Goal: Information Seeking & Learning: Learn about a topic

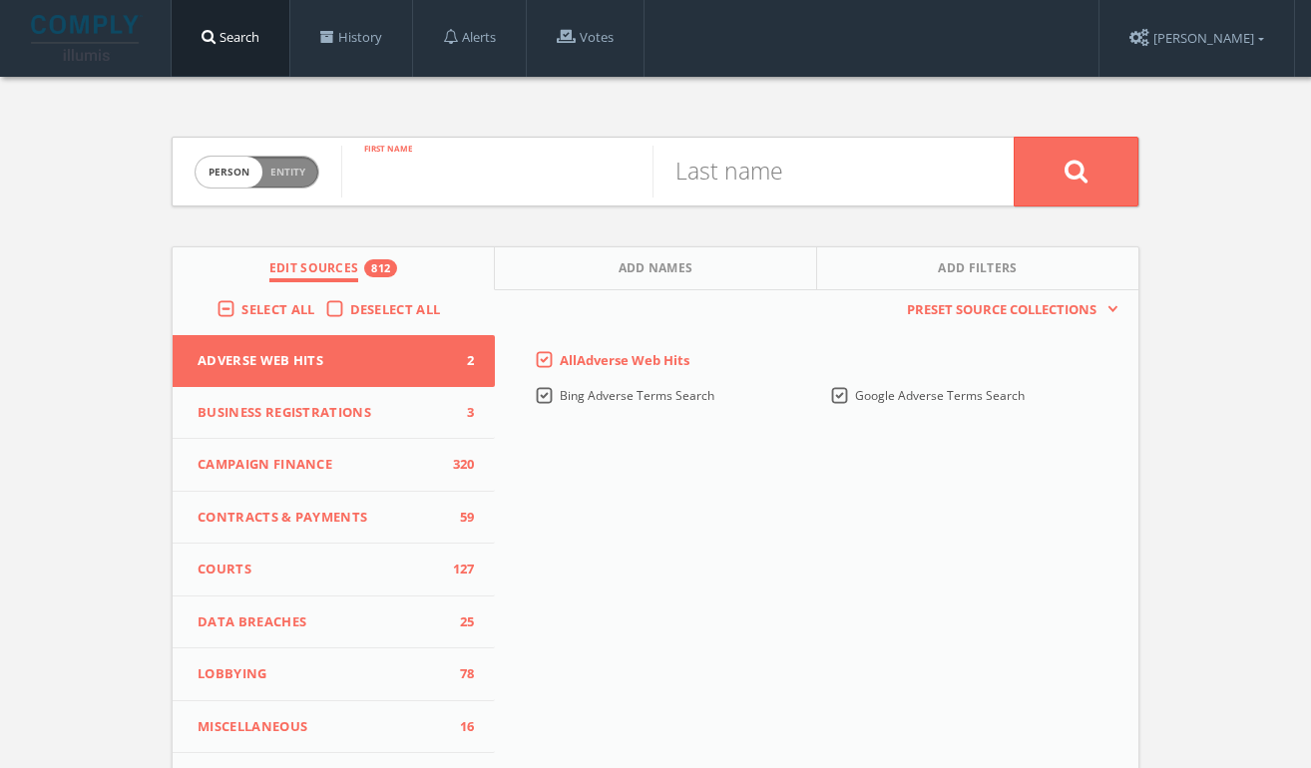
click at [549, 189] on input "text" at bounding box center [496, 172] width 311 height 52
type input "[PERSON_NAME]"
click at [743, 159] on input "text" at bounding box center [807, 172] width 311 height 52
type input "[PERSON_NAME]"
click at [1014, 137] on button at bounding box center [1076, 172] width 125 height 70
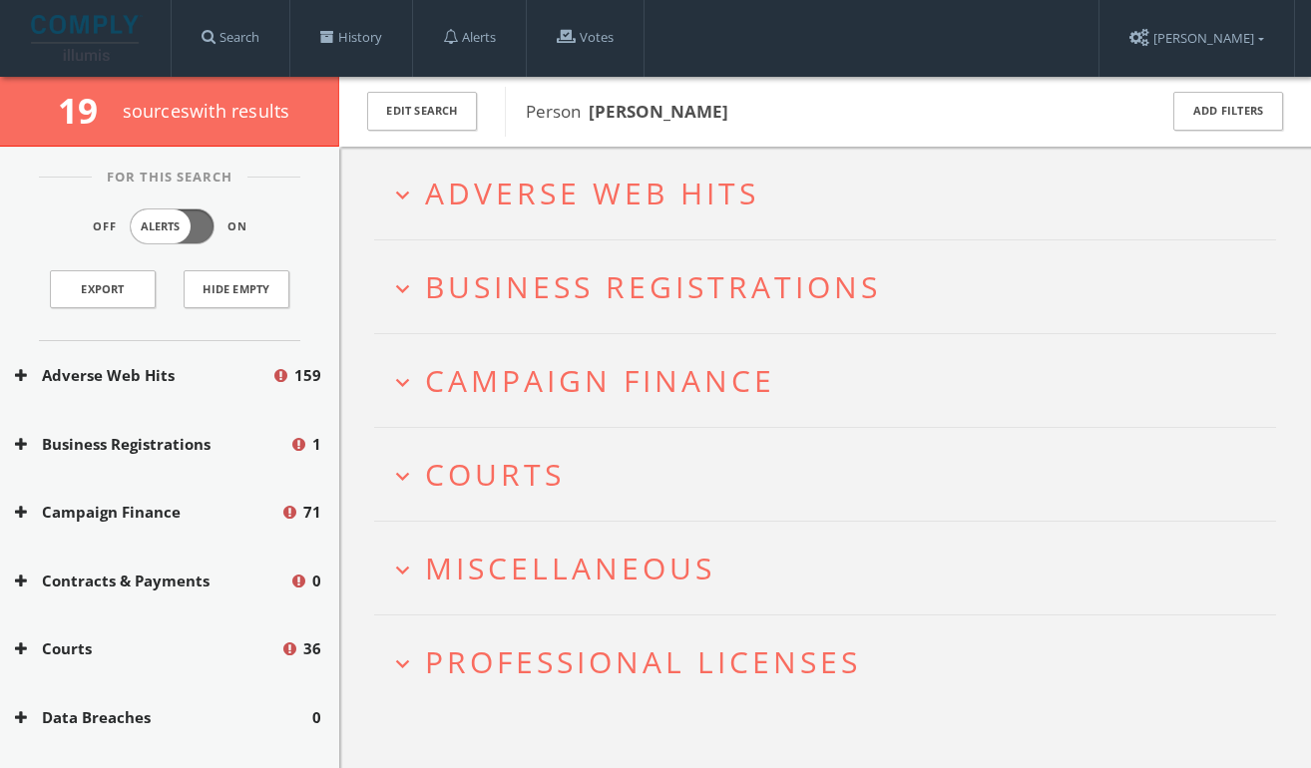
click at [508, 207] on span "Adverse Web Hits" at bounding box center [592, 193] width 334 height 41
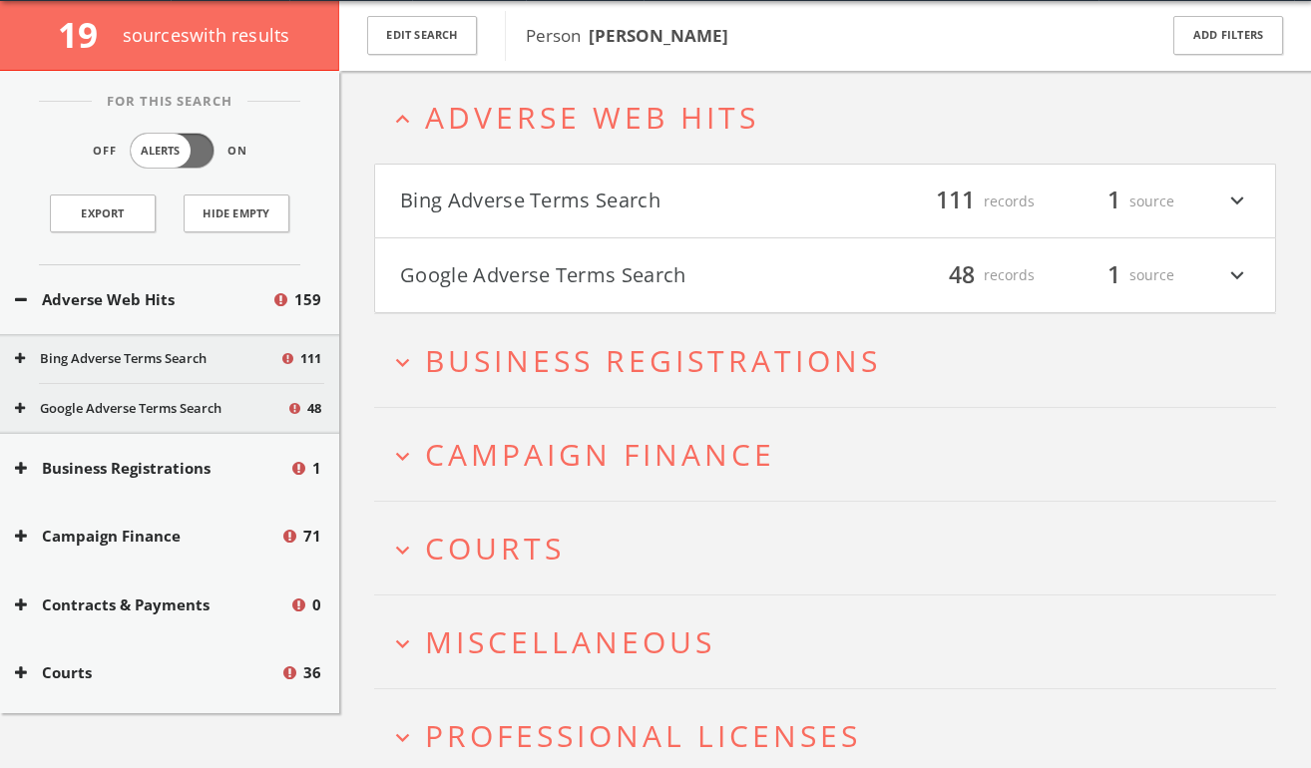
click at [543, 216] on button "Bing Adverse Terms Search" at bounding box center [612, 202] width 425 height 34
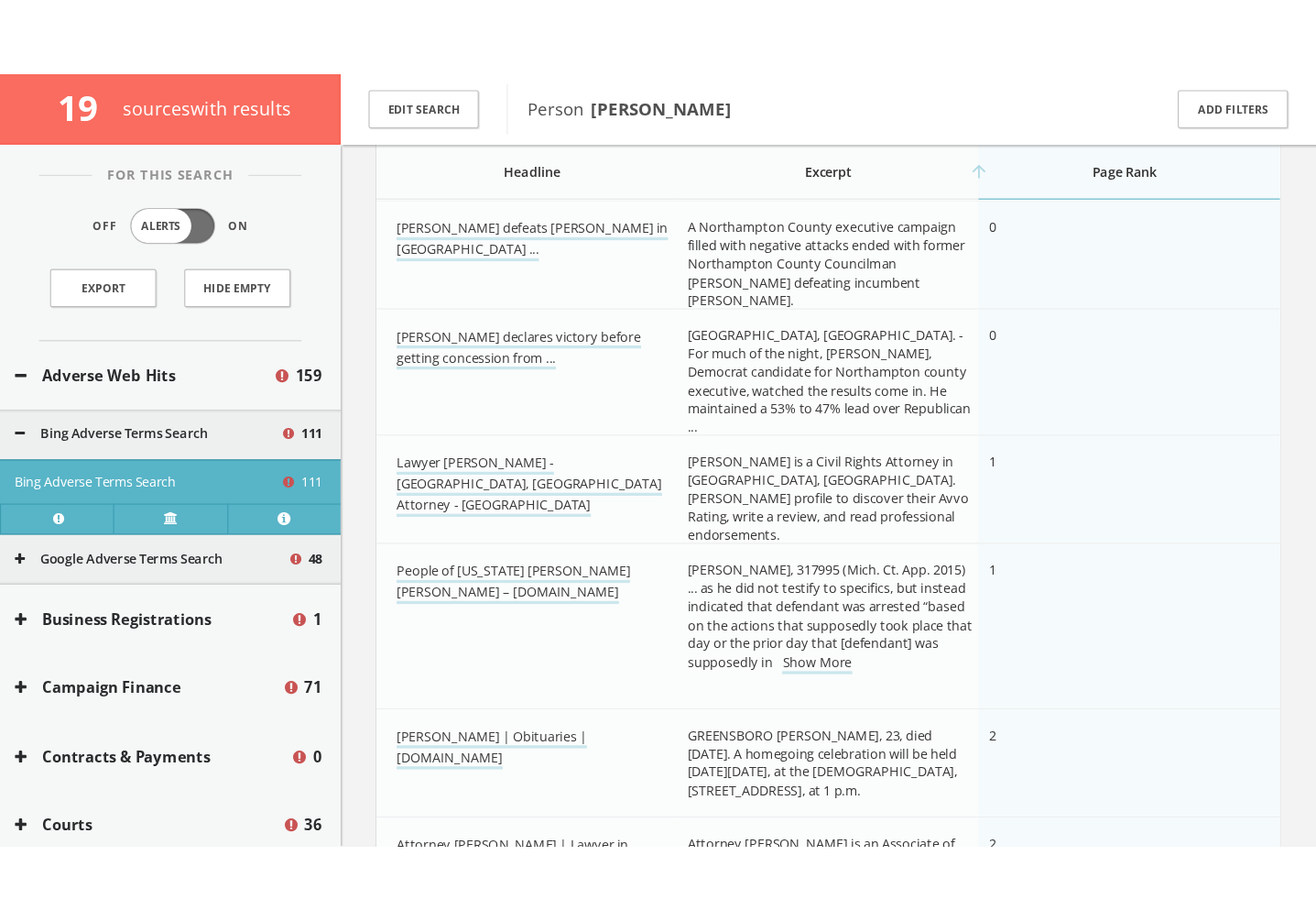
scroll to position [421, 0]
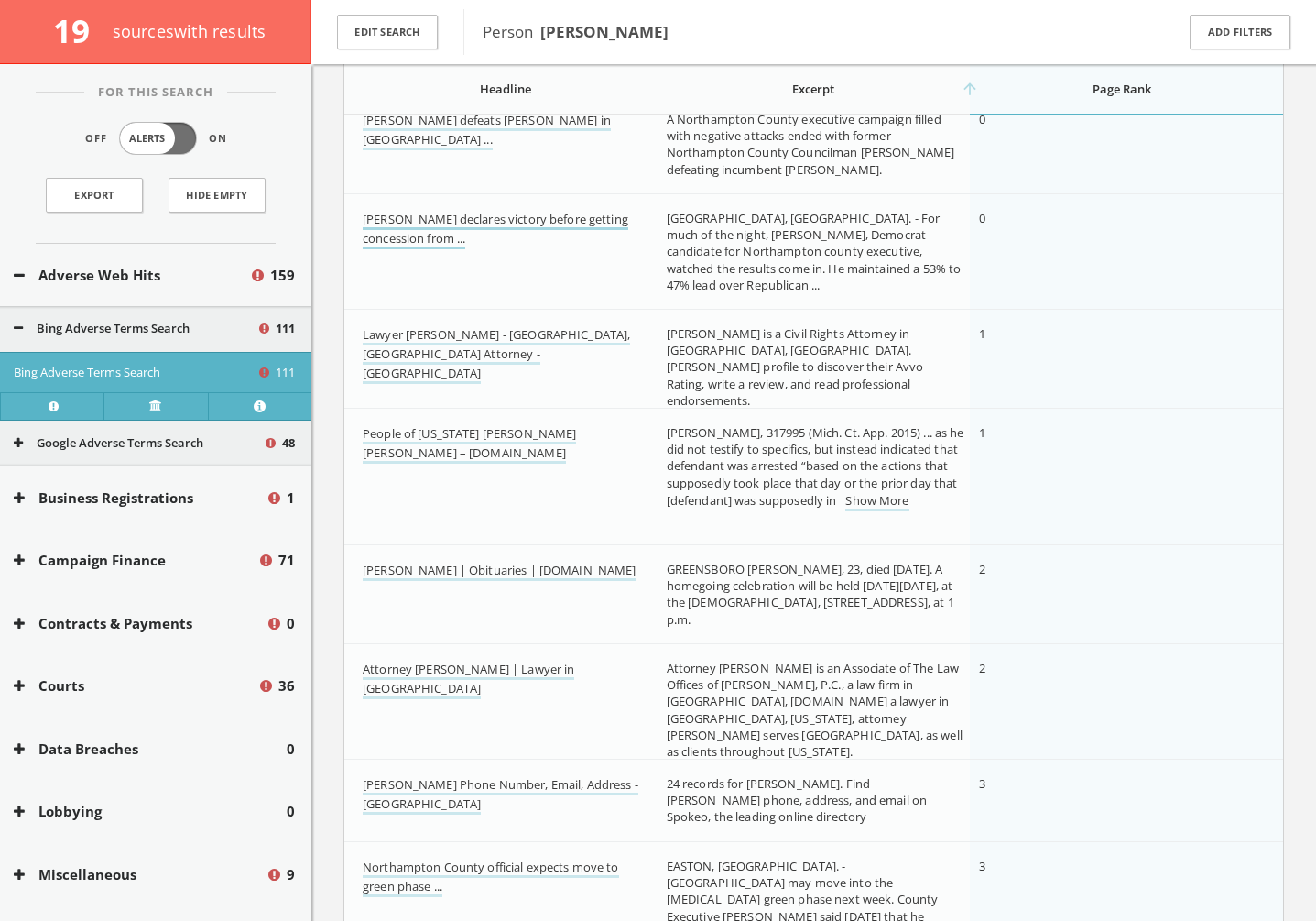
click at [541, 219] on link "[PERSON_NAME] declares victory before getting concession from ..." at bounding box center [495, 230] width 265 height 39
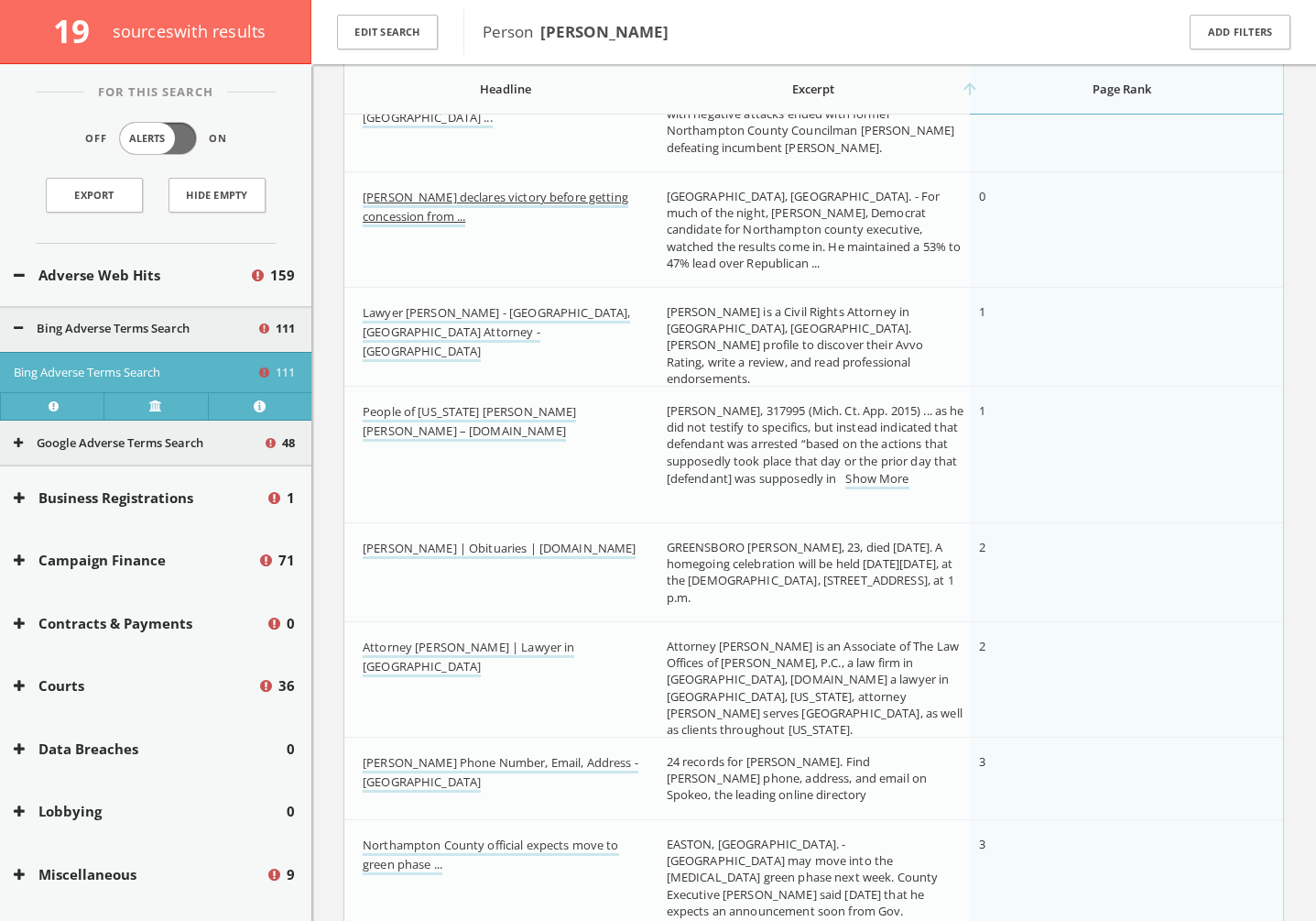
scroll to position [601, 0]
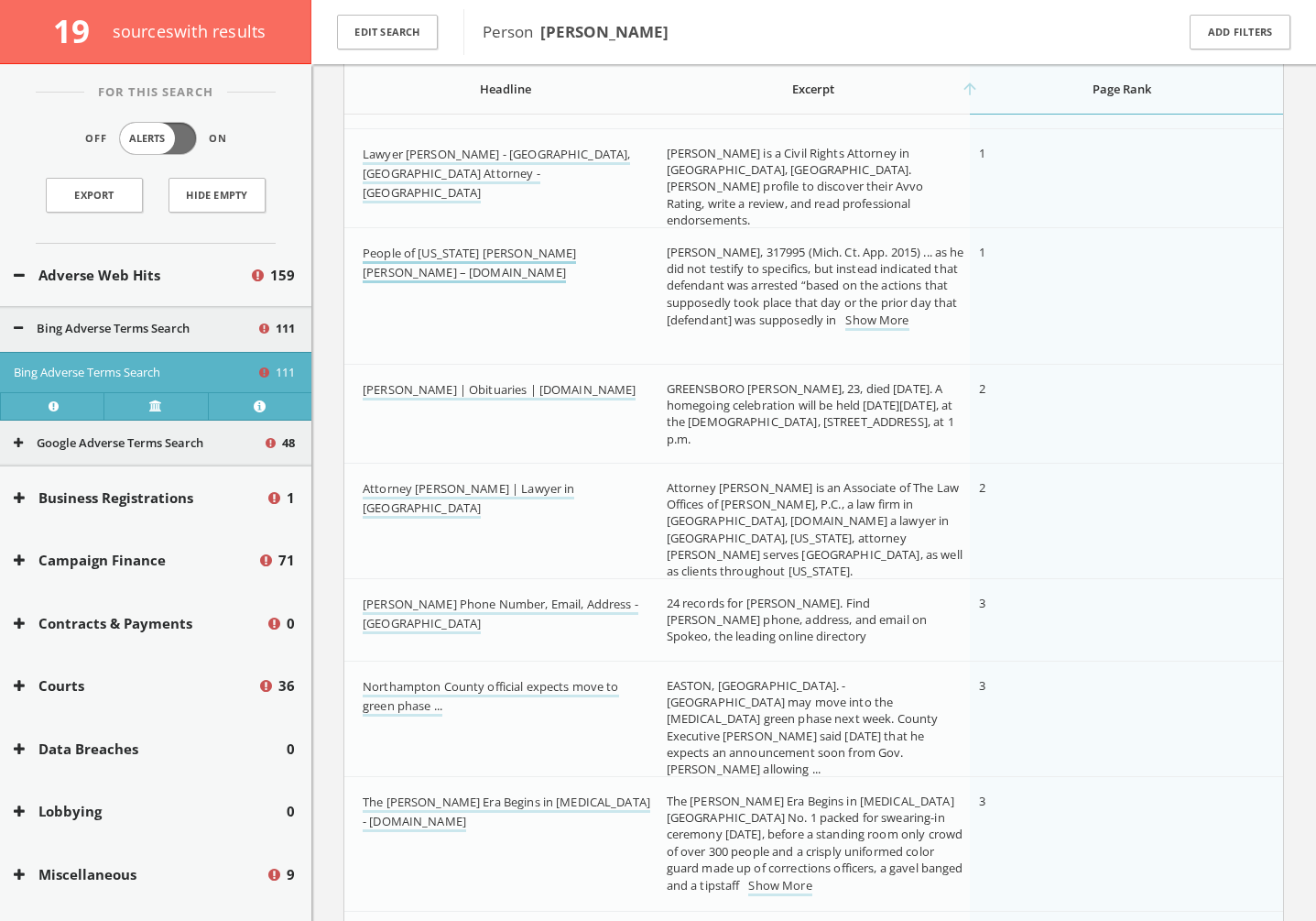
click at [559, 255] on link "People of [US_STATE] [PERSON_NAME] [PERSON_NAME] – [DOMAIN_NAME]" at bounding box center [469, 264] width 213 height 39
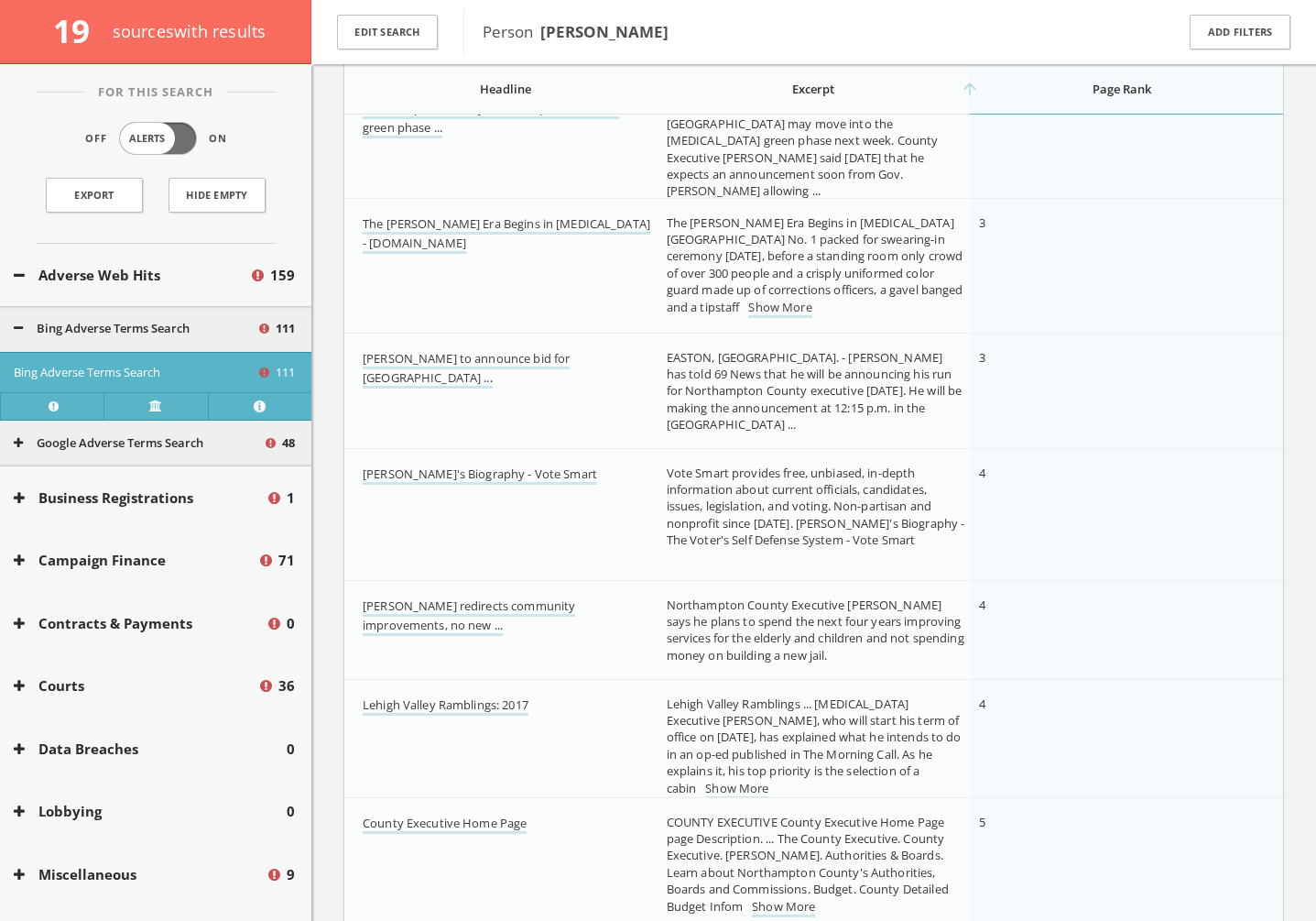
scroll to position [1183, 0]
click at [489, 221] on link "The [PERSON_NAME] Era Begins in [MEDICAL_DATA] - [DOMAIN_NAME]" at bounding box center [506, 231] width 287 height 39
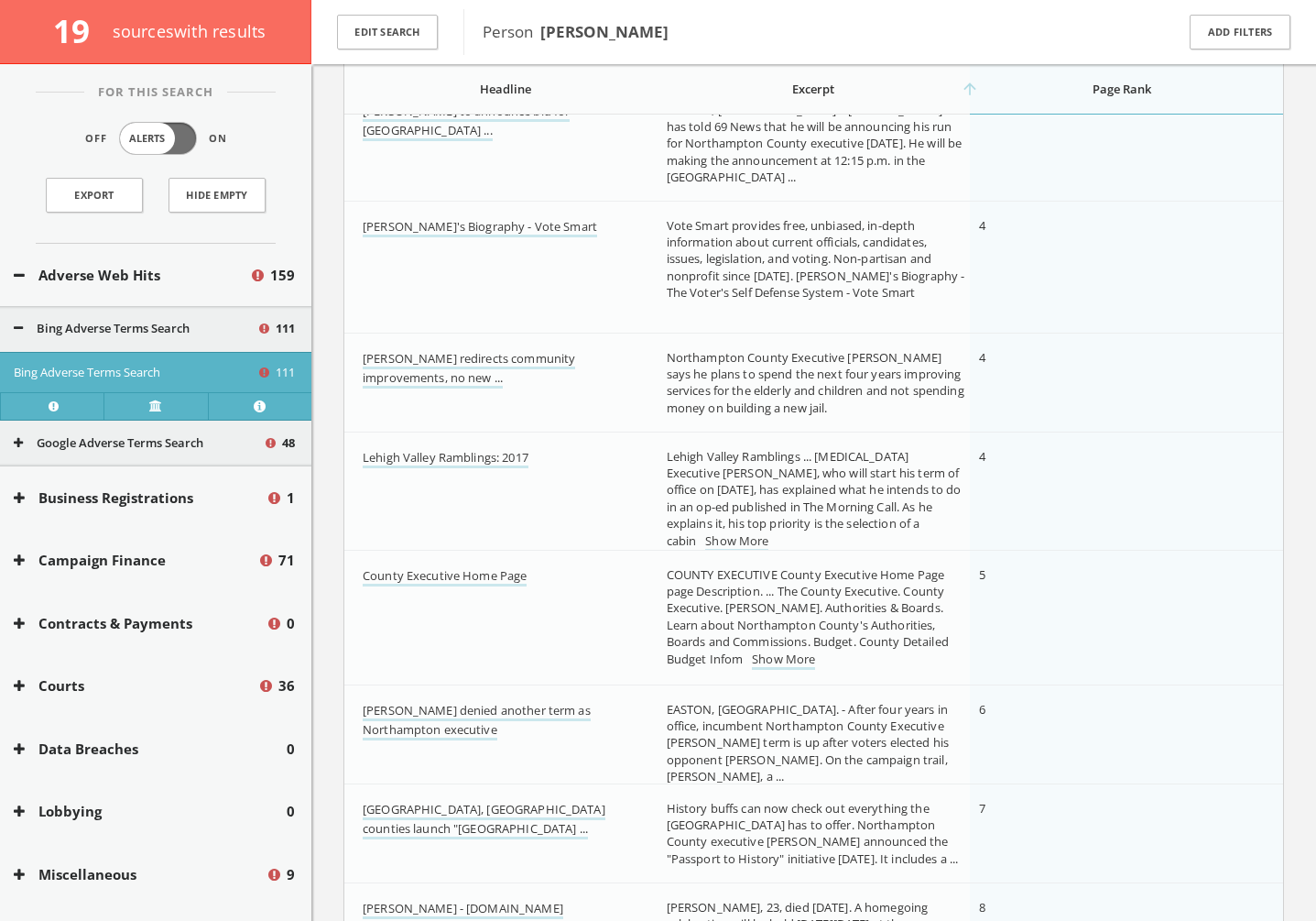
scroll to position [1426, 0]
click at [480, 456] on link "Lehigh Valley Ramblings: 2017" at bounding box center [445, 459] width 166 height 19
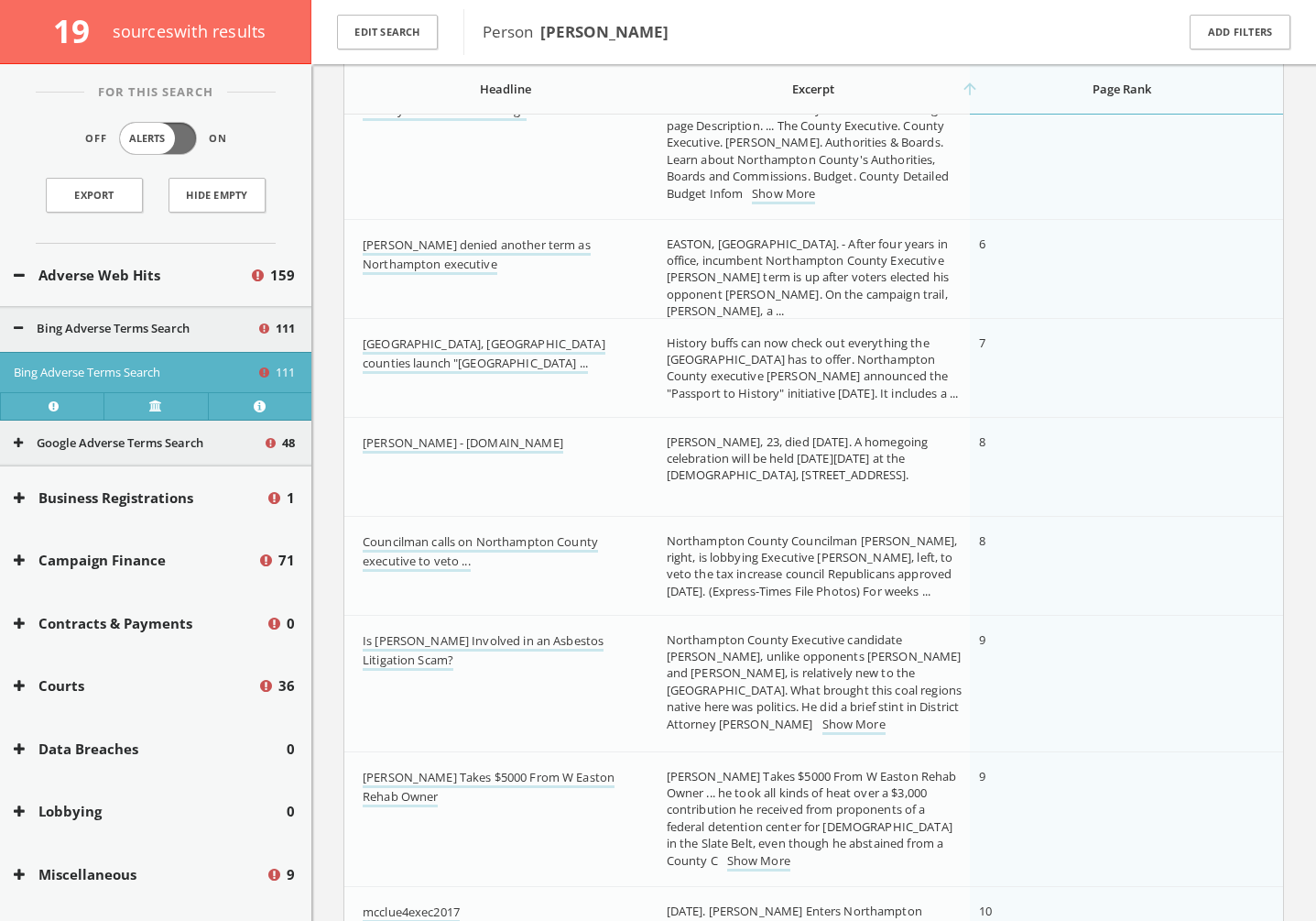
scroll to position [1904, 0]
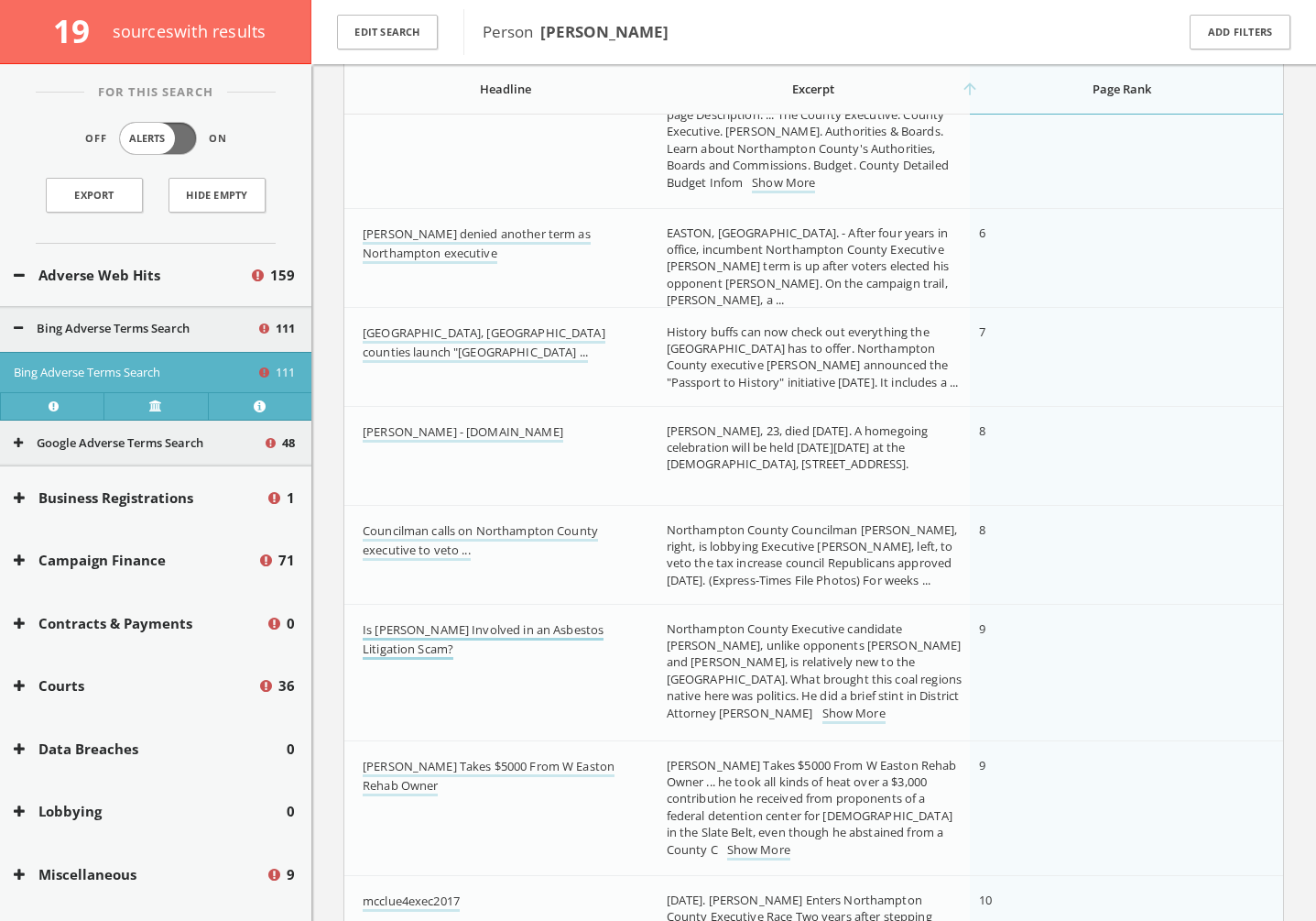
click at [470, 635] on link "Is [PERSON_NAME] Involved in an Asbestos Litigation Scam?" at bounding box center [483, 640] width 241 height 39
click at [411, 632] on link "Is [PERSON_NAME] Involved in an Asbestos Litigation Scam?" at bounding box center [483, 640] width 241 height 39
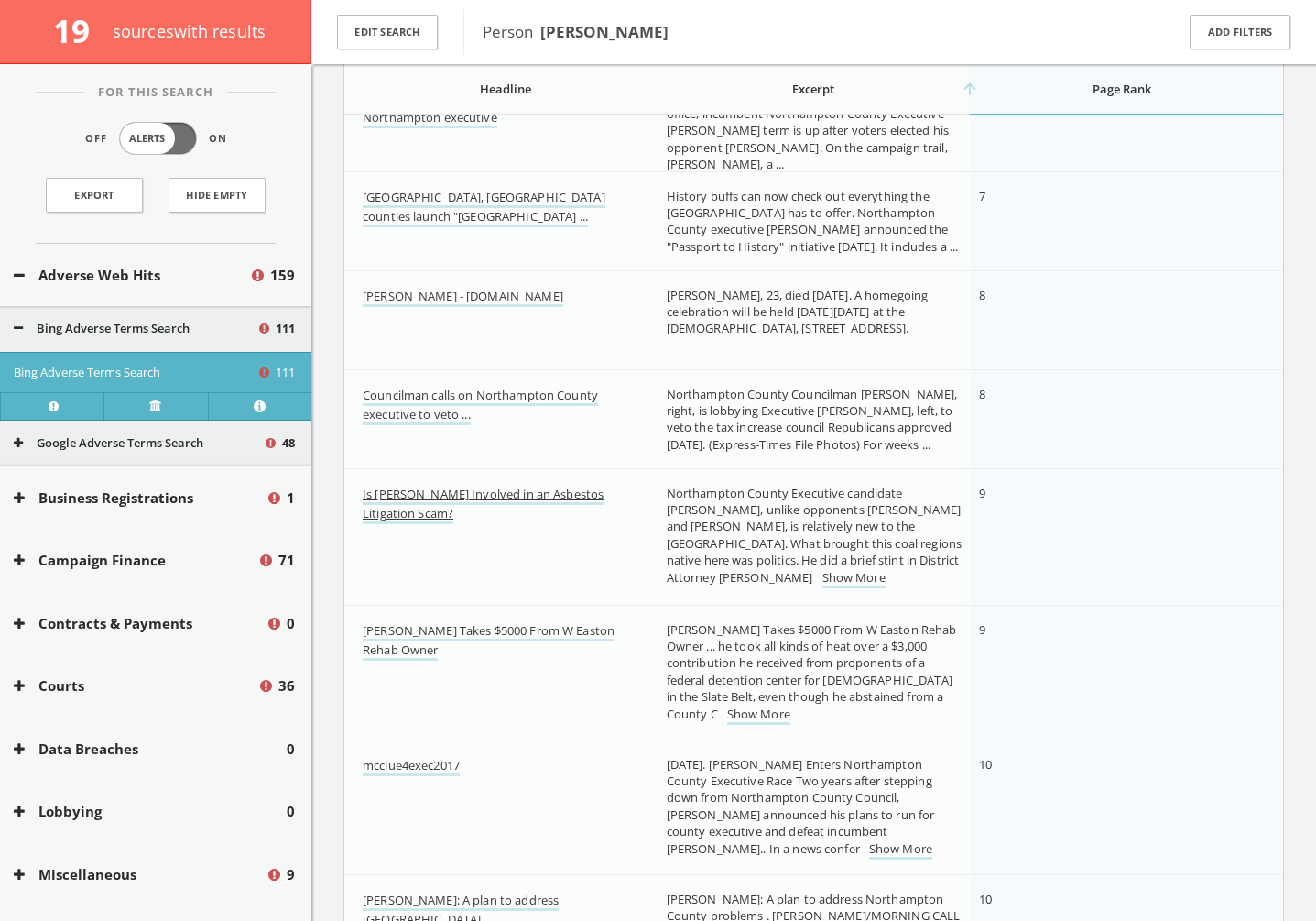
scroll to position [2048, 0]
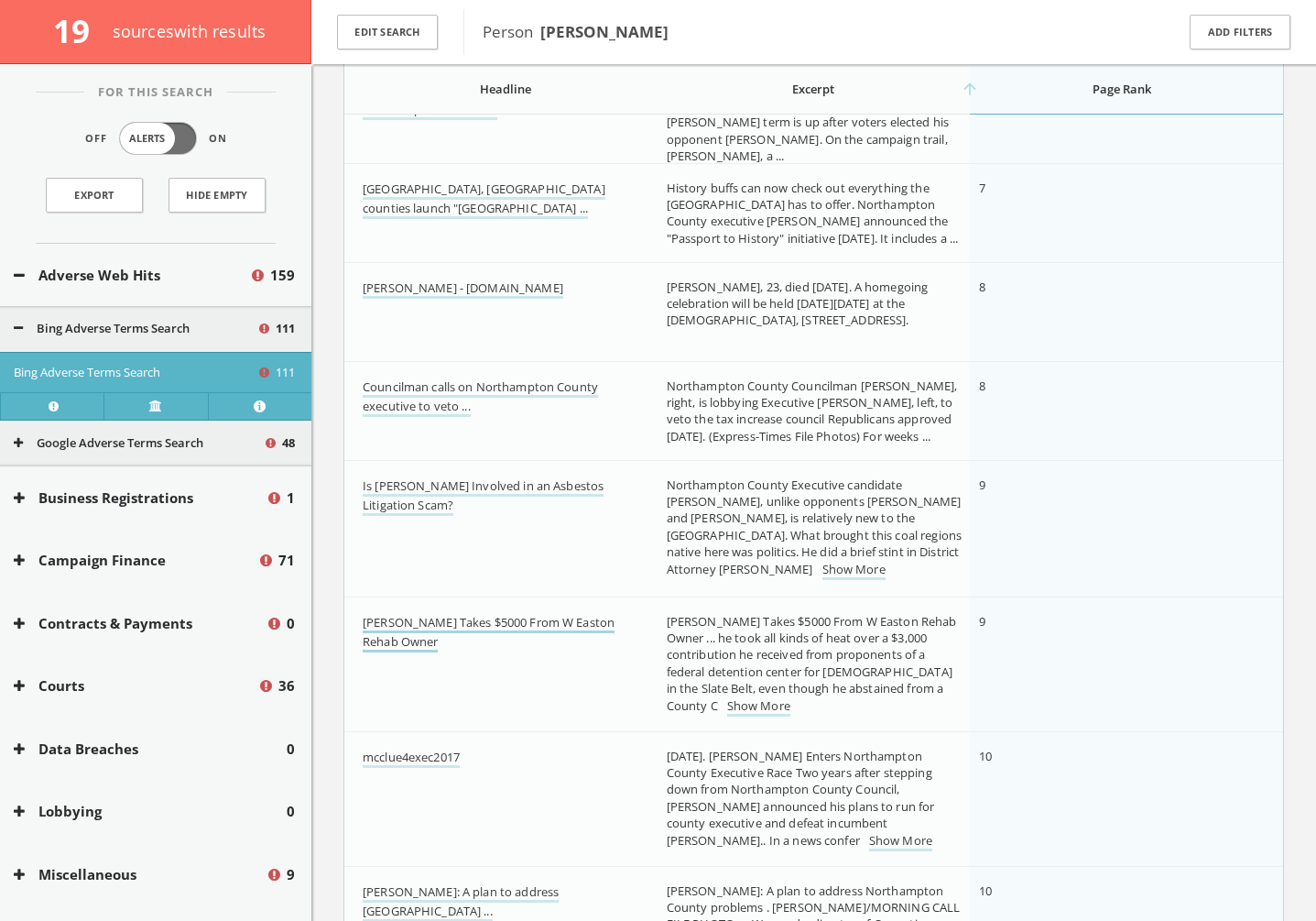
click at [539, 622] on link "[PERSON_NAME] Takes $5000 From W Easton Rehab Owner" at bounding box center [489, 633] width 252 height 39
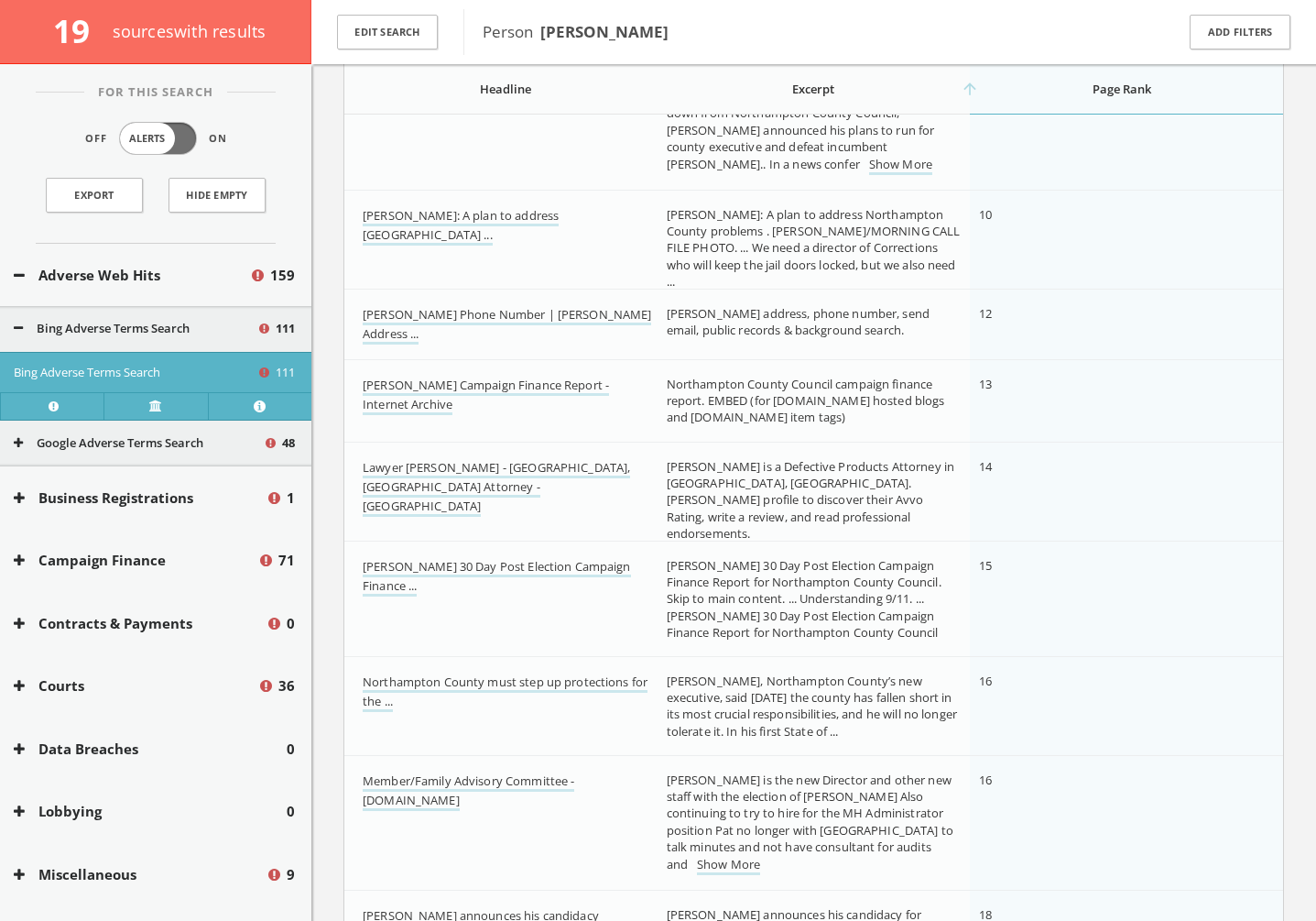
scroll to position [2725, 0]
click at [421, 400] on link "[PERSON_NAME] Campaign Finance Report - Internet Archive" at bounding box center [486, 394] width 246 height 39
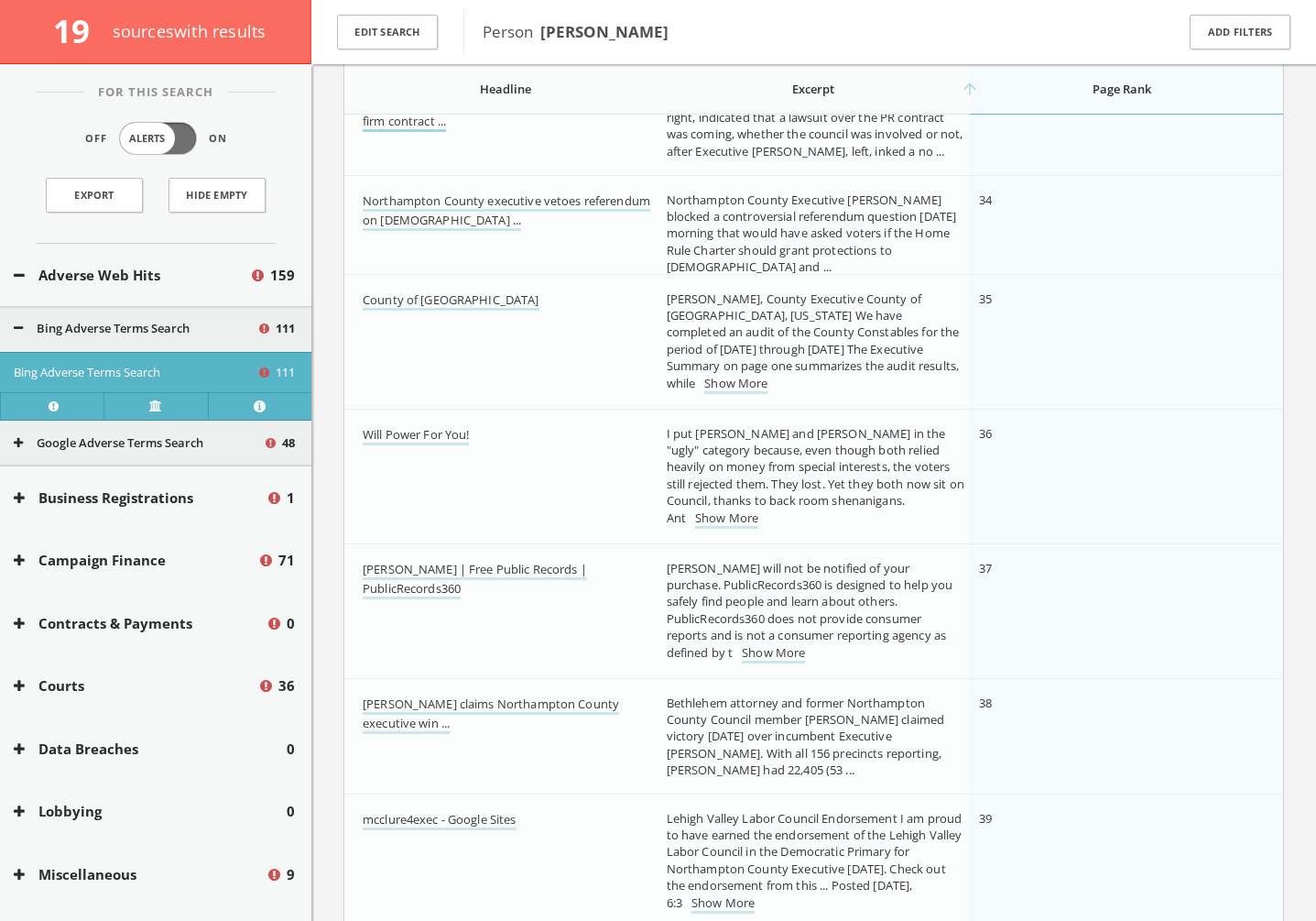
scroll to position [5369, 0]
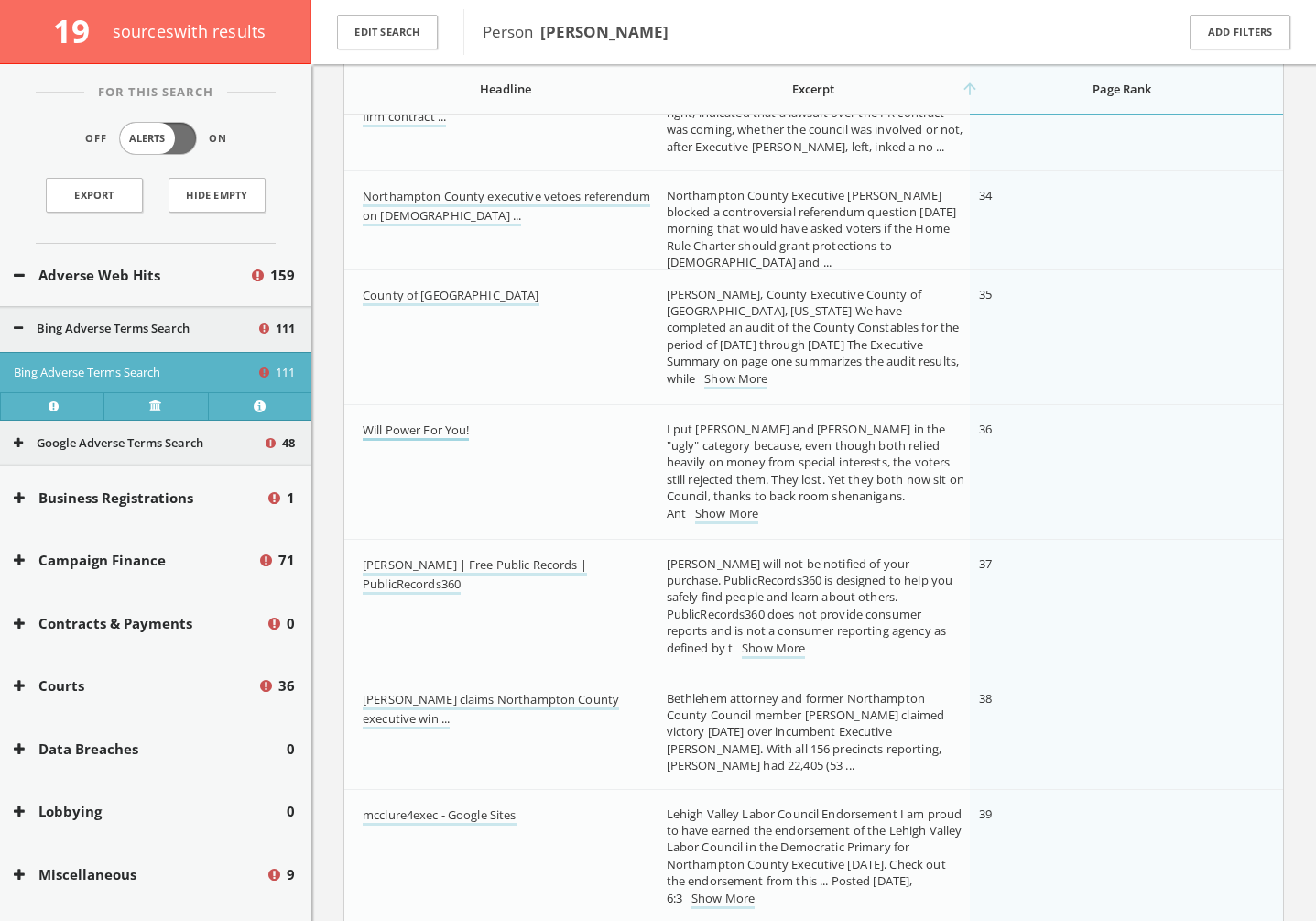
click at [399, 430] on link "Will Power For You!" at bounding box center [416, 431] width 107 height 19
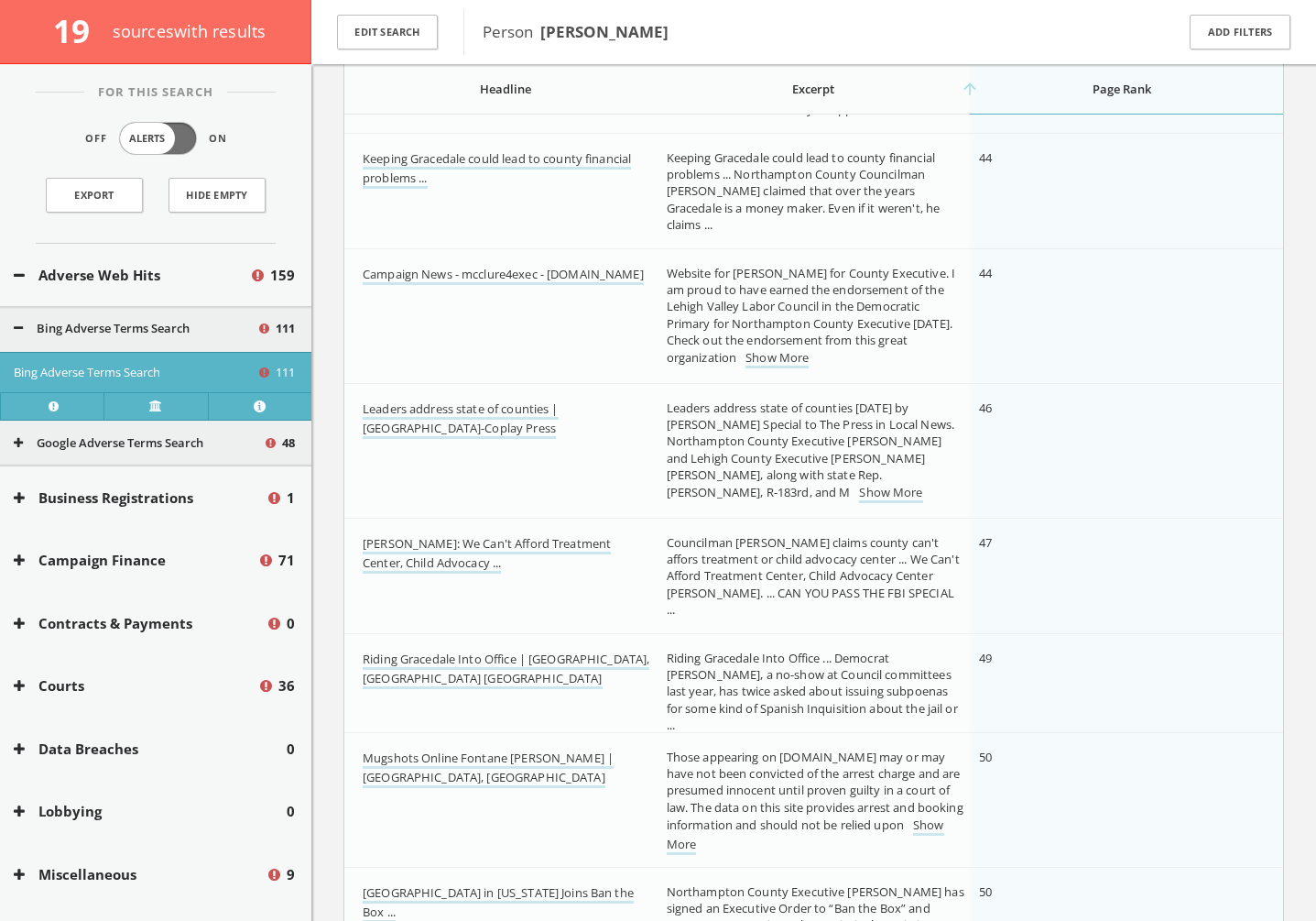
scroll to position [6190, 0]
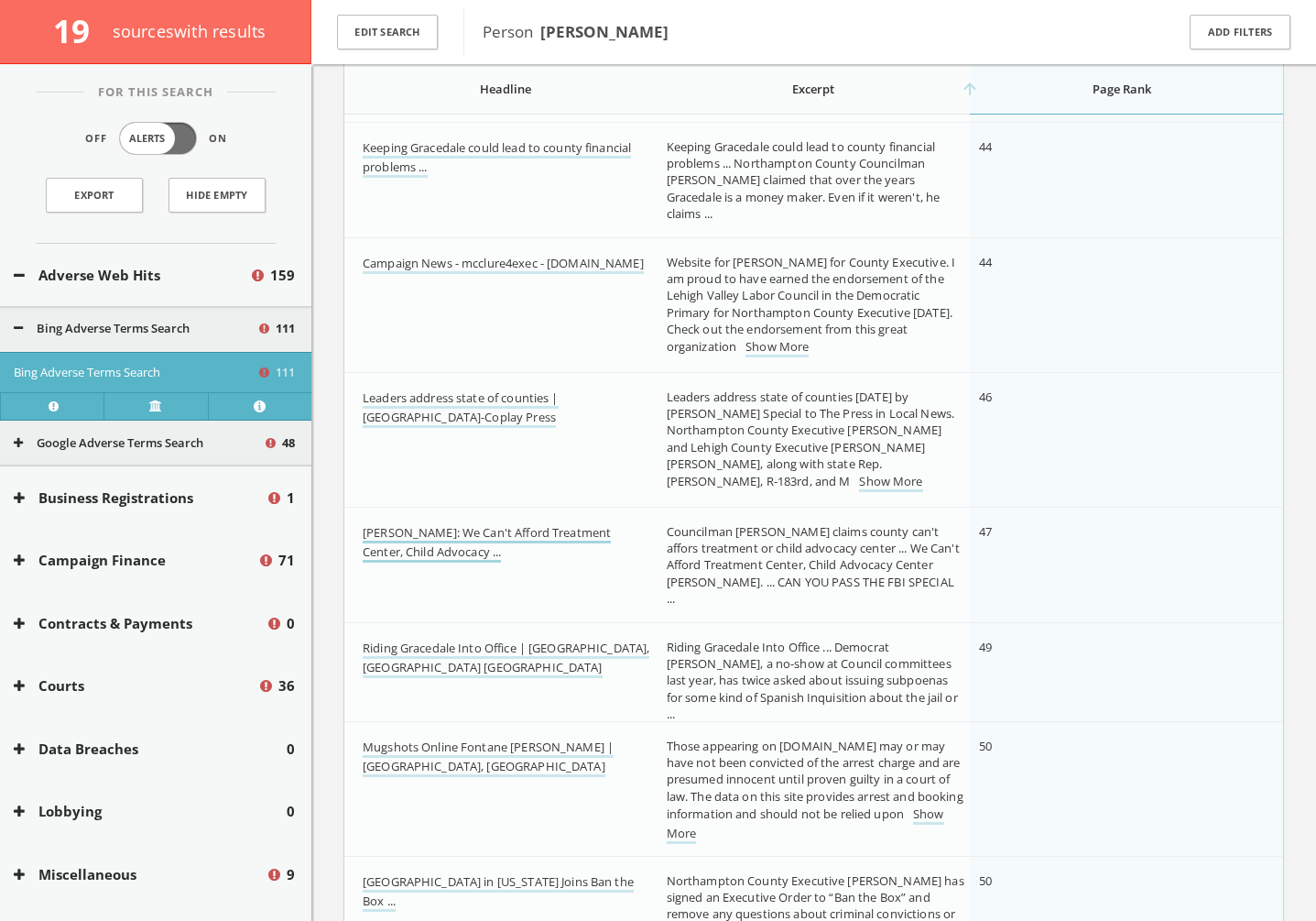
click at [502, 534] on link "[PERSON_NAME]: We Can't Afford Treatment Center, Child Advocacy ..." at bounding box center [487, 544] width 248 height 39
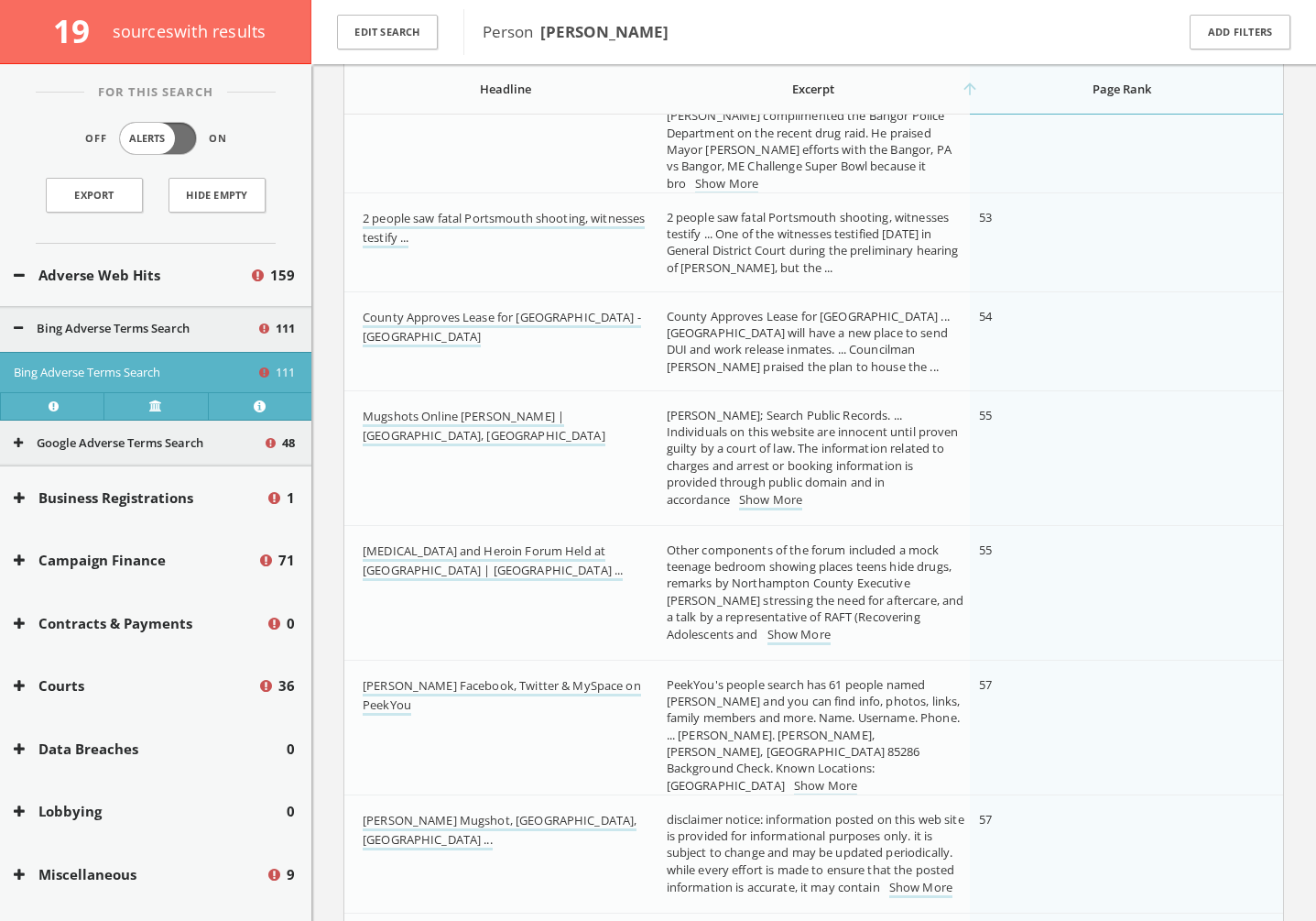
scroll to position [7226, 0]
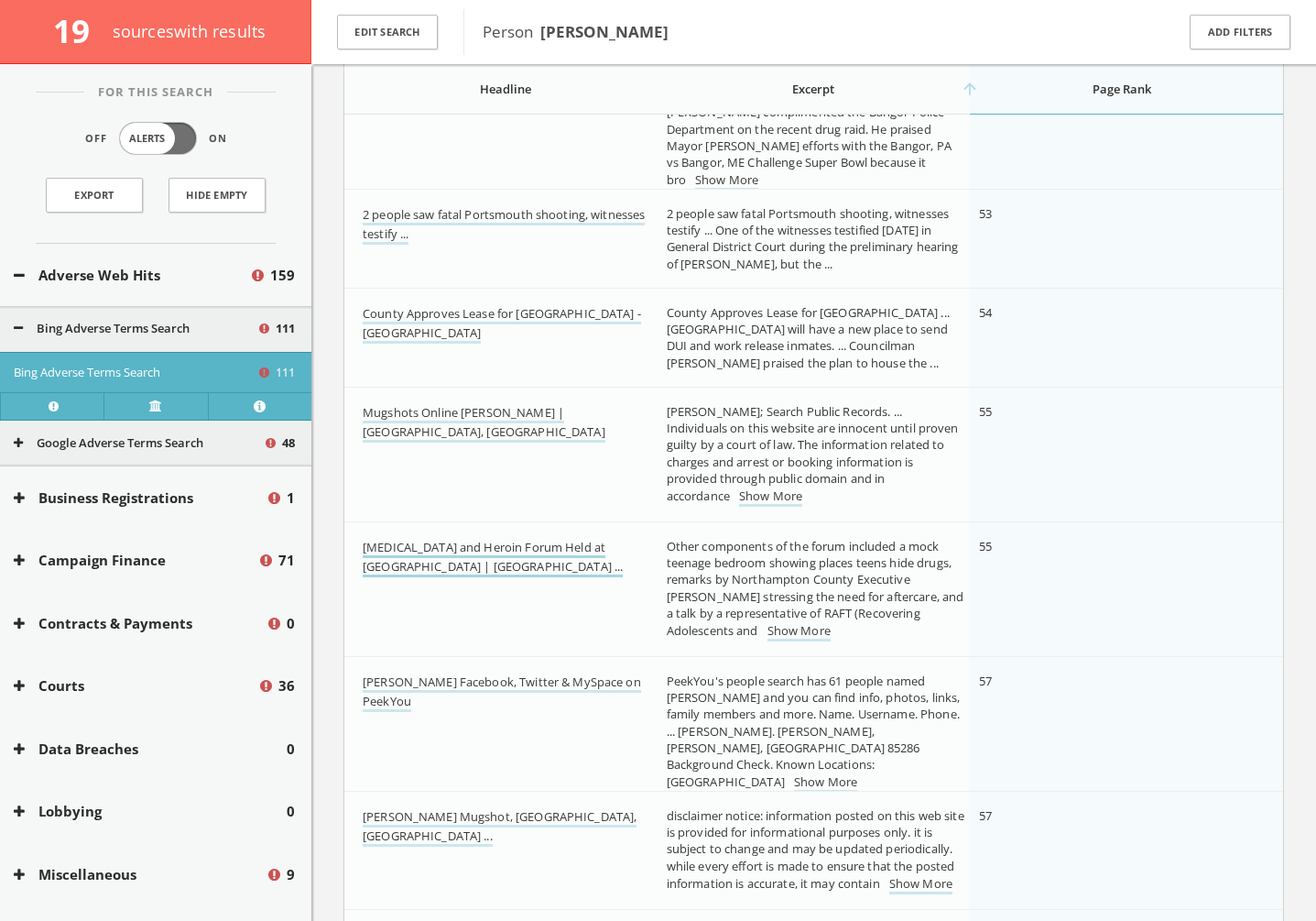
click at [470, 542] on link "[MEDICAL_DATA] and Heroin Forum Held at [GEOGRAPHIC_DATA] | [GEOGRAPHIC_DATA] .…" at bounding box center [492, 558] width 260 height 39
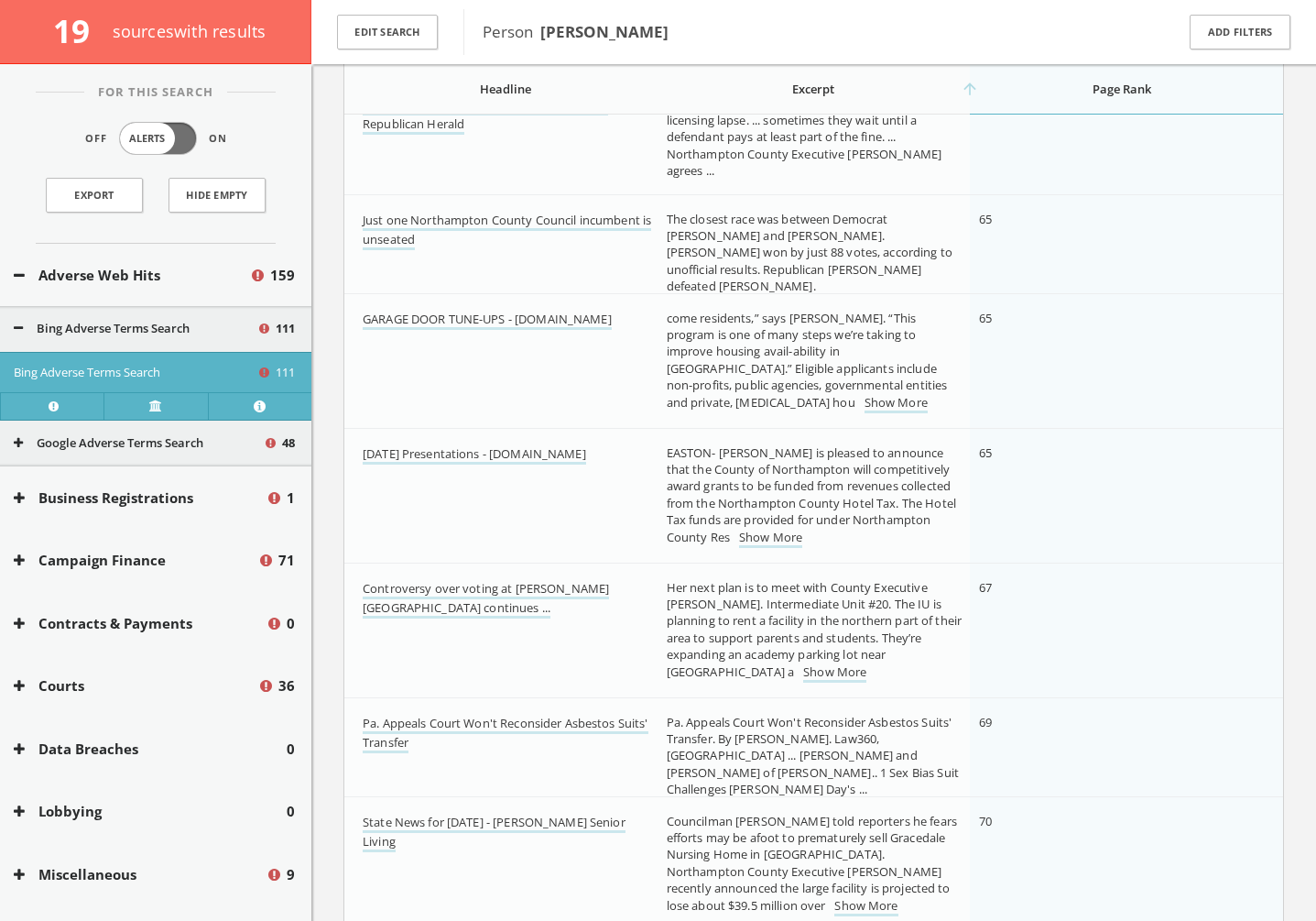
scroll to position [8519, 0]
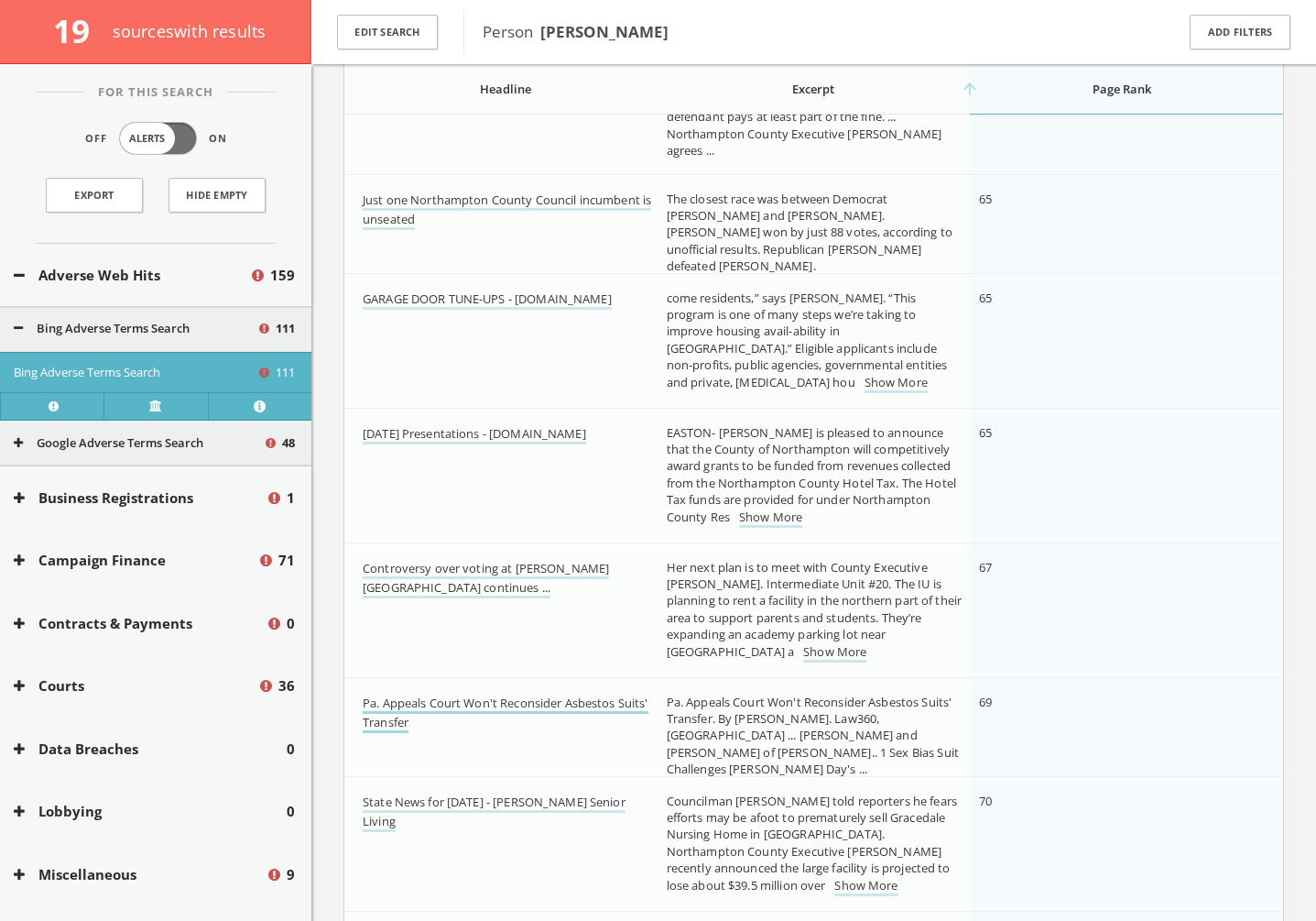
click at [579, 704] on link "Pa. Appeals Court Won't Reconsider Asbestos Suits' Transfer" at bounding box center [505, 713] width 286 height 39
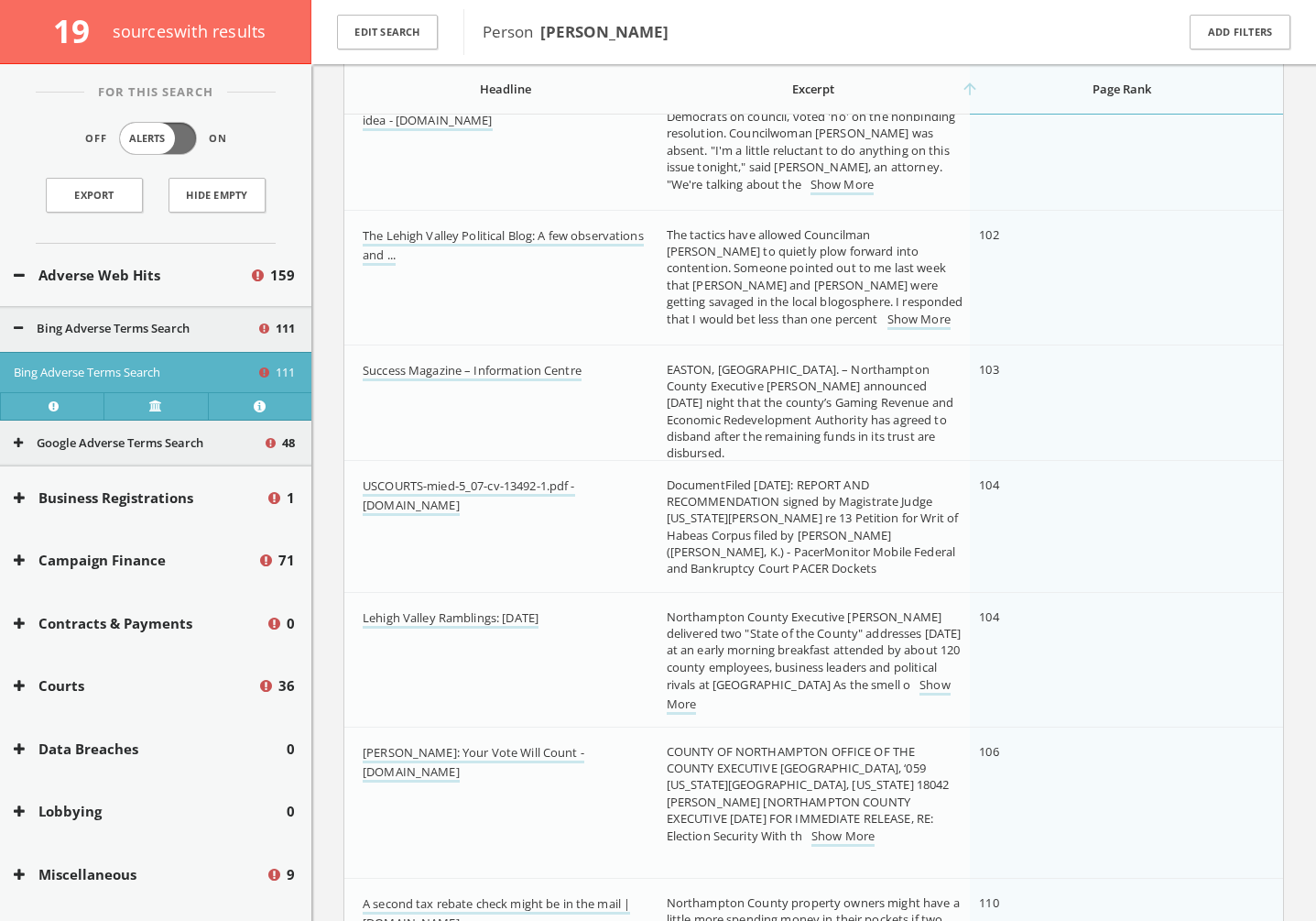
scroll to position [9562, 0]
click at [444, 479] on link "USCOURTS-mied-5_07-cv-13492-1.pdf - [DOMAIN_NAME]" at bounding box center [468, 496] width 212 height 39
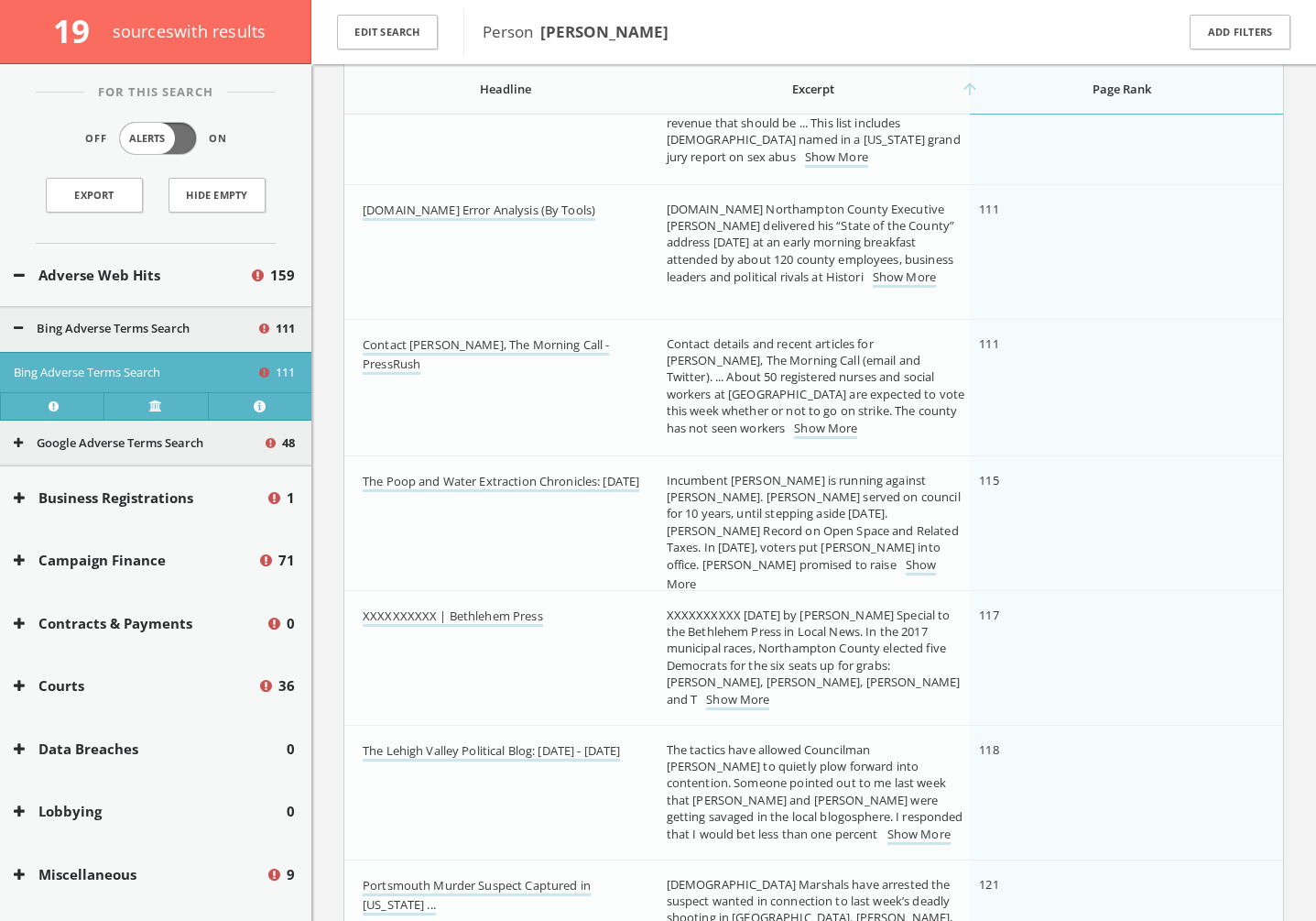
scroll to position [10183, 0]
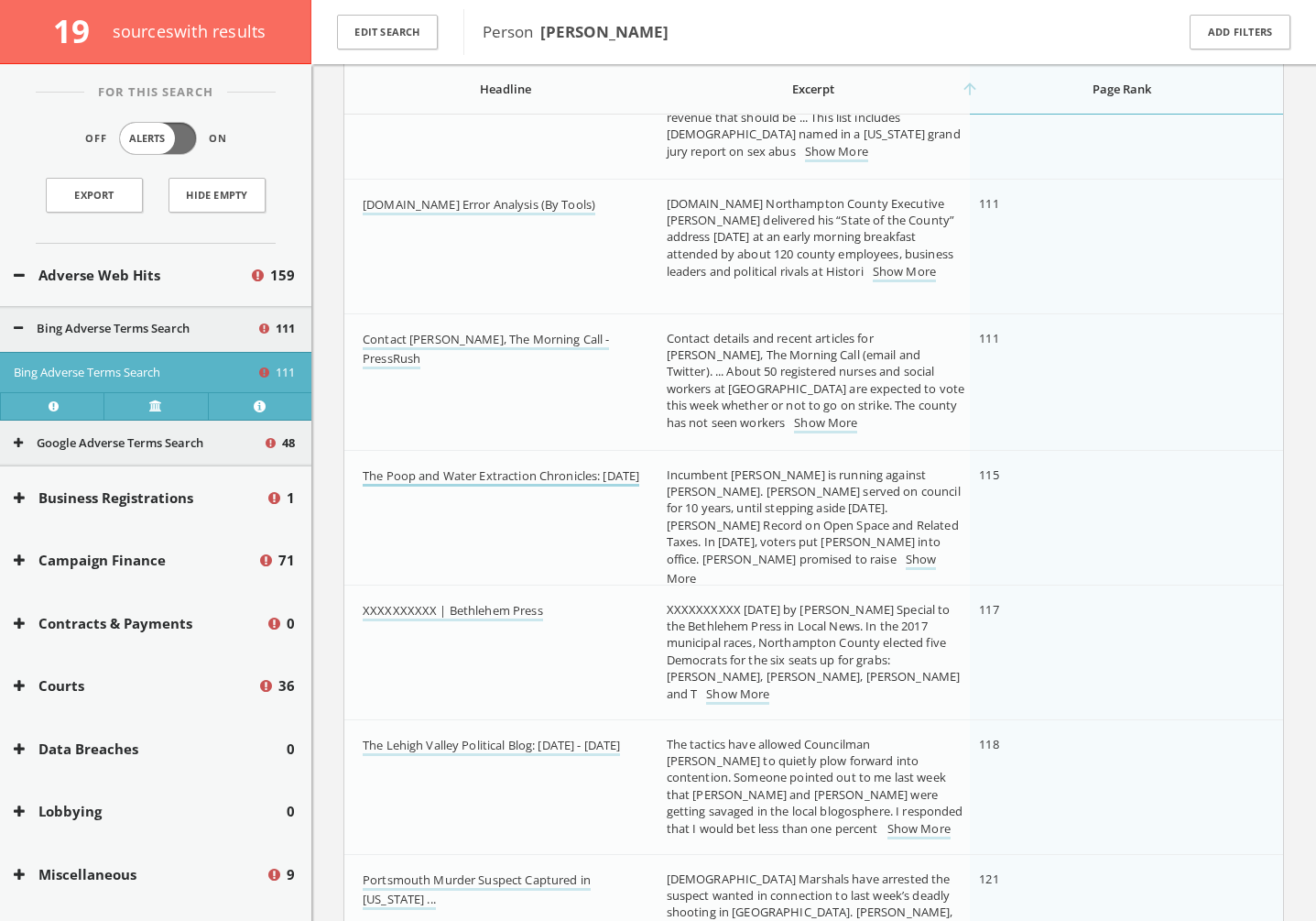
click at [481, 481] on link "The Poop and Water Extraction Chronicles: [DATE]" at bounding box center [501, 477] width 276 height 19
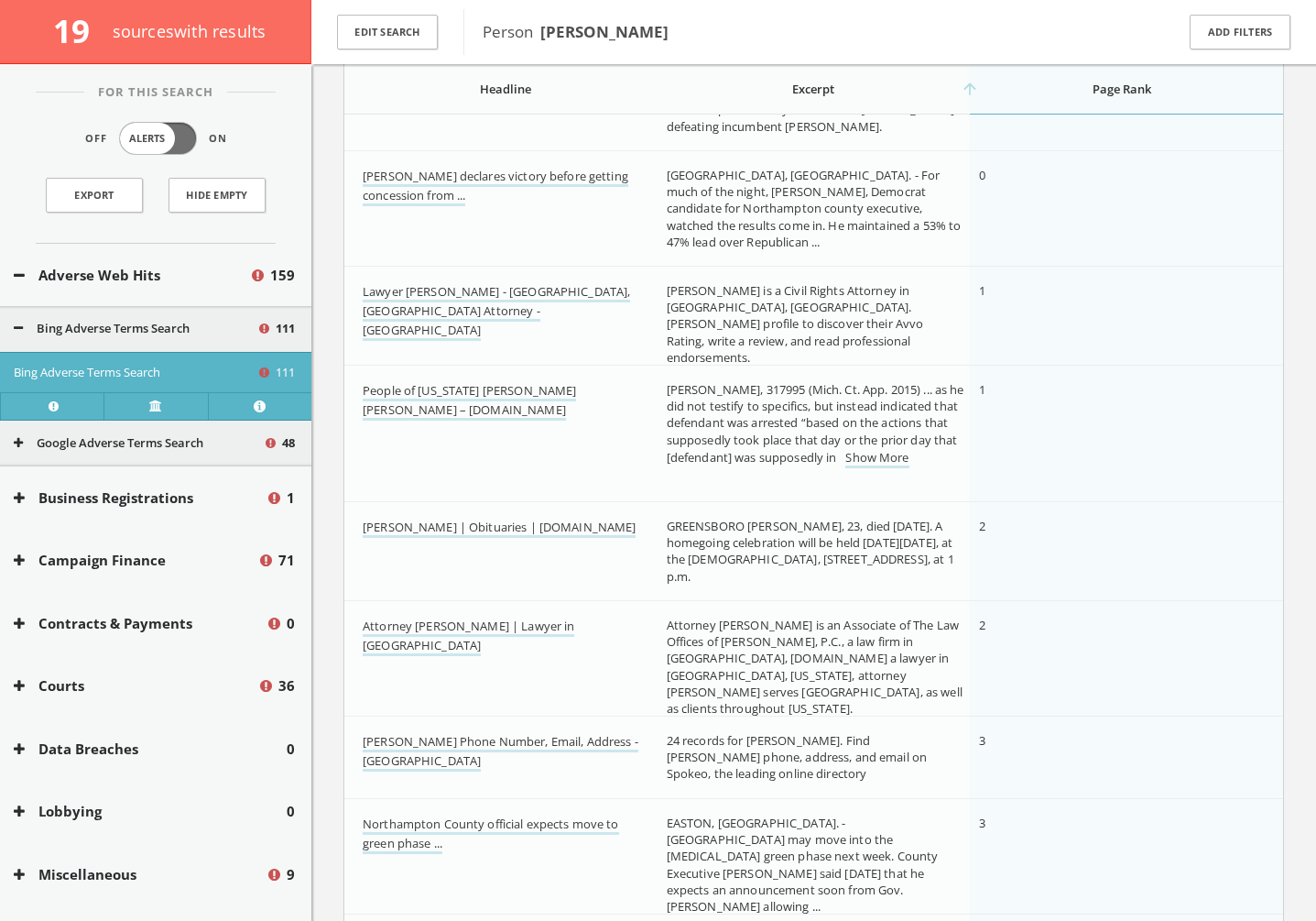
scroll to position [0, 0]
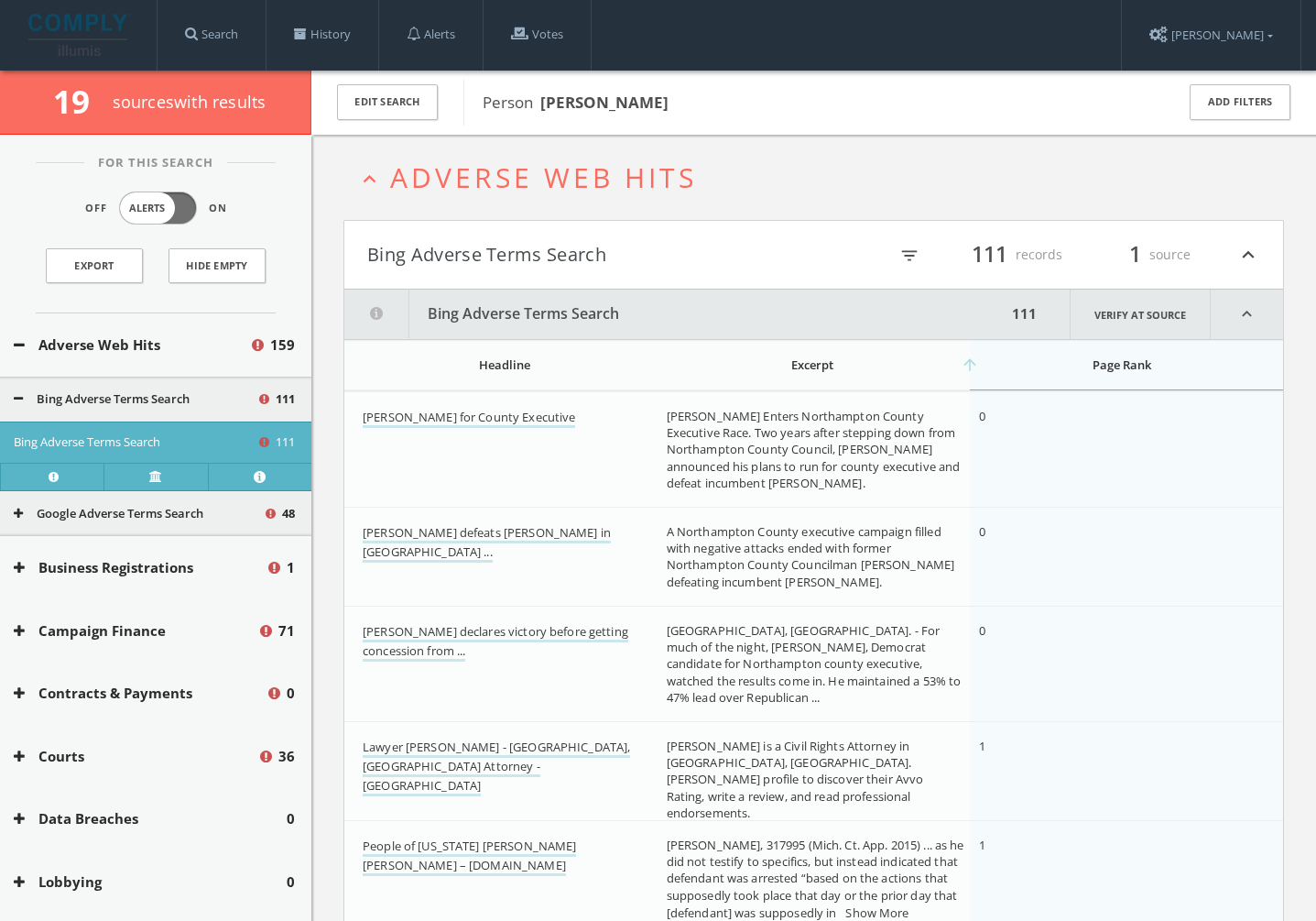
click at [585, 302] on button "Bing Adverse Terms Search" at bounding box center [675, 314] width 662 height 50
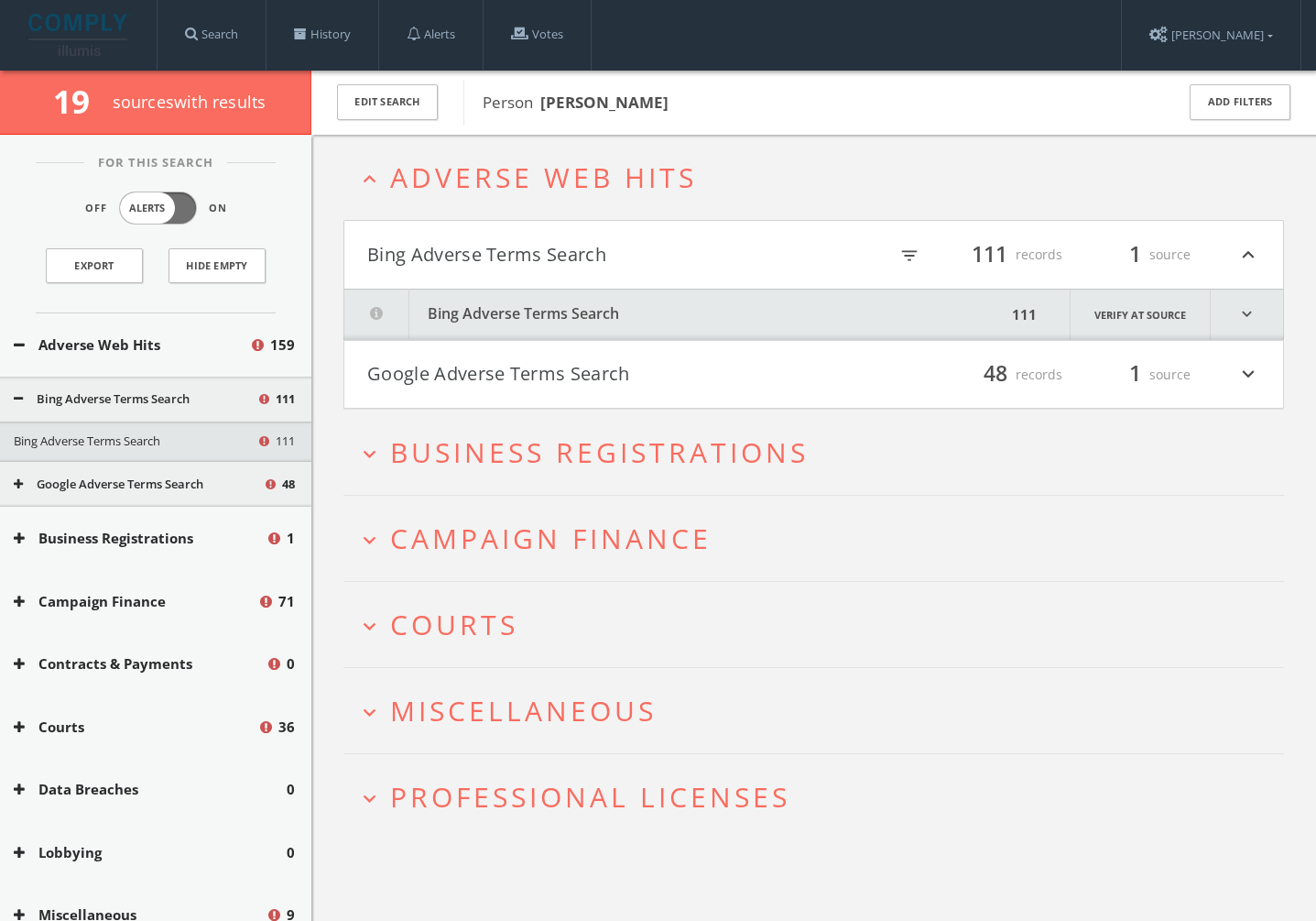
click at [582, 247] on button "Bing Adverse Terms Search" at bounding box center [591, 254] width 447 height 31
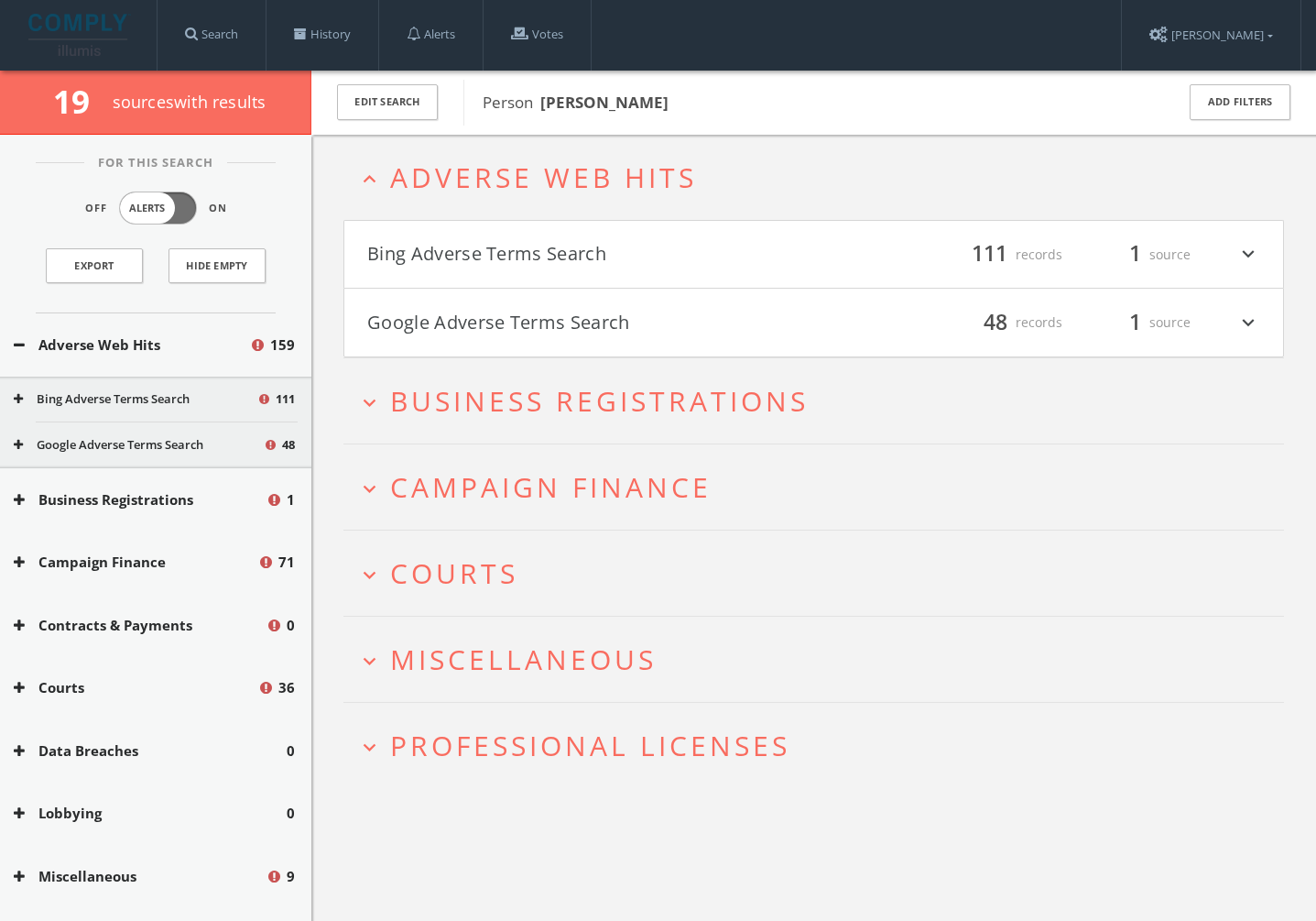
click at [593, 296] on h4 "Google Adverse Terms Search filter_list 48 records 1 source expand_more" at bounding box center [814, 322] width 939 height 68
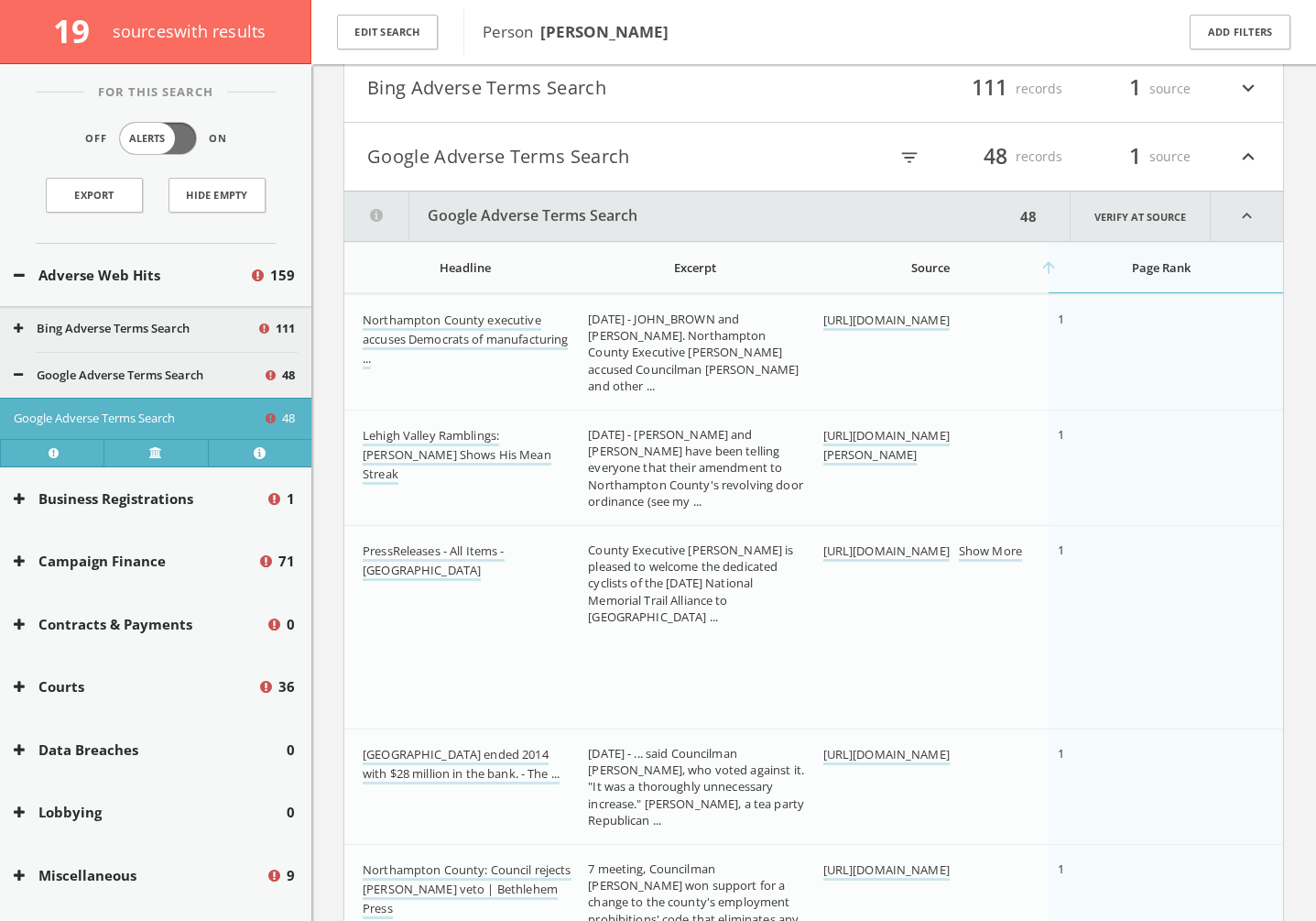
click at [574, 155] on button "Google Adverse Terms Search" at bounding box center [591, 157] width 447 height 31
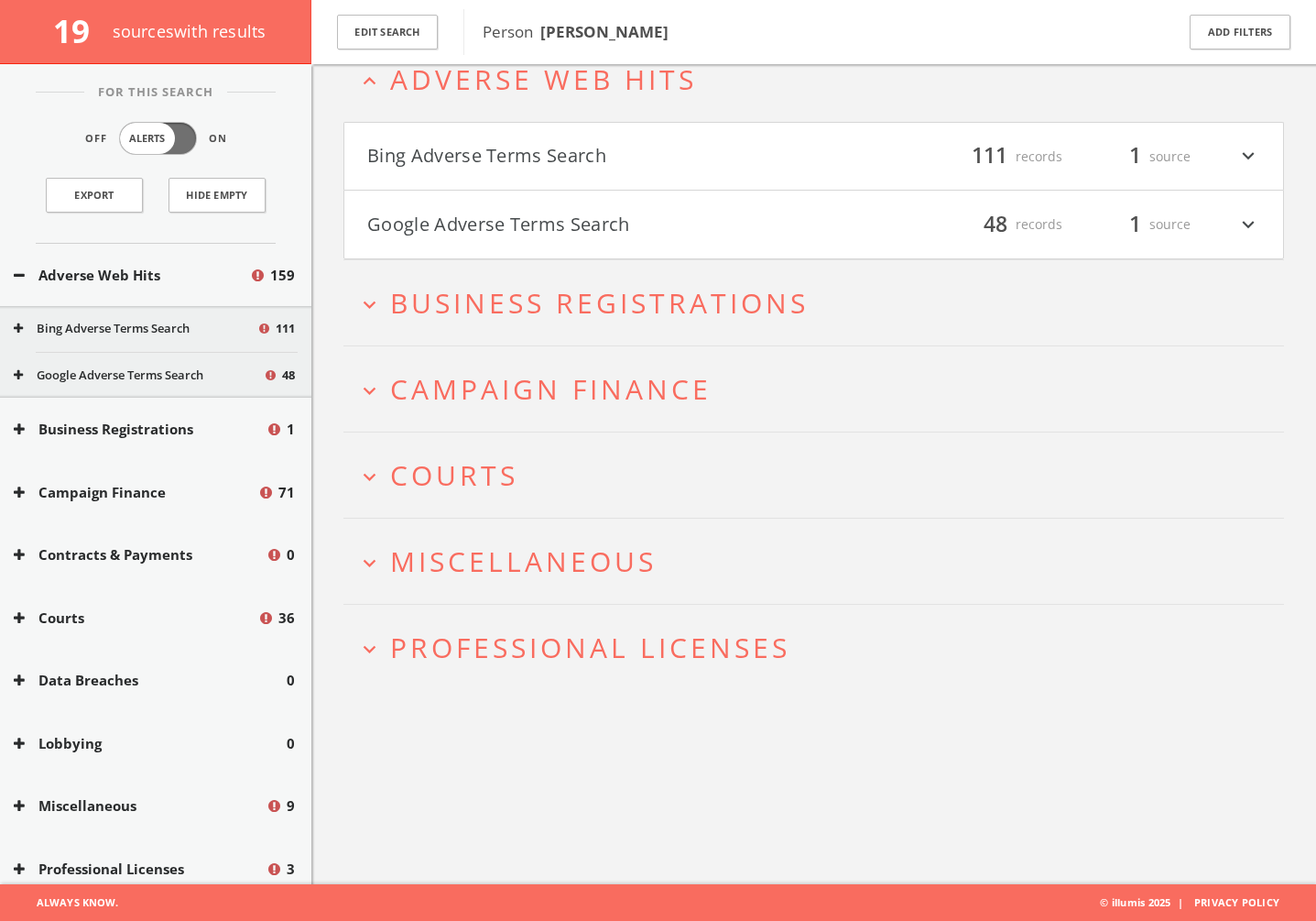
scroll to position [107, 0]
click at [559, 286] on span "Business Registrations" at bounding box center [600, 302] width 419 height 38
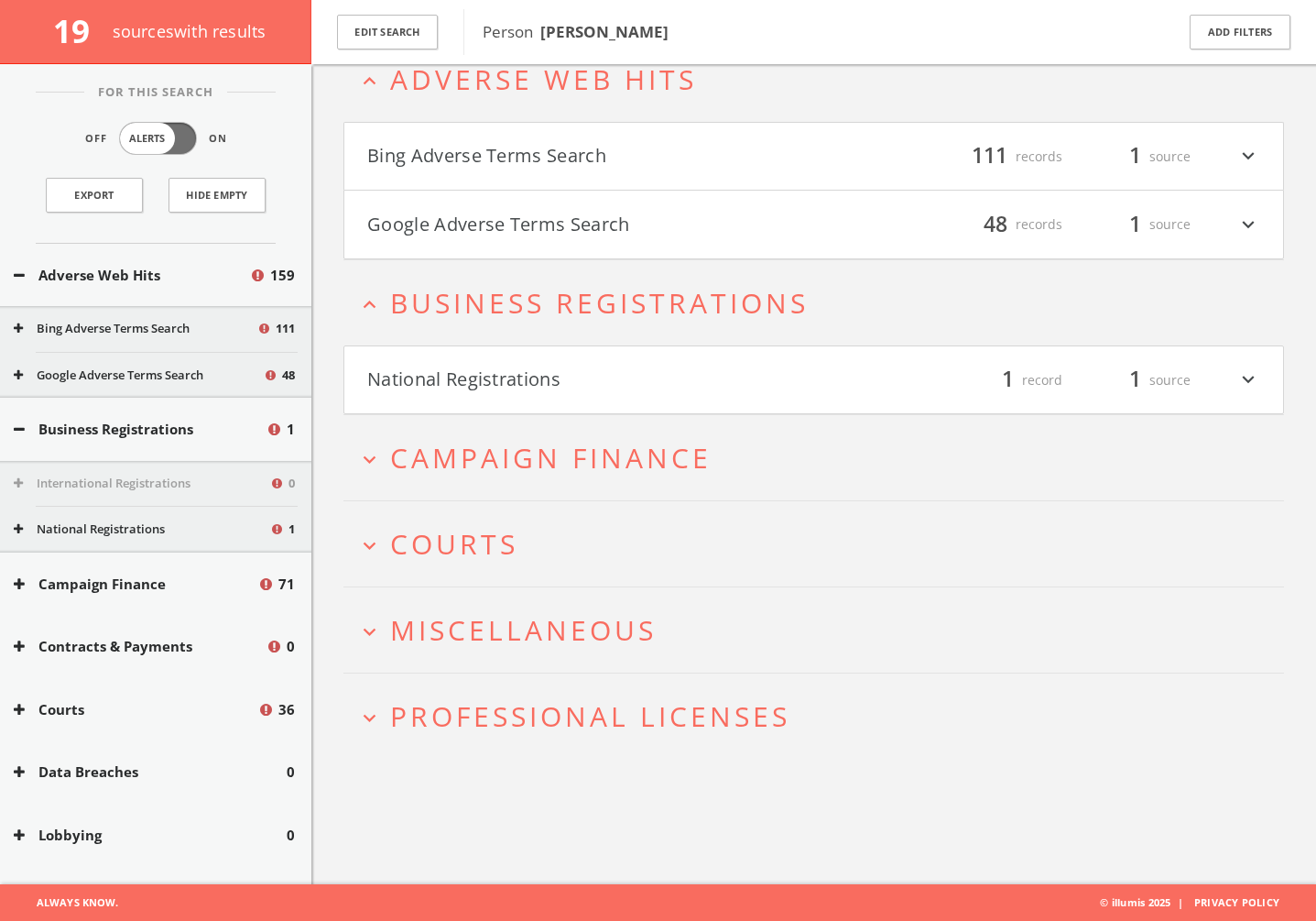
click at [559, 286] on span "Business Registrations" at bounding box center [600, 302] width 419 height 38
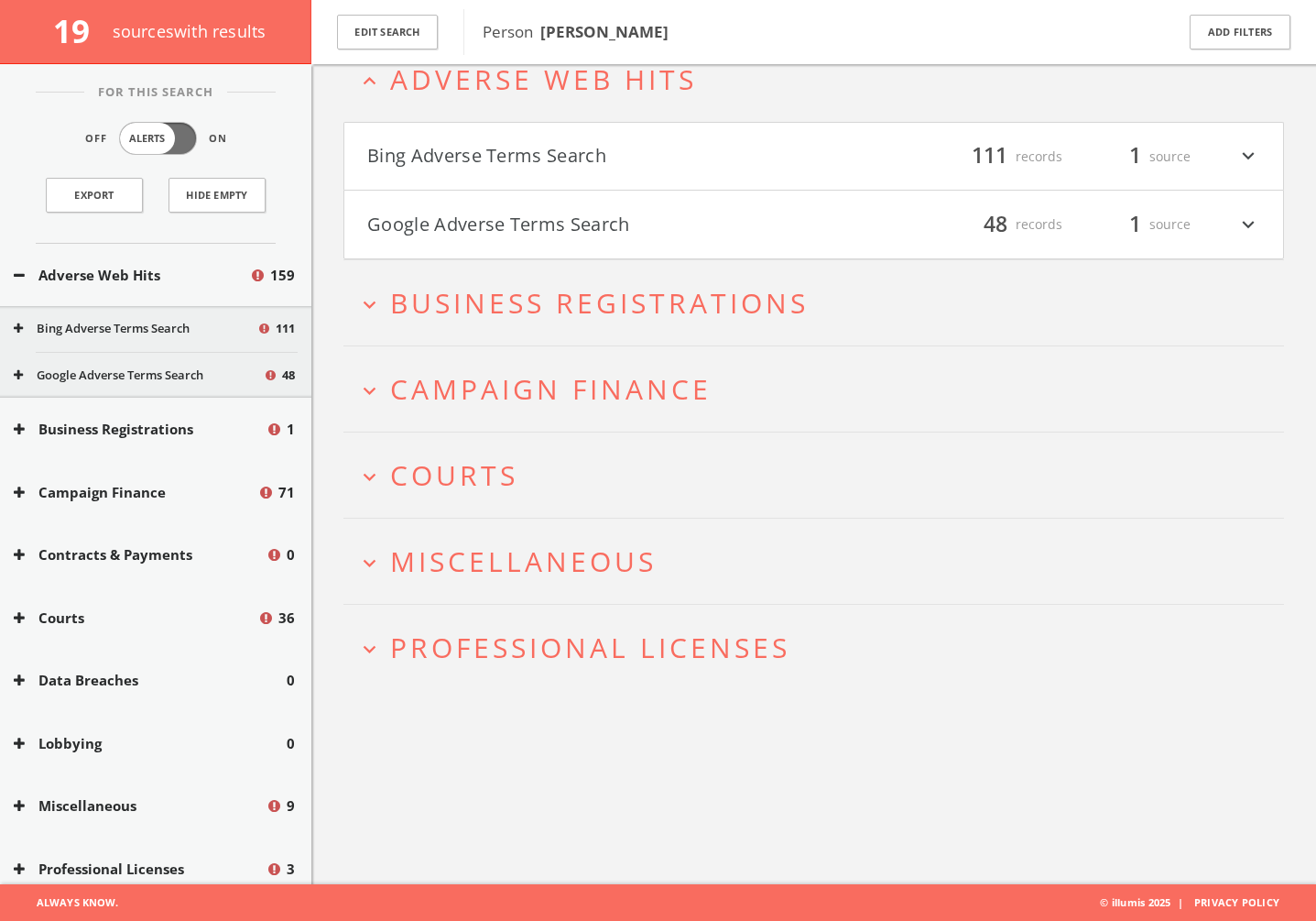
click at [511, 432] on h2 "expand_more Courts" at bounding box center [814, 475] width 940 height 85
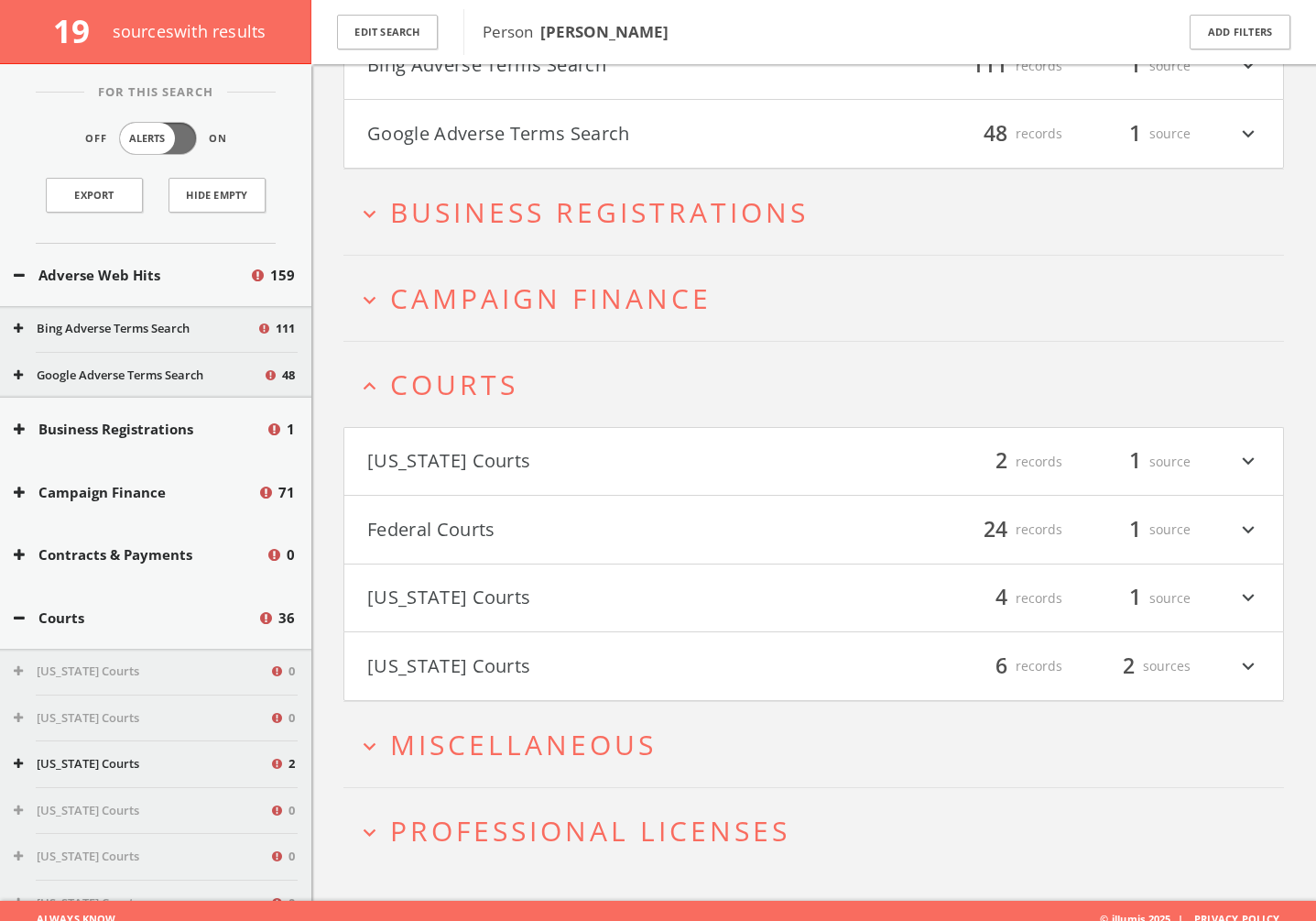
scroll to position [214, 0]
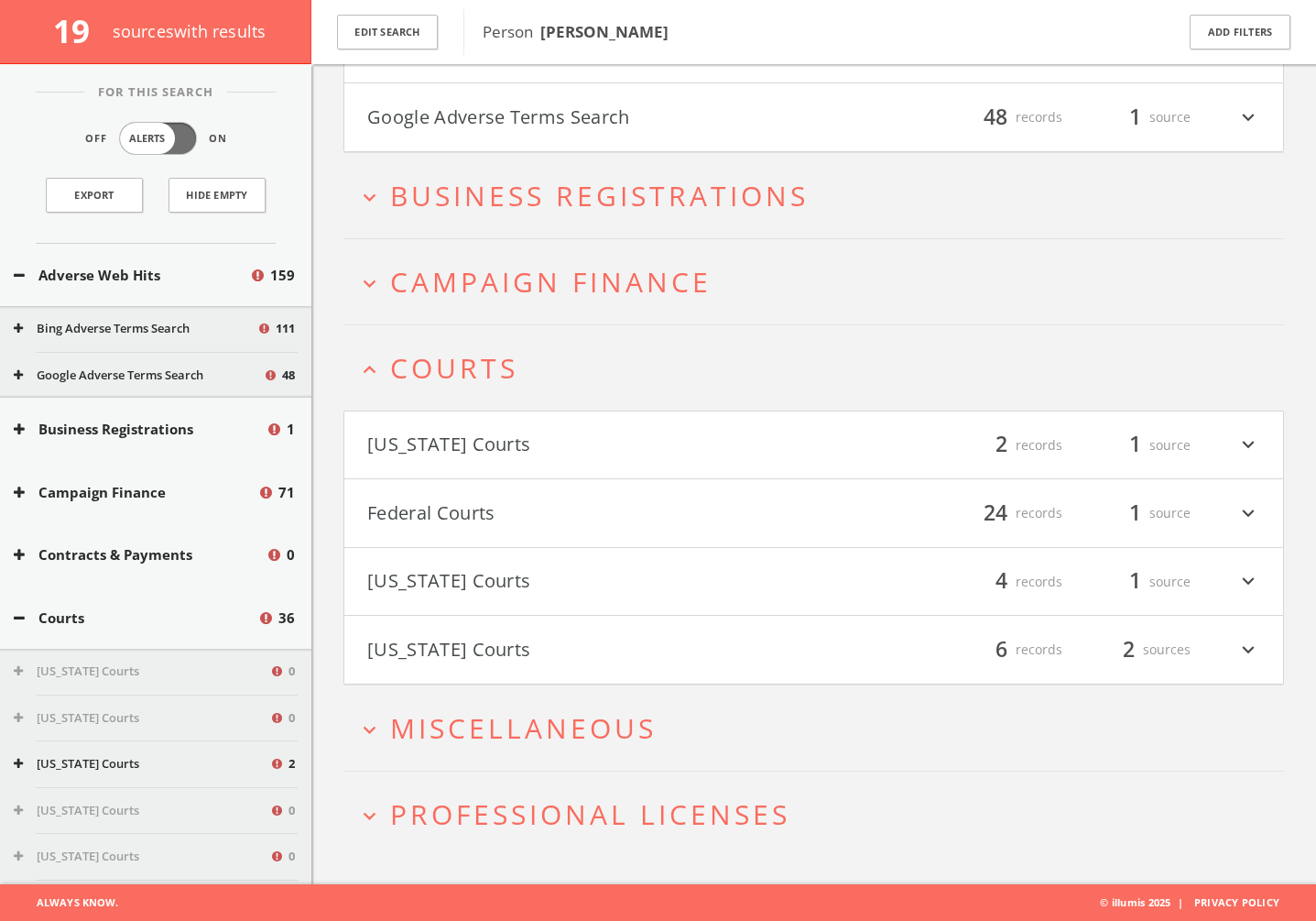
click at [483, 515] on button "Federal Courts" at bounding box center [591, 513] width 447 height 31
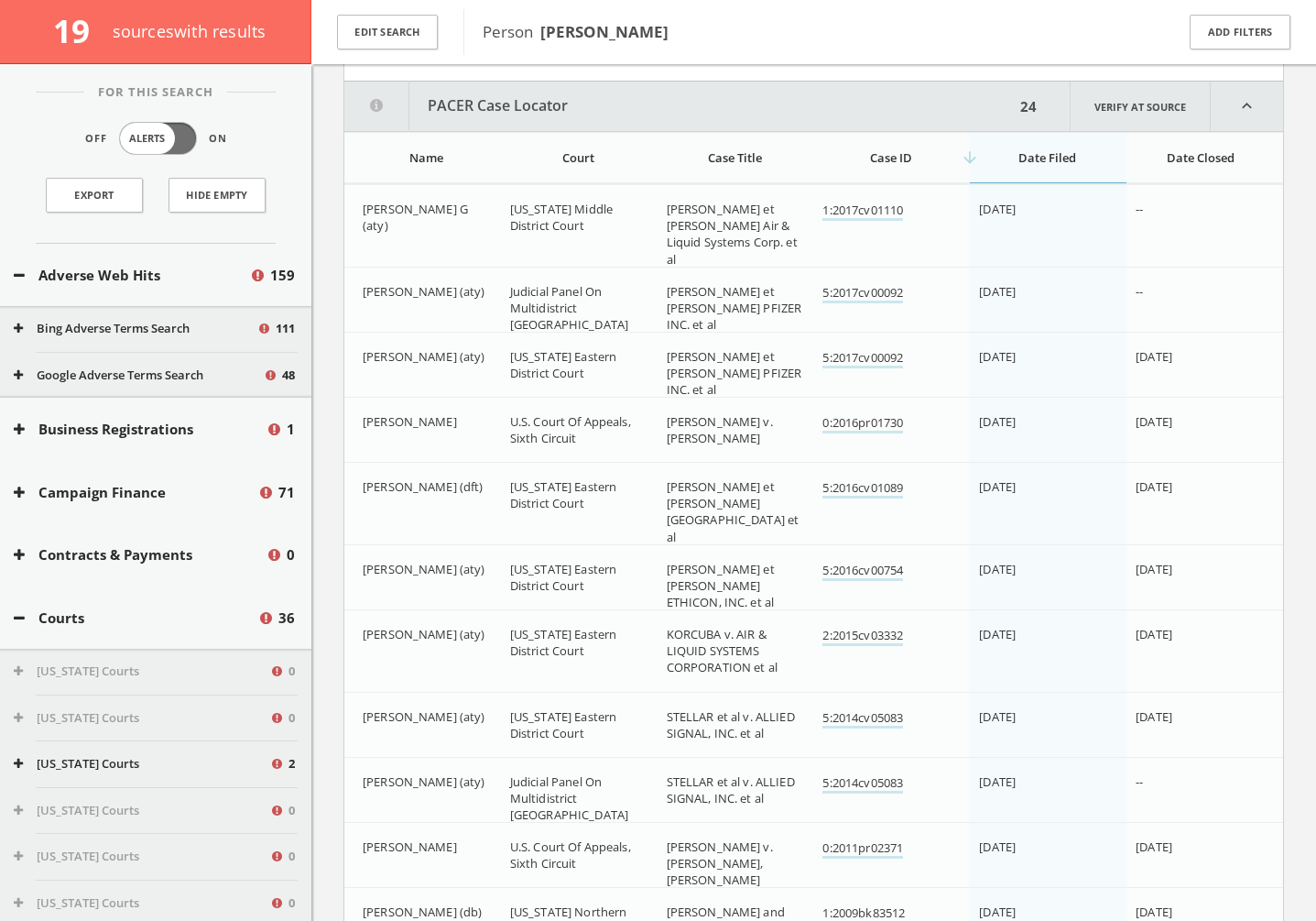
scroll to position [697, 0]
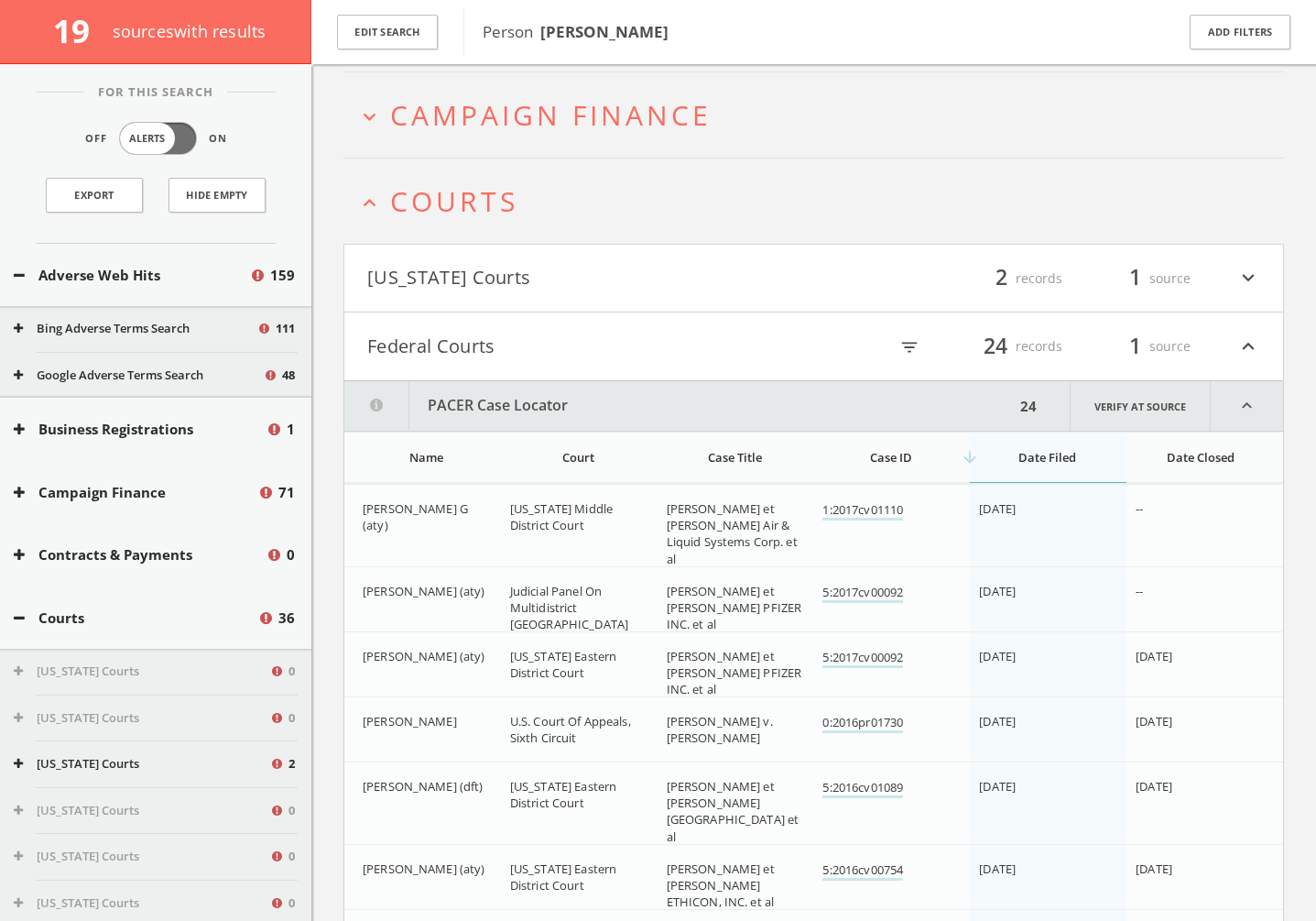
click at [586, 356] on button "Federal Courts" at bounding box center [591, 346] width 447 height 31
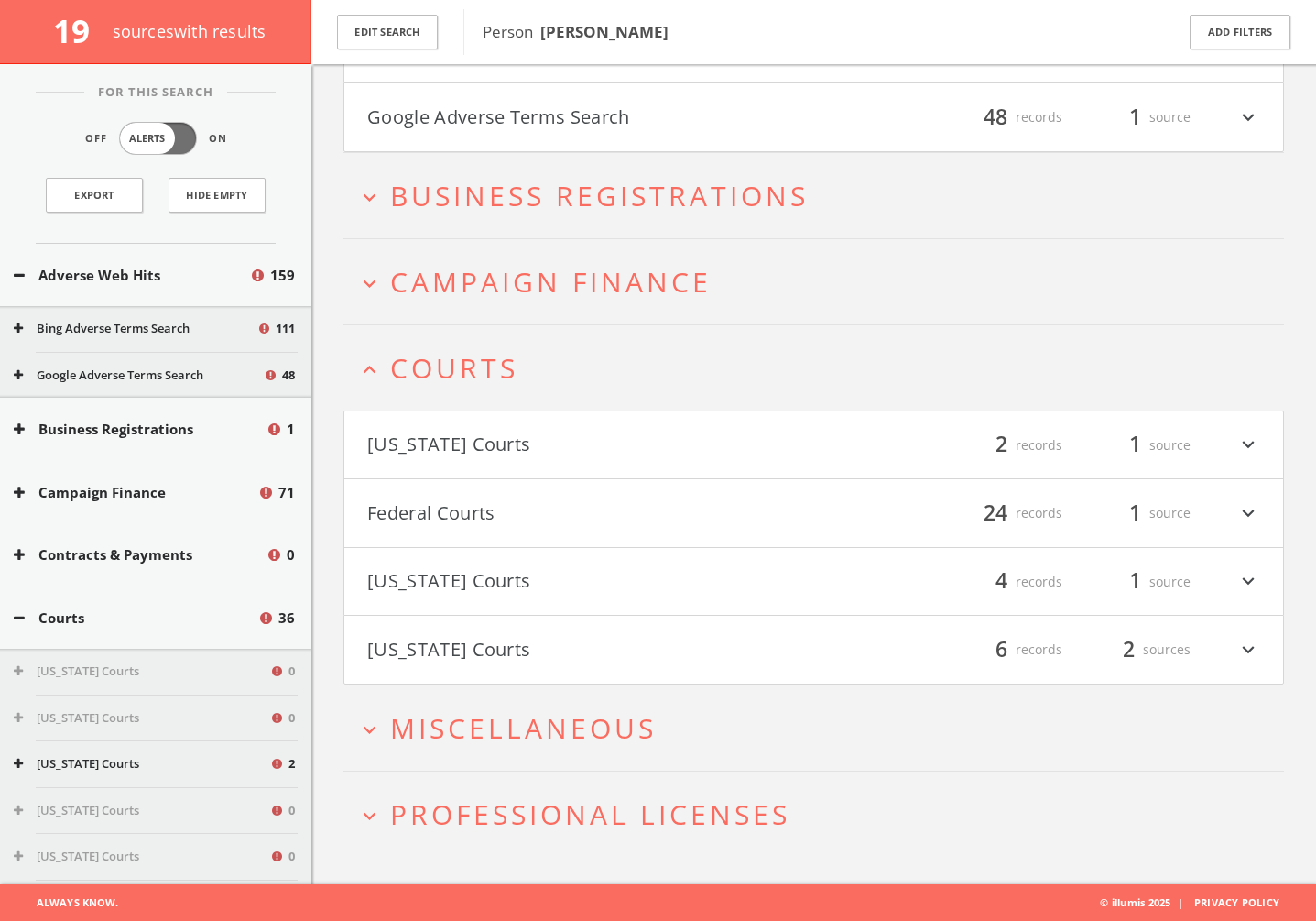
click at [465, 704] on span "Miscellaneous" at bounding box center [523, 727] width 266 height 38
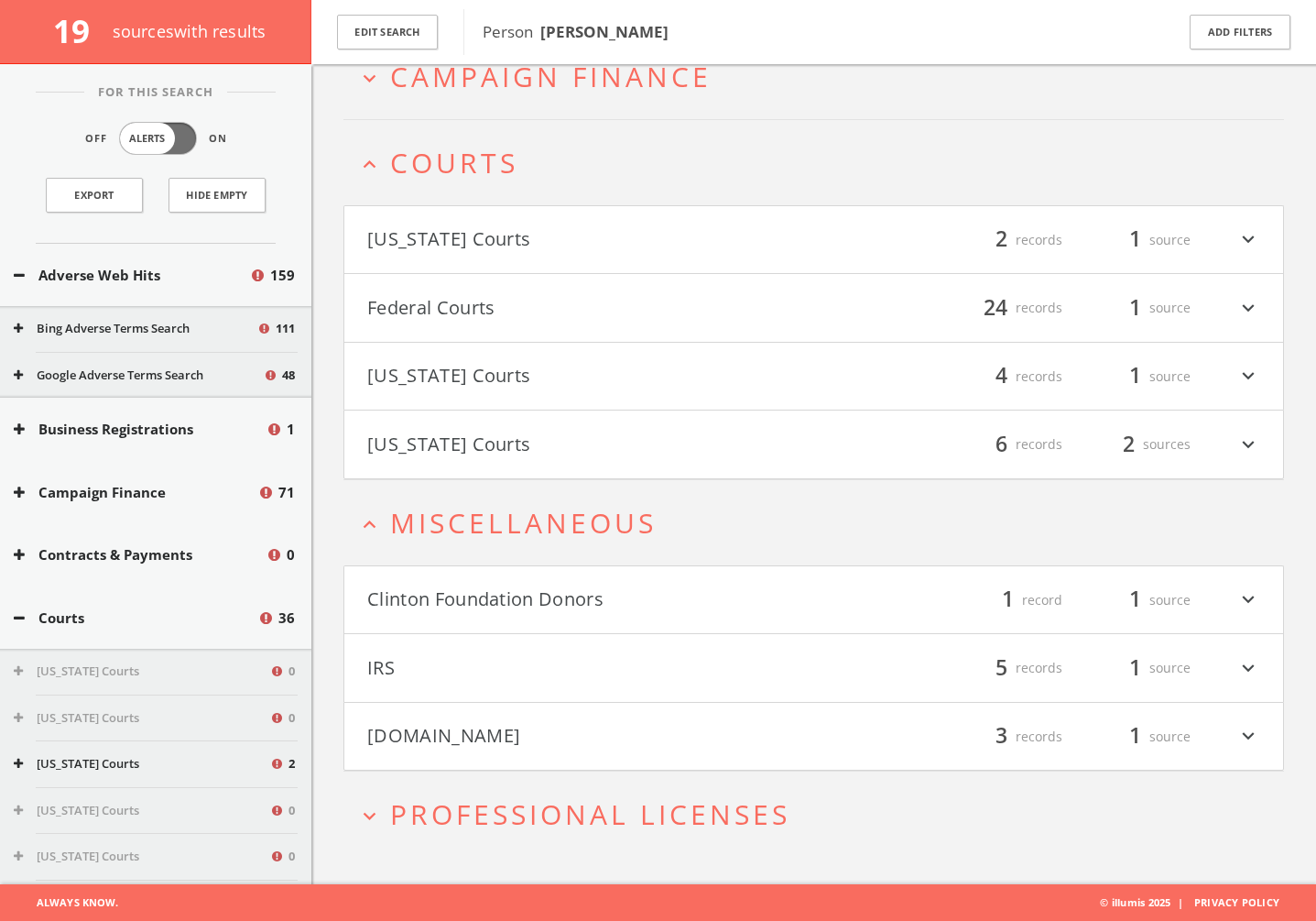
click at [516, 601] on button "Clinton Foundation Donors" at bounding box center [591, 600] width 447 height 31
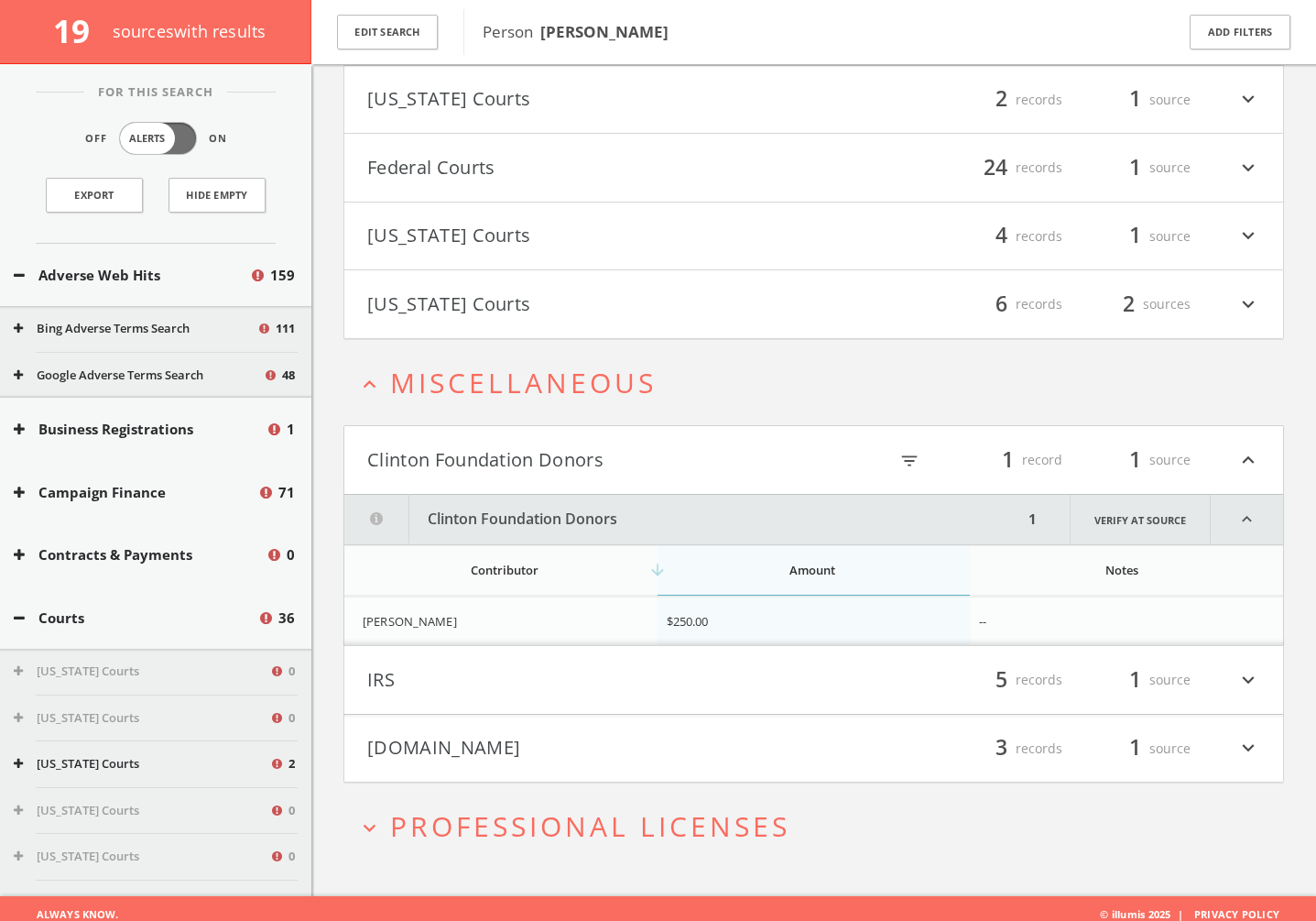
scroll to position [571, 0]
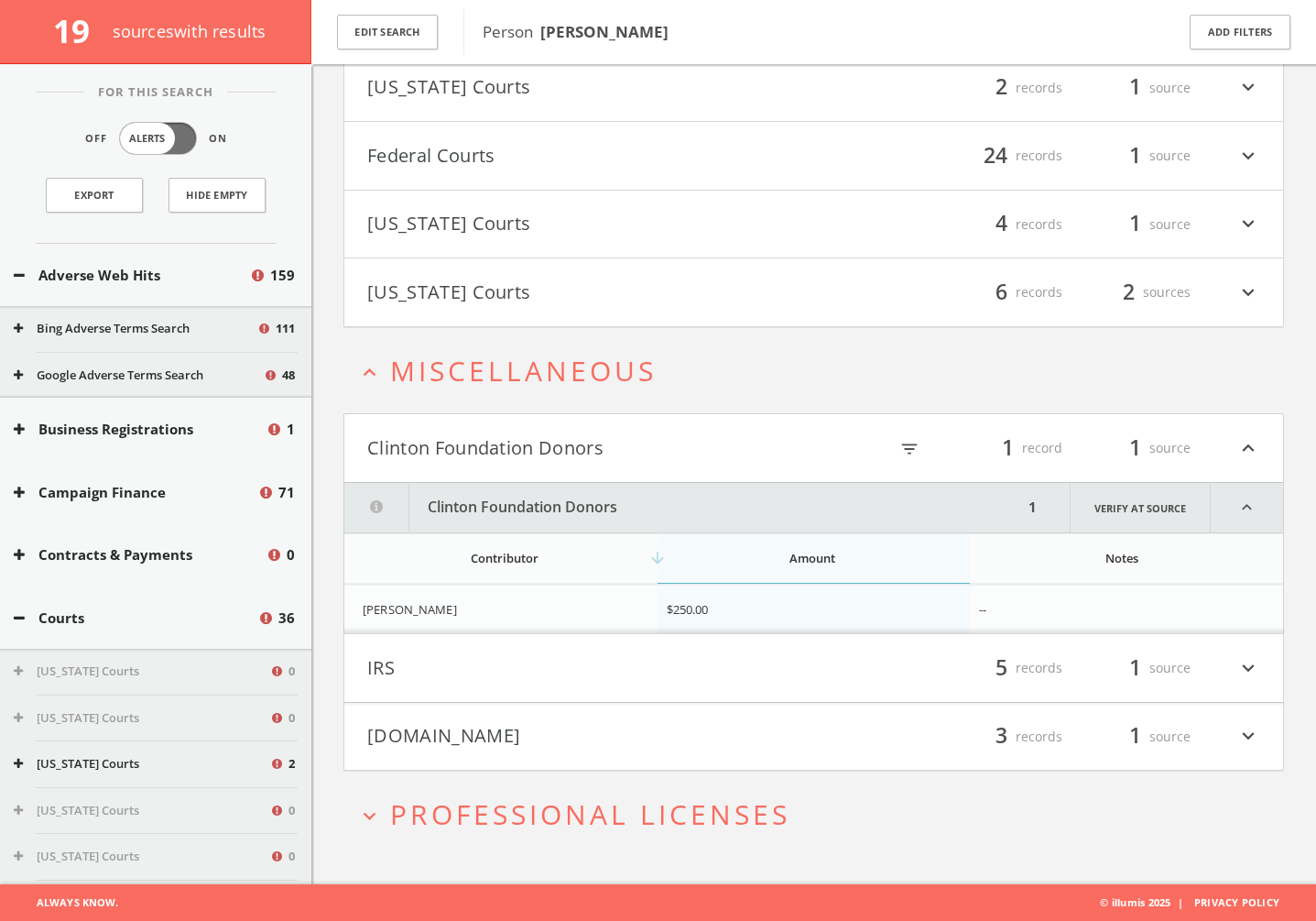
click at [485, 667] on button "IRS" at bounding box center [591, 668] width 447 height 31
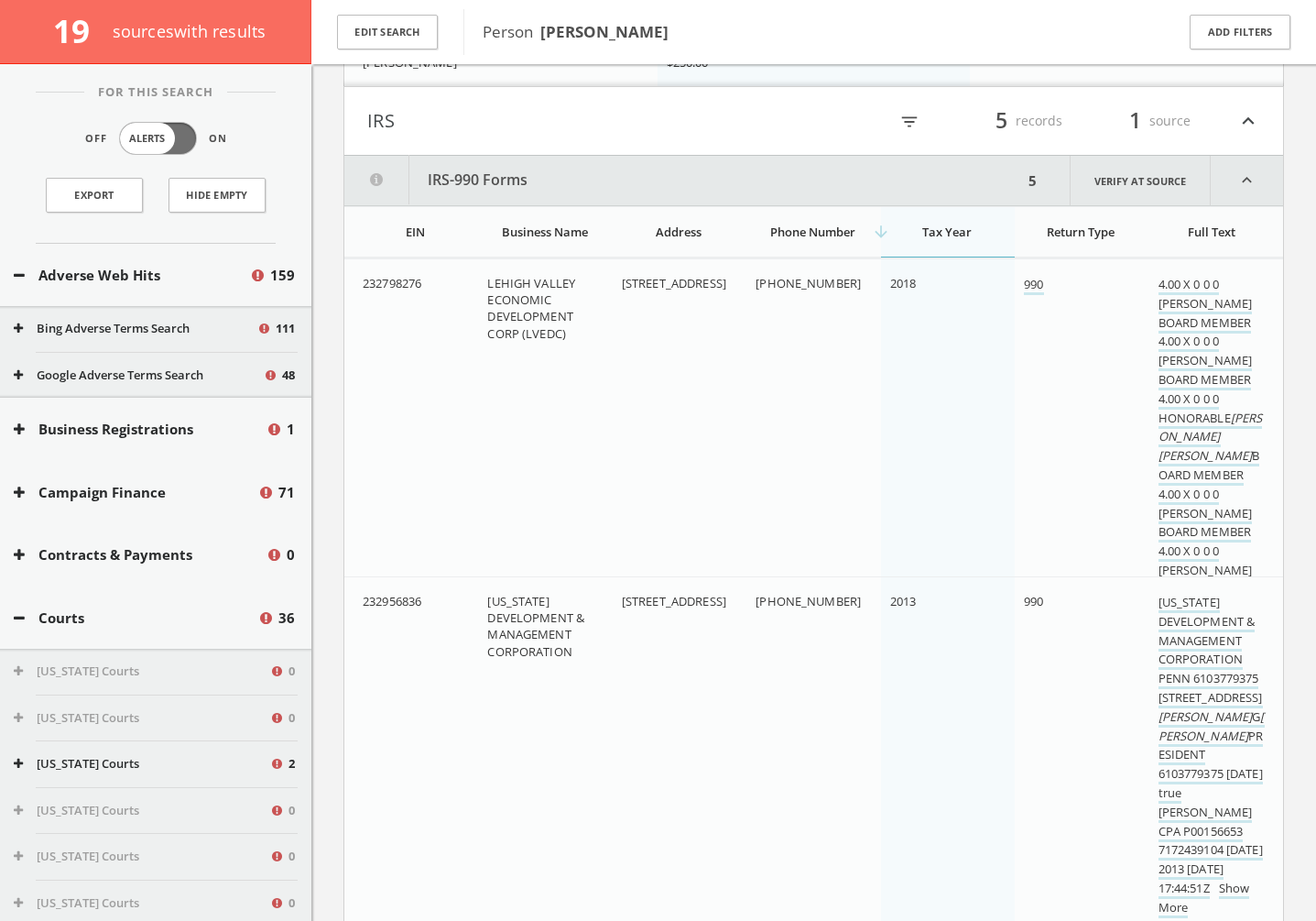
scroll to position [1117, 0]
click at [492, 140] on h4 "IRS filter_list 5 records 1 source expand_less" at bounding box center [814, 123] width 939 height 68
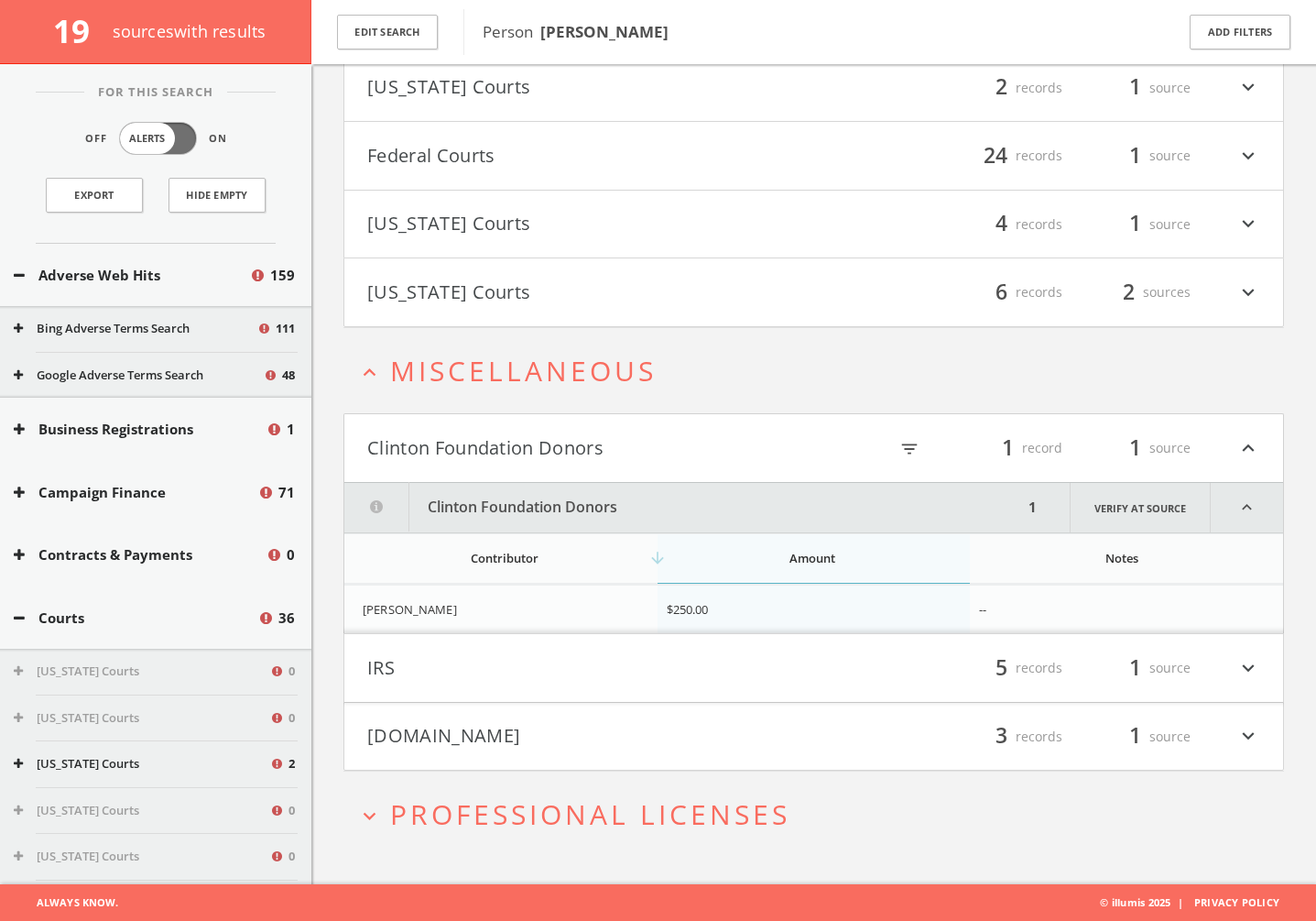
scroll to position [571, 0]
click at [474, 704] on button "[DOMAIN_NAME]" at bounding box center [591, 736] width 447 height 31
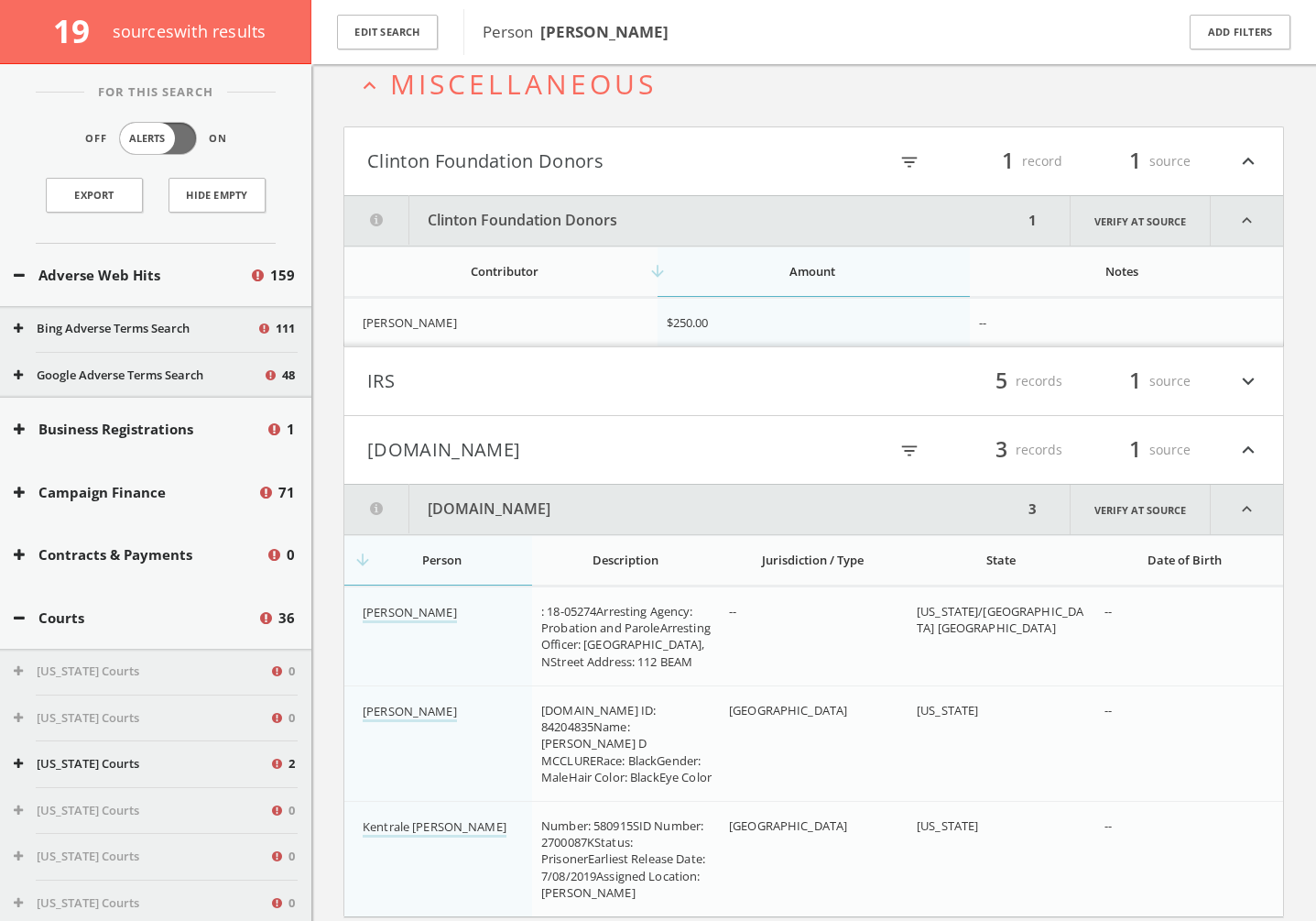
scroll to position [1005, 0]
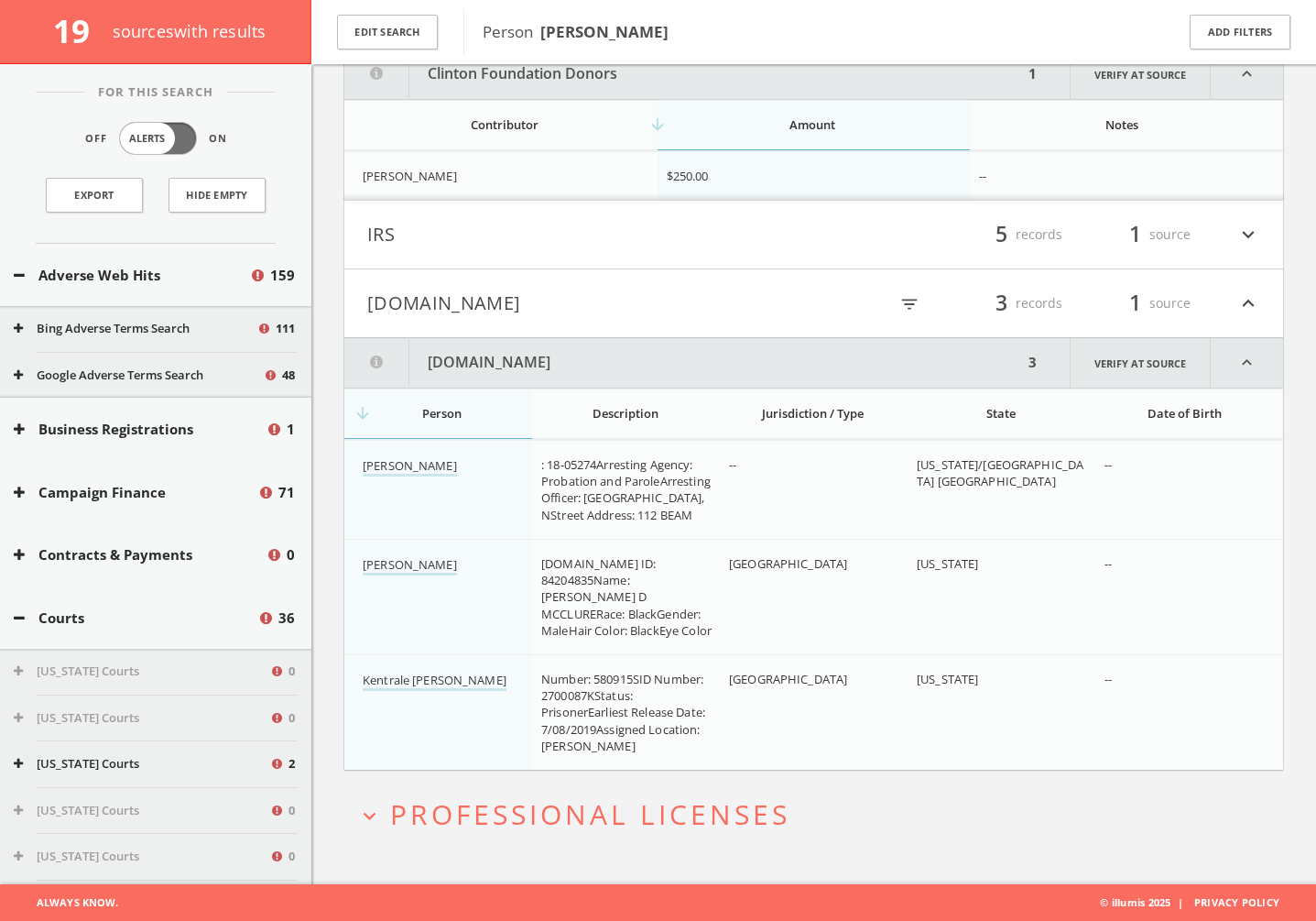
click at [447, 294] on button "[DOMAIN_NAME]" at bounding box center [591, 303] width 447 height 31
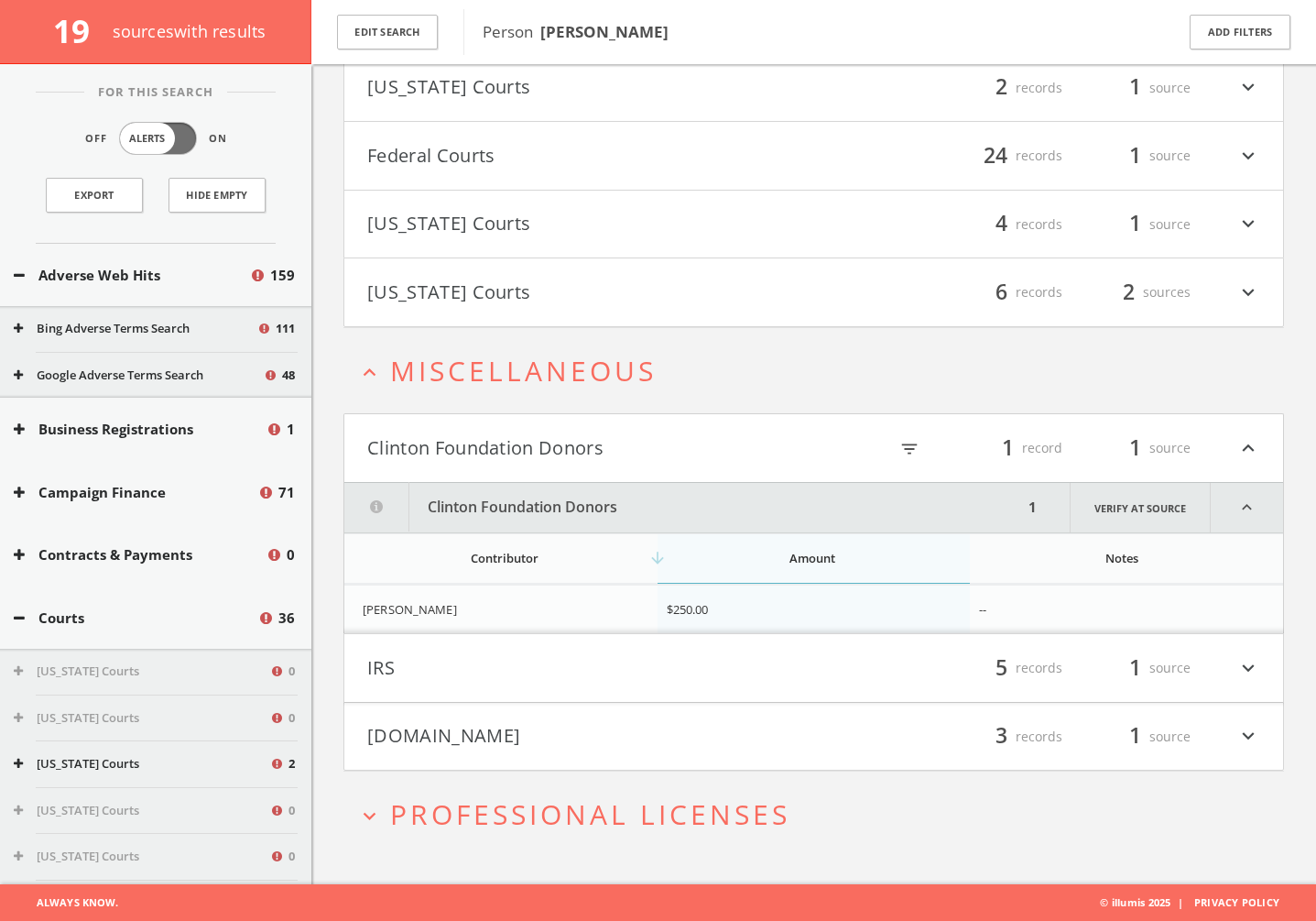
click at [525, 704] on span "Professional Licenses" at bounding box center [591, 814] width 400 height 38
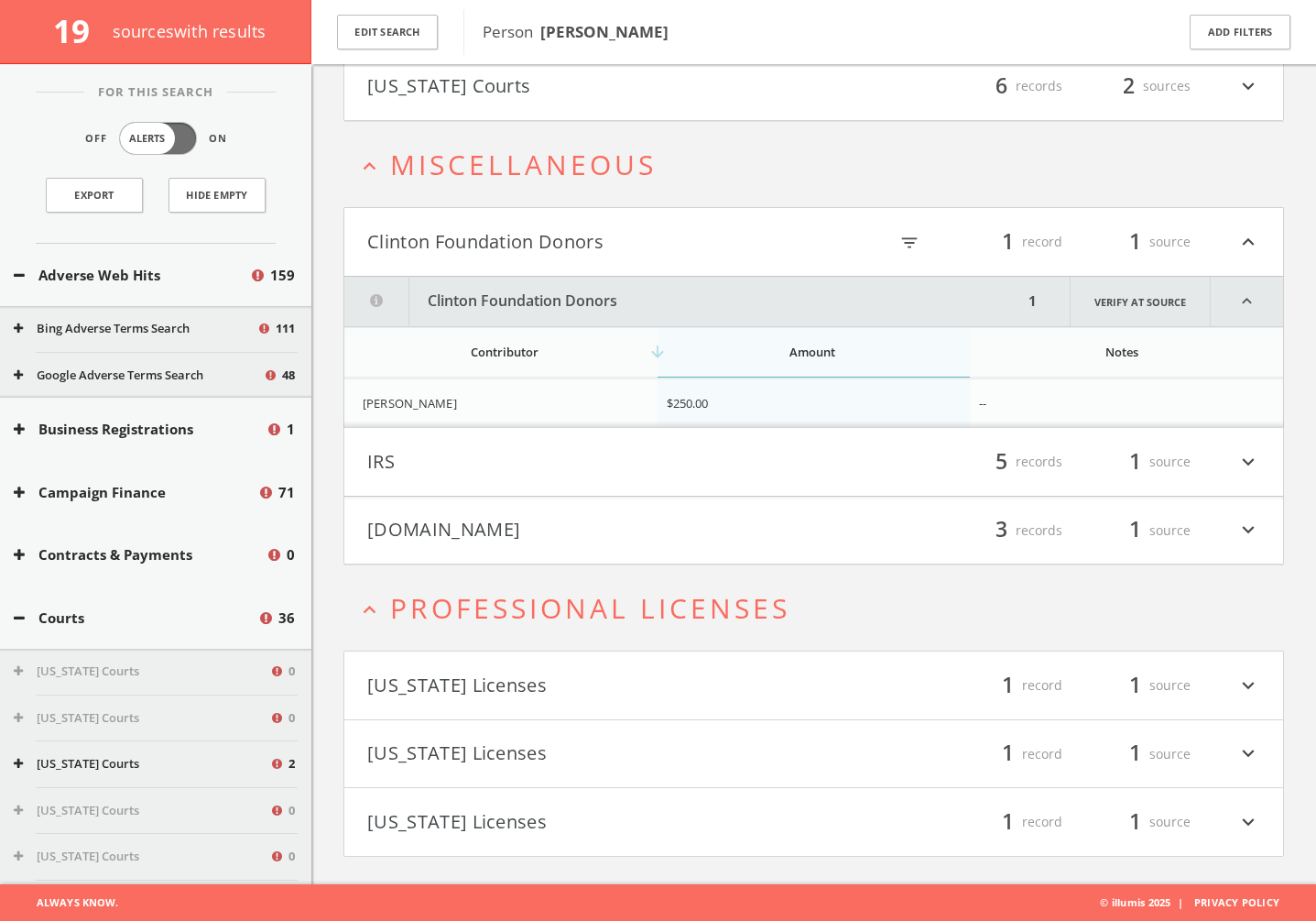
click at [494, 704] on button "[US_STATE] Licenses" at bounding box center [591, 754] width 447 height 31
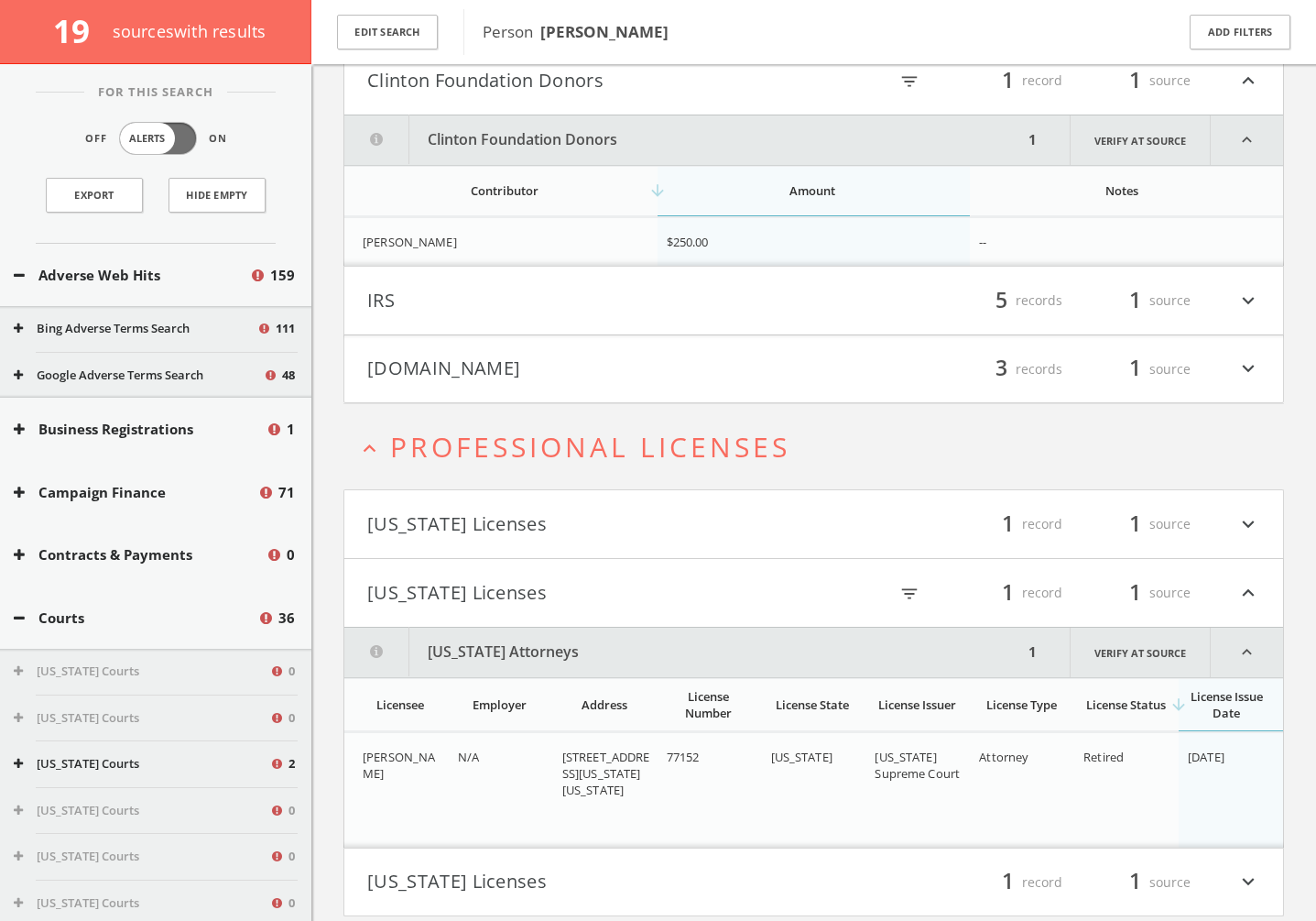
scroll to position [998, 0]
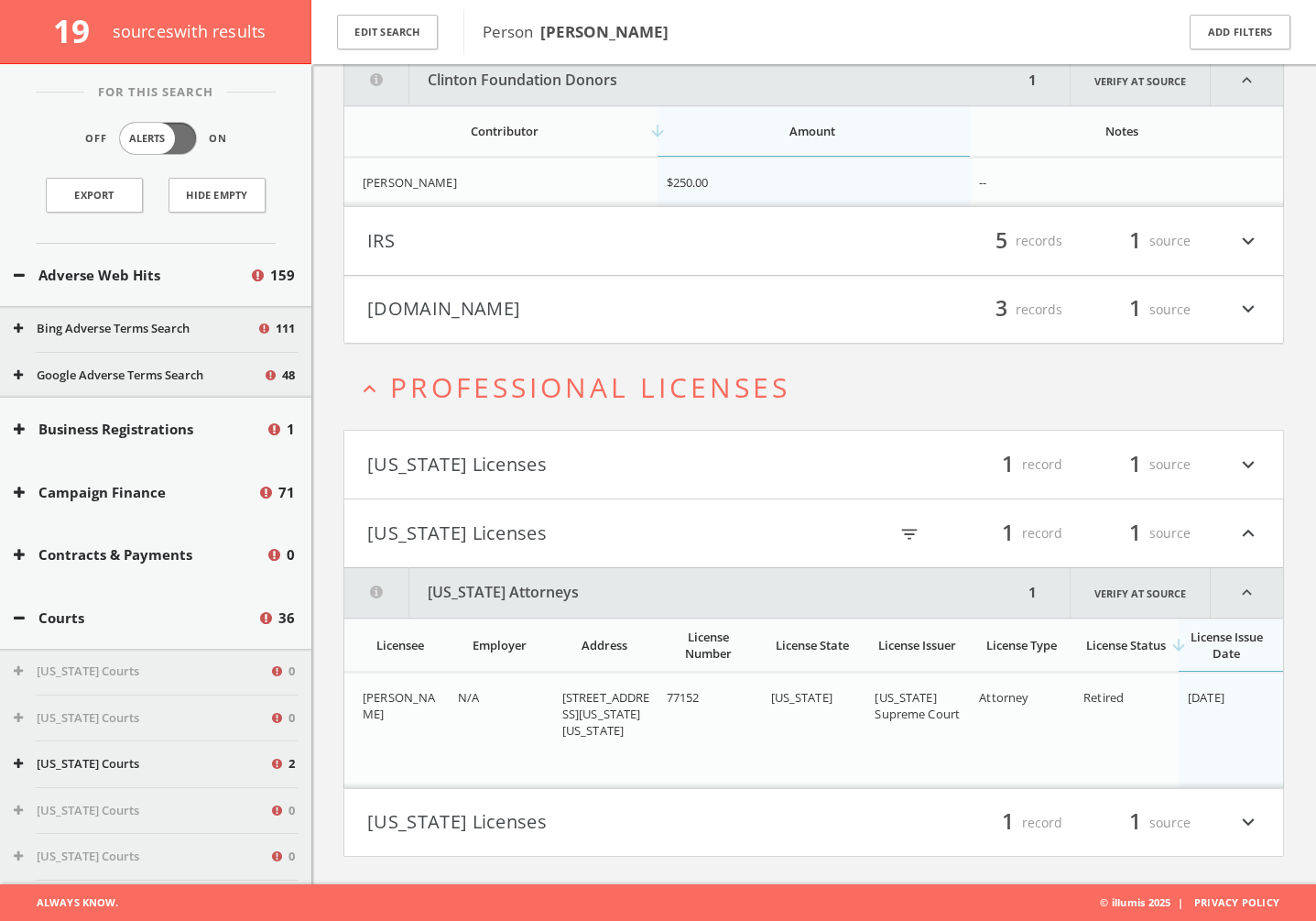
click at [519, 530] on button "[US_STATE] Licenses" at bounding box center [591, 534] width 447 height 31
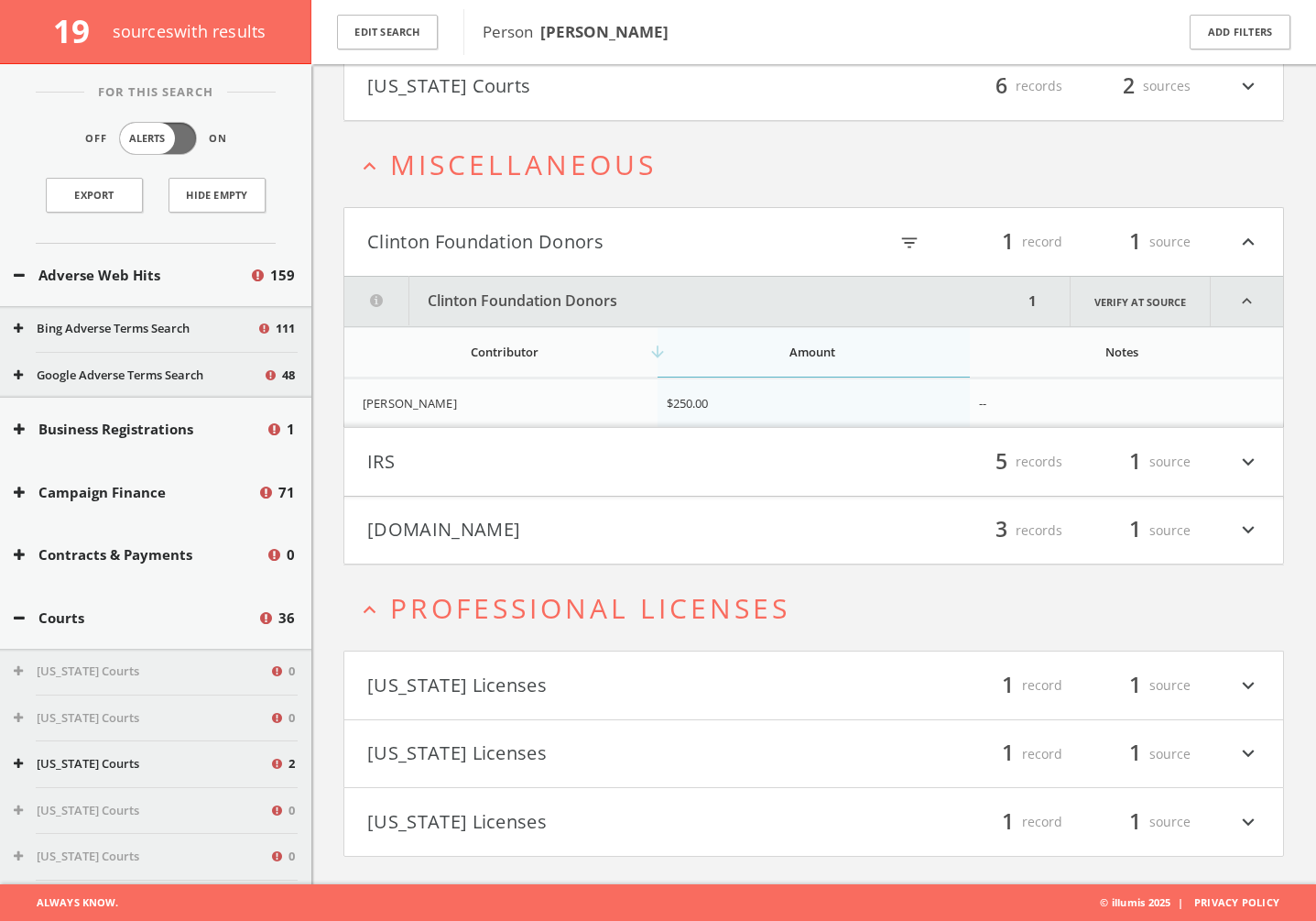
scroll to position [778, 0]
click at [514, 244] on button "Clinton Foundation Donors" at bounding box center [591, 241] width 447 height 31
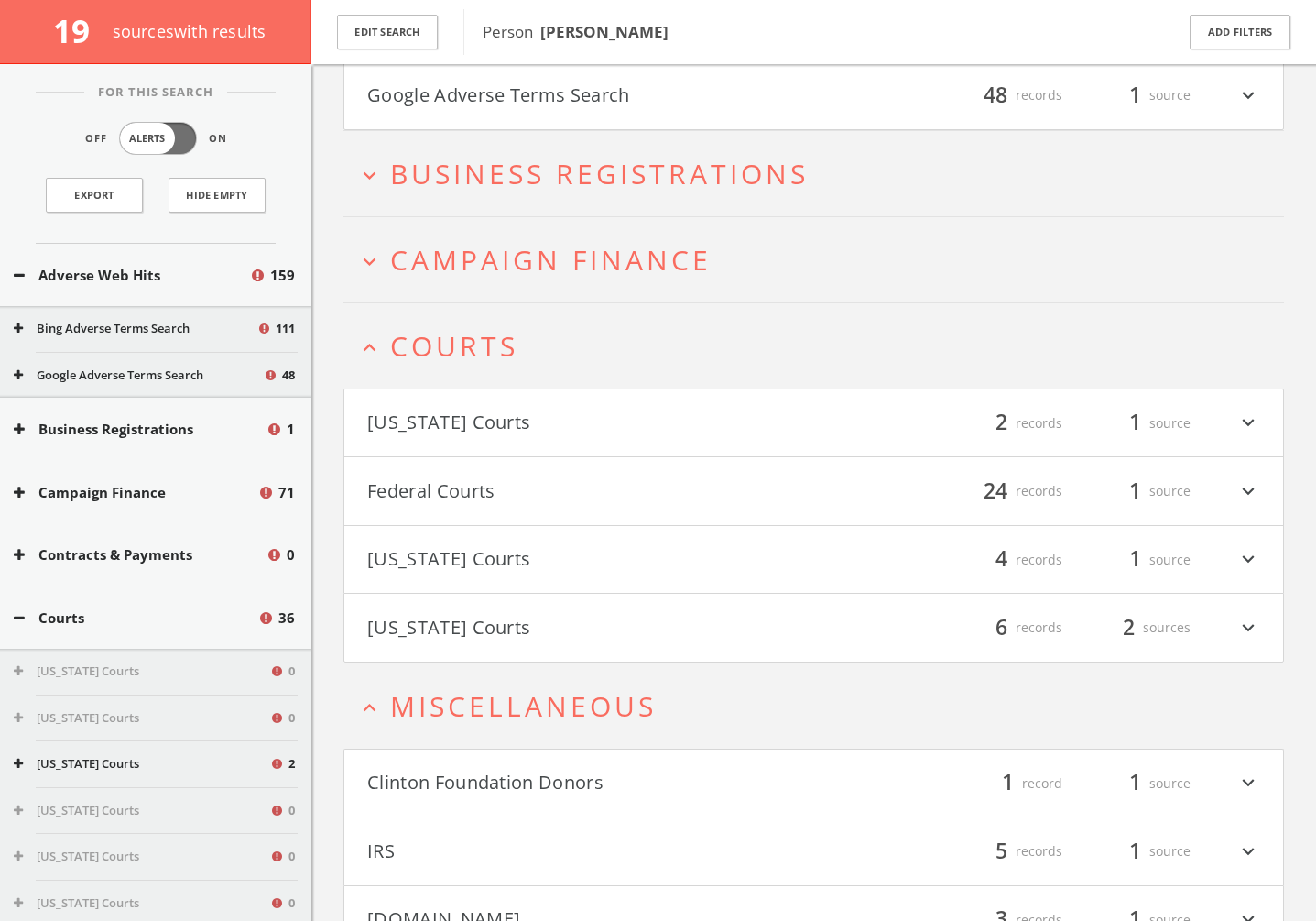
scroll to position [200, 0]
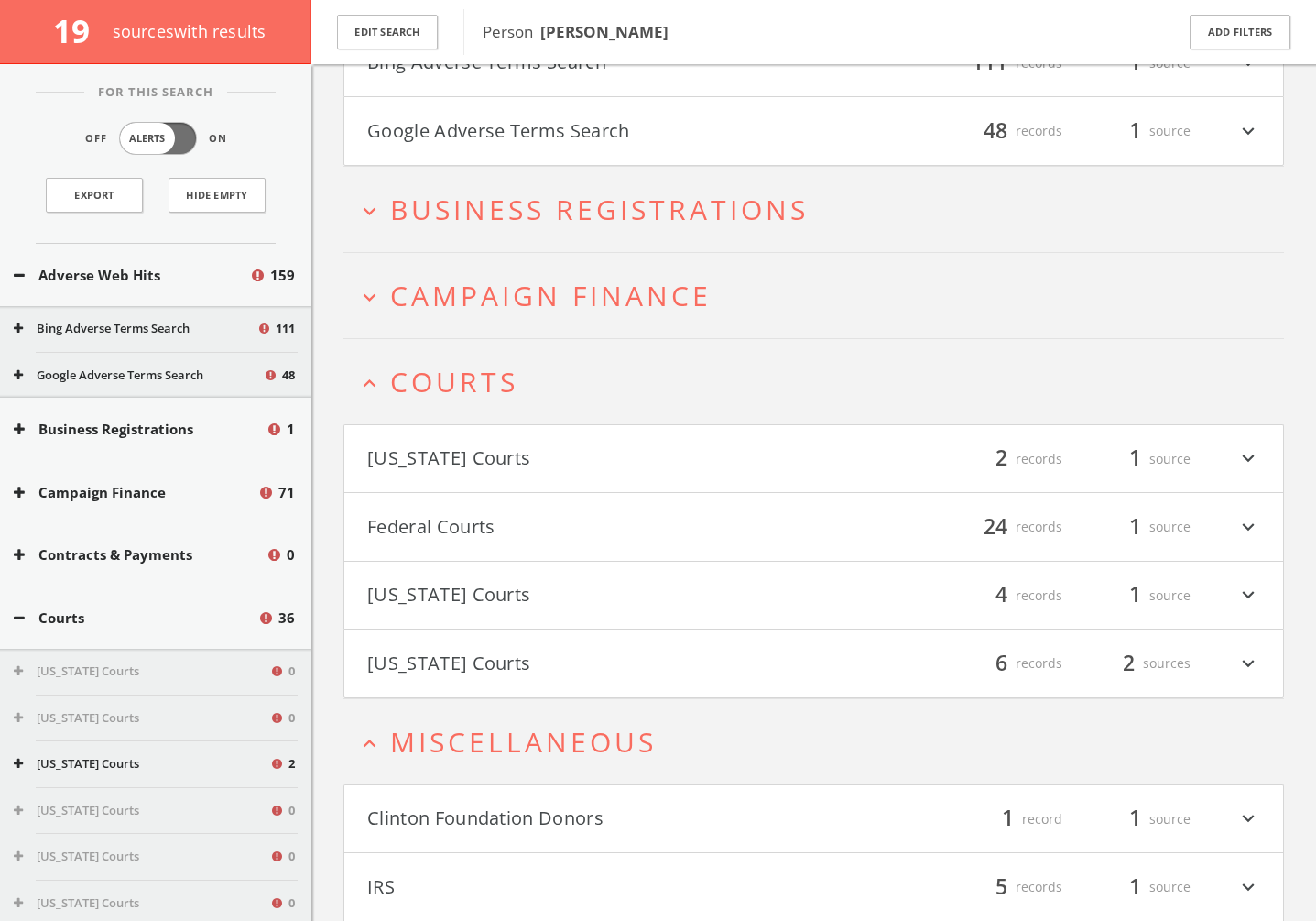
click at [494, 380] on span "Courts" at bounding box center [455, 381] width 129 height 38
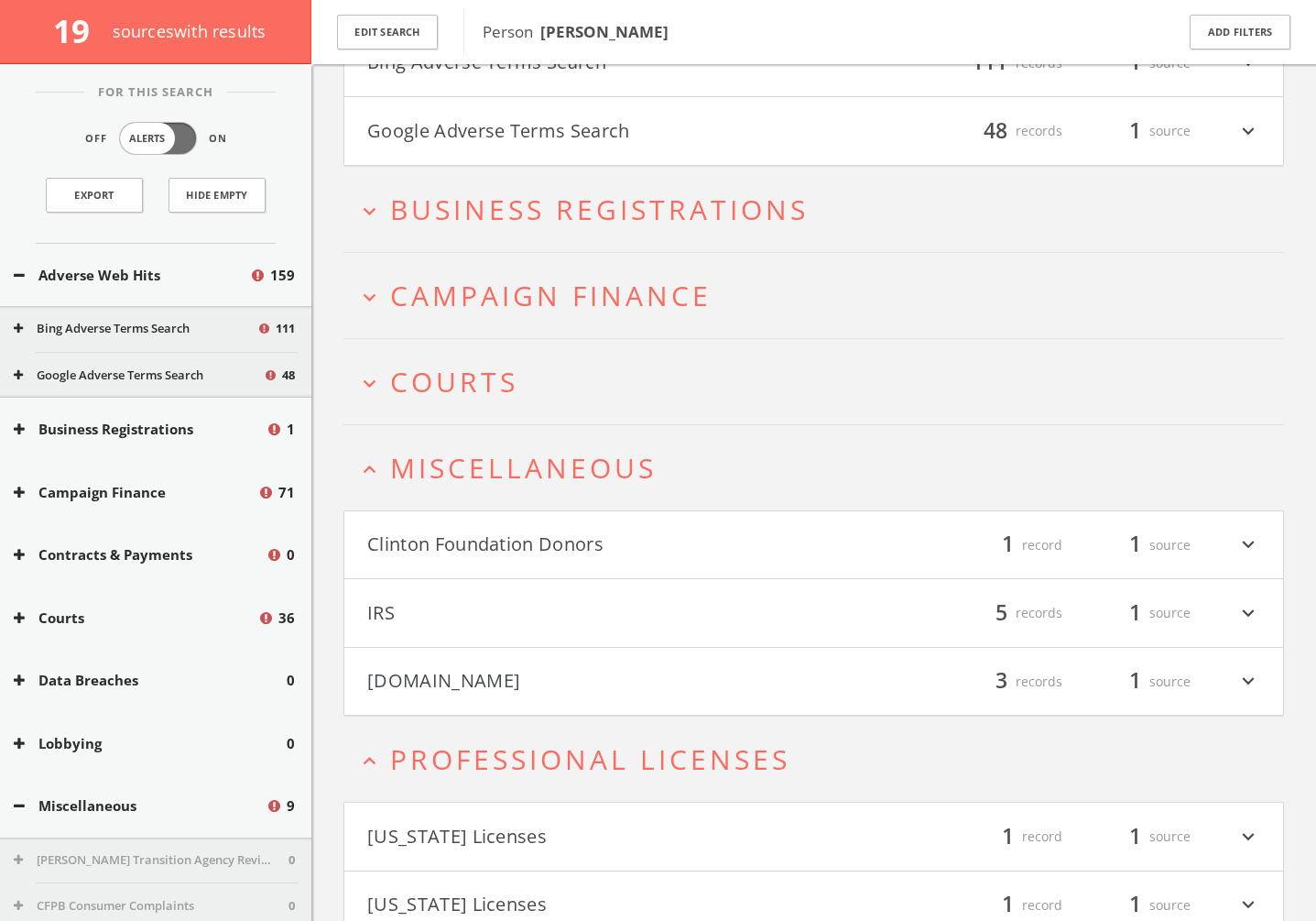
click at [491, 704] on h2 "expand_less Professional Licenses" at bounding box center [814, 758] width 940 height 85
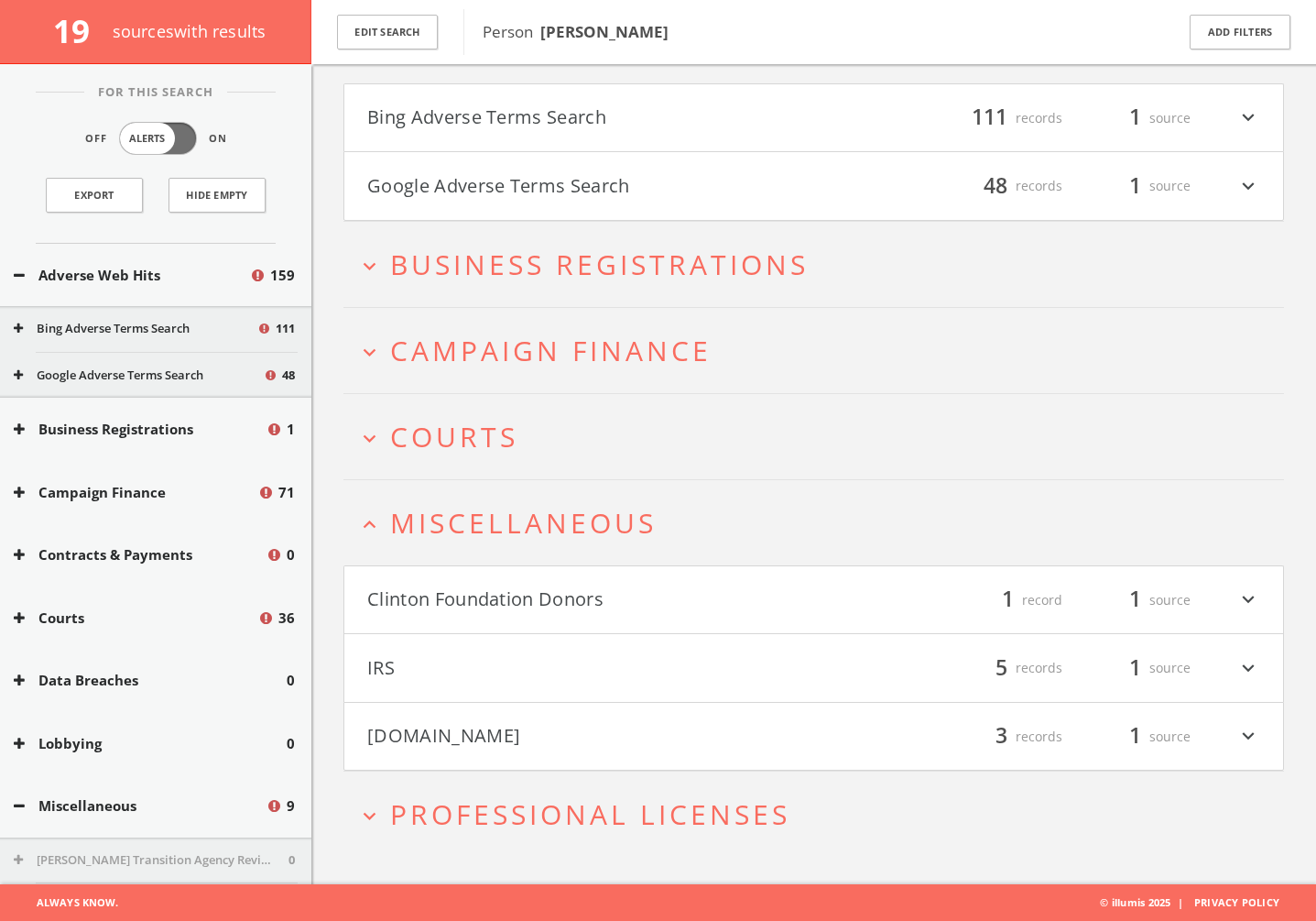
click at [469, 532] on span "Miscellaneous" at bounding box center [523, 522] width 266 height 38
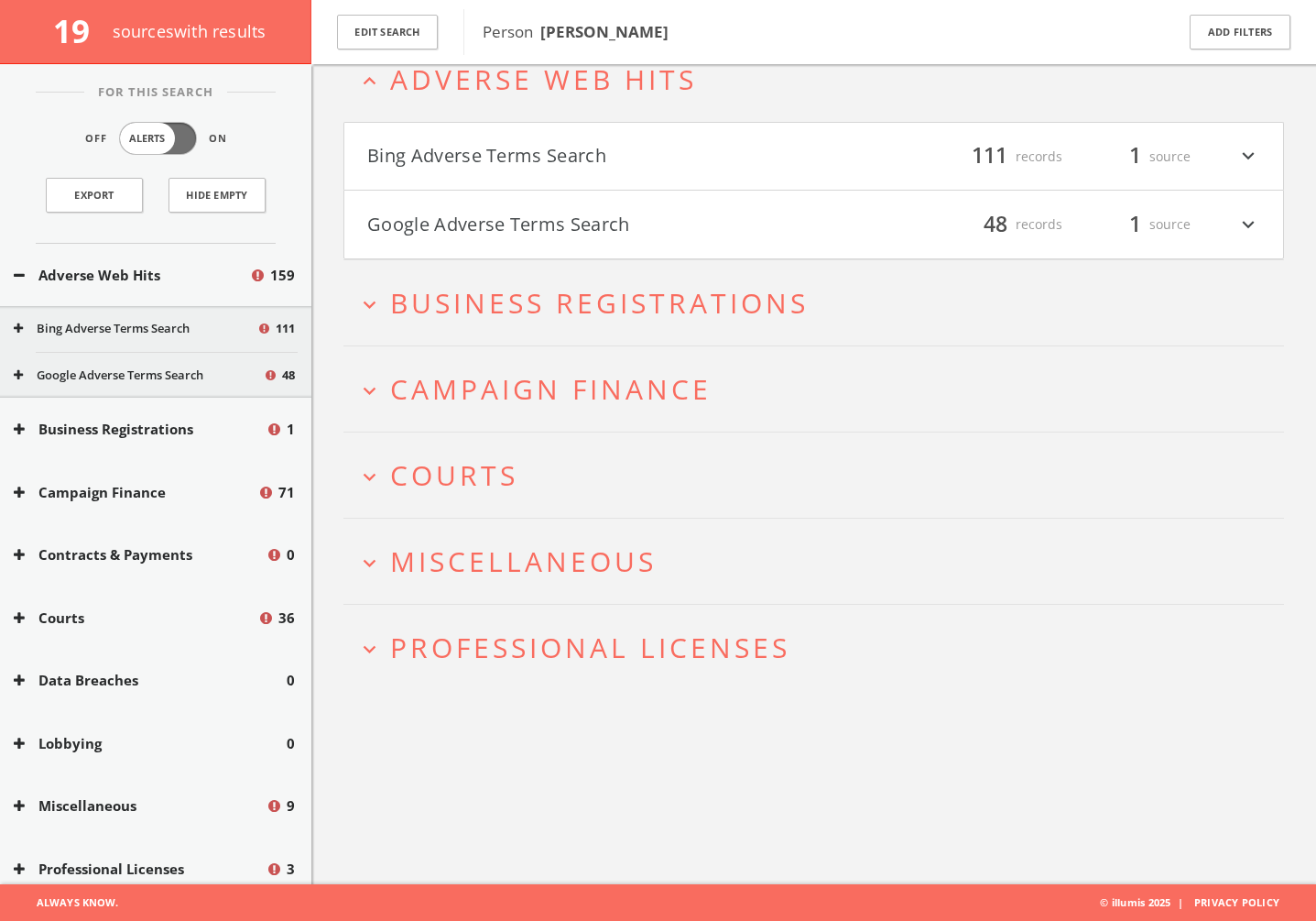
click at [480, 399] on span "Campaign Finance" at bounding box center [551, 388] width 321 height 38
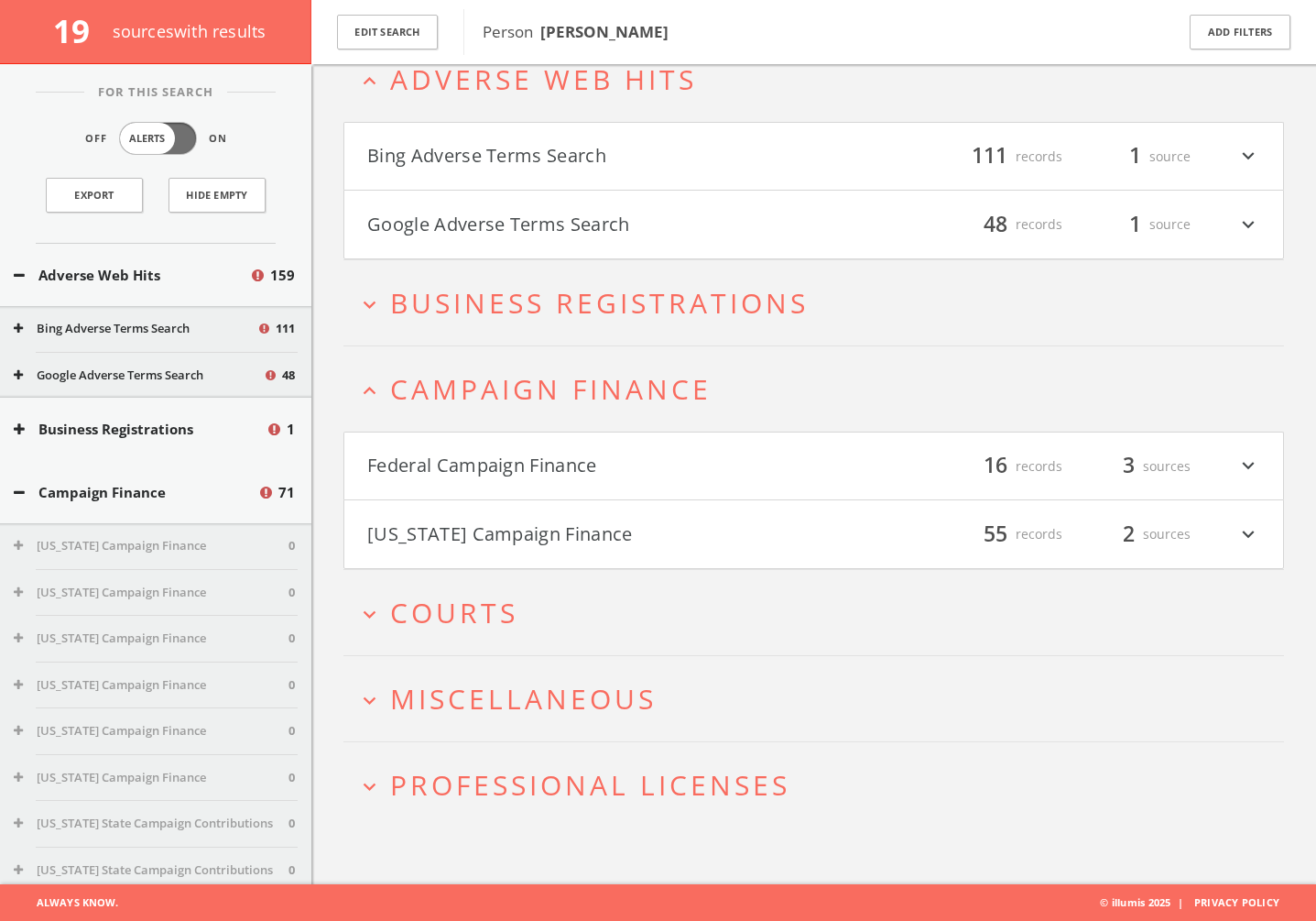
click at [479, 455] on button "Federal Campaign Finance" at bounding box center [591, 466] width 447 height 31
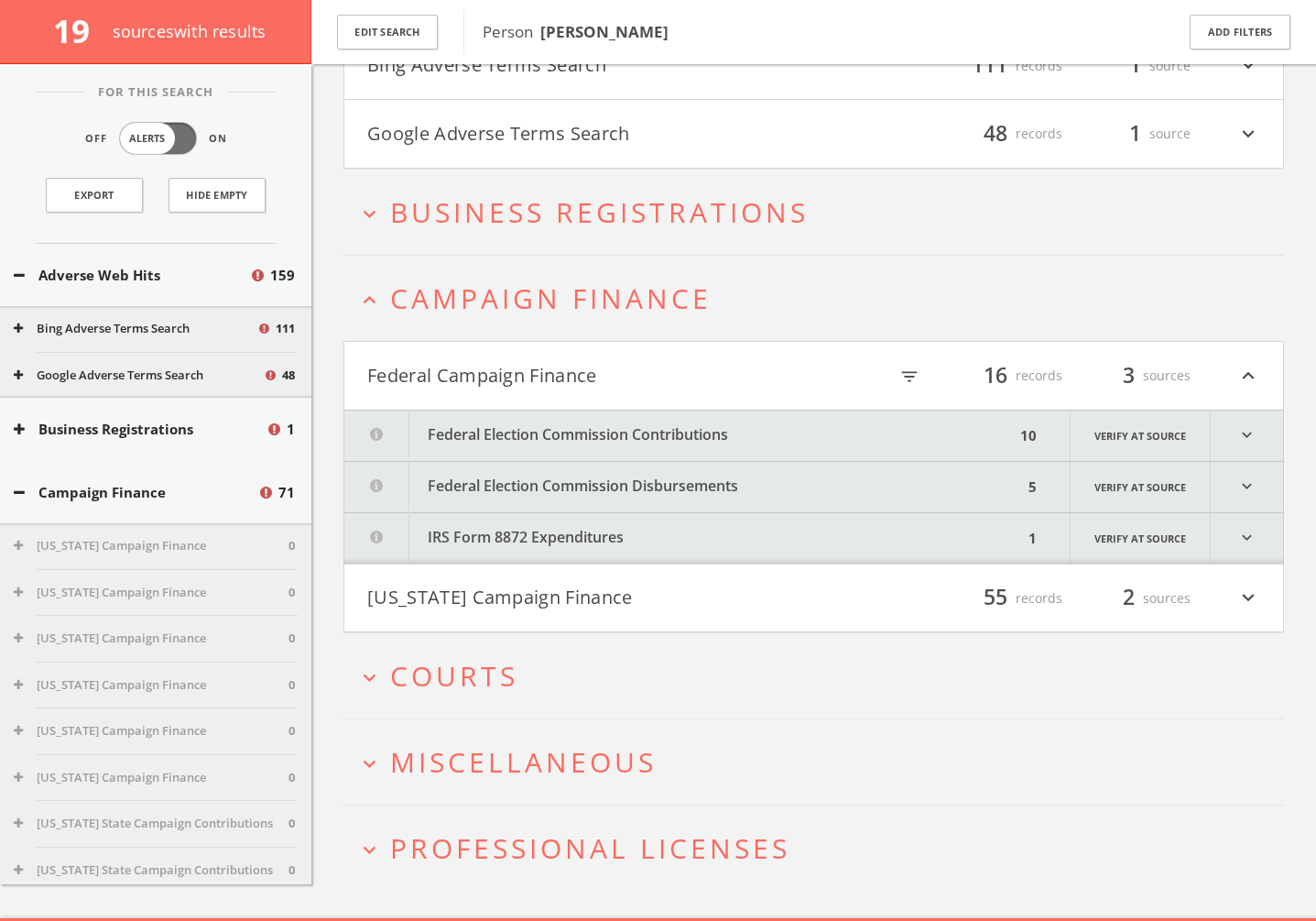
scroll to position [231, 0]
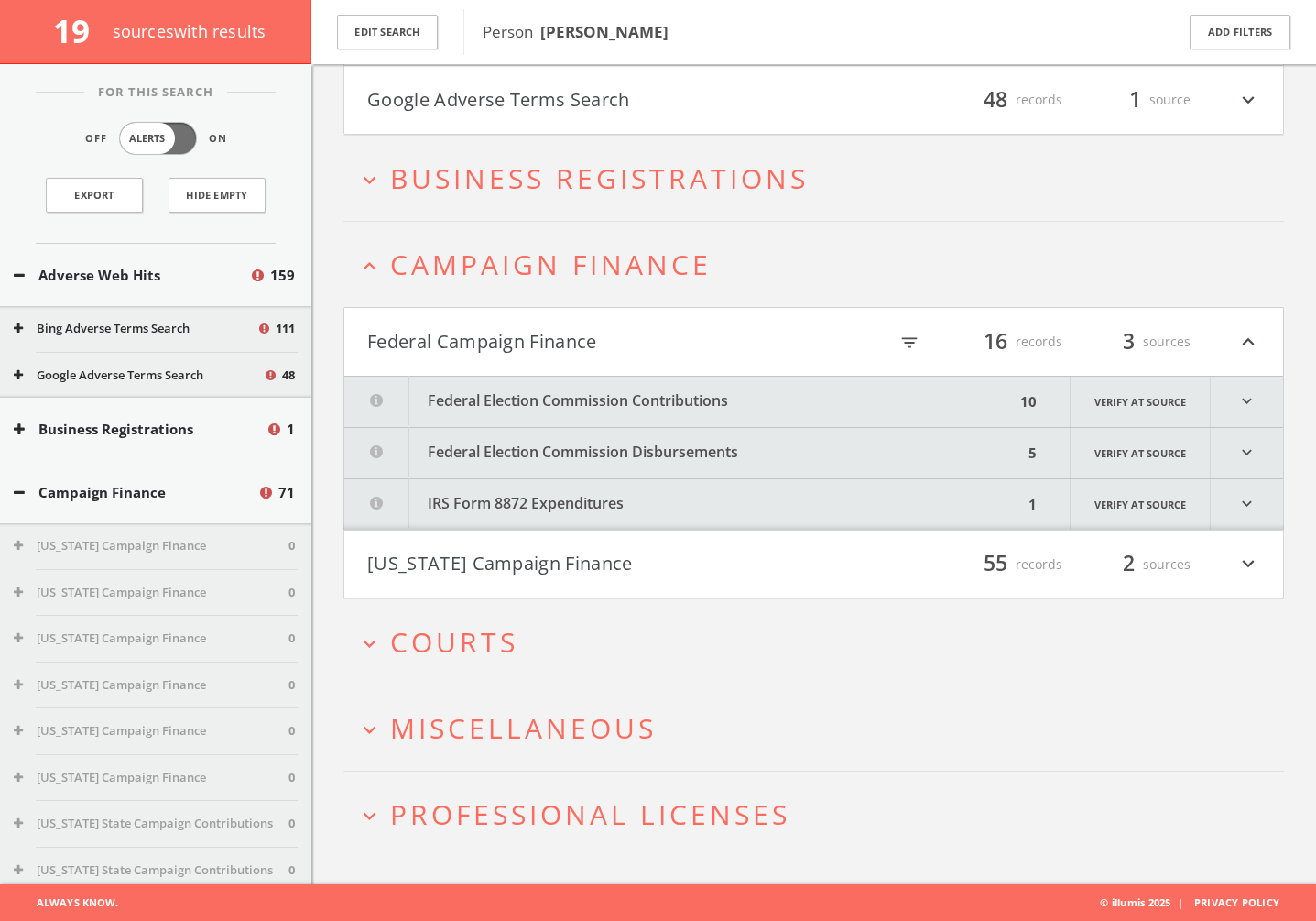
click at [511, 397] on button "Federal Election Commission Contributions" at bounding box center [680, 401] width 670 height 51
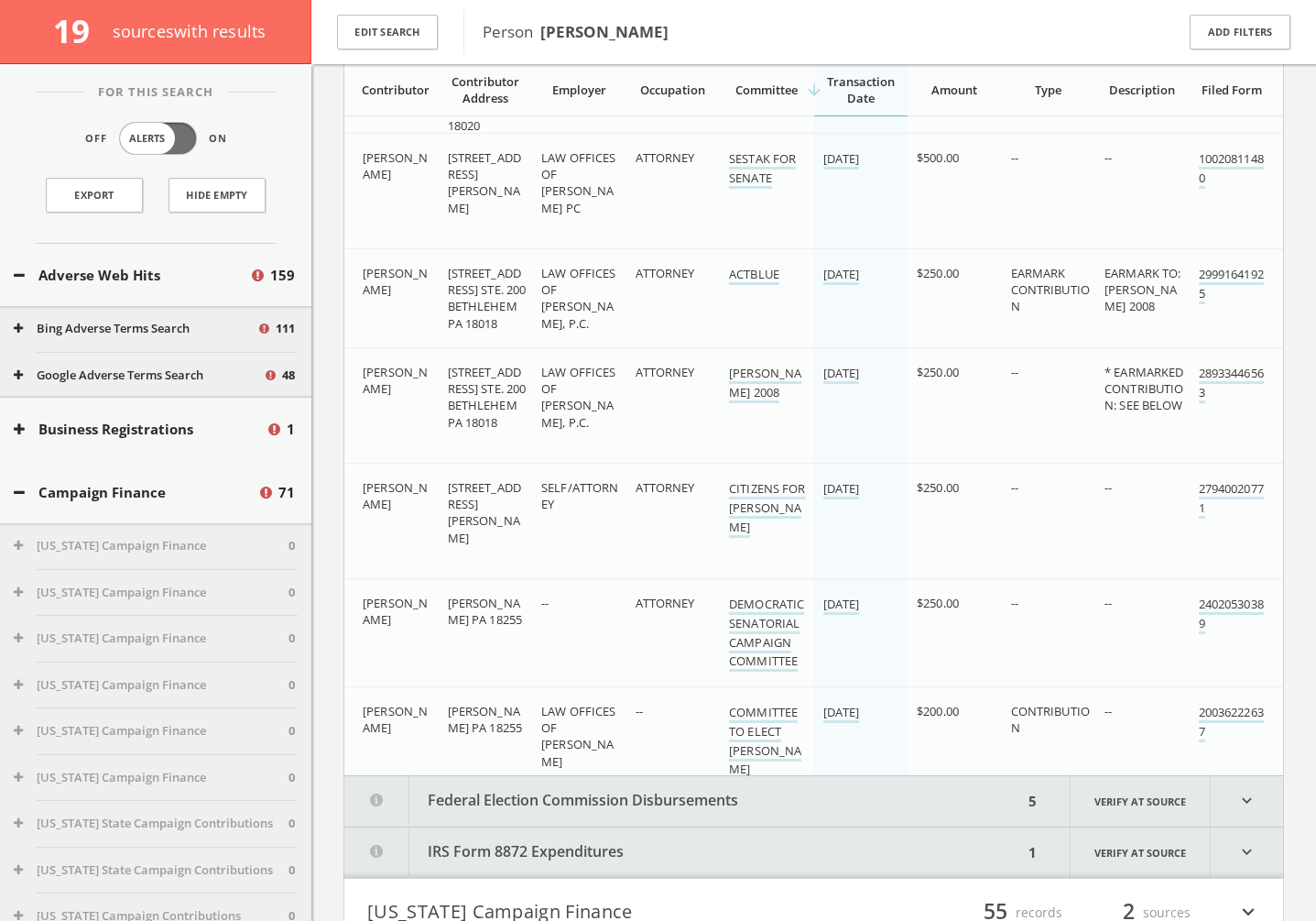
scroll to position [1084, 0]
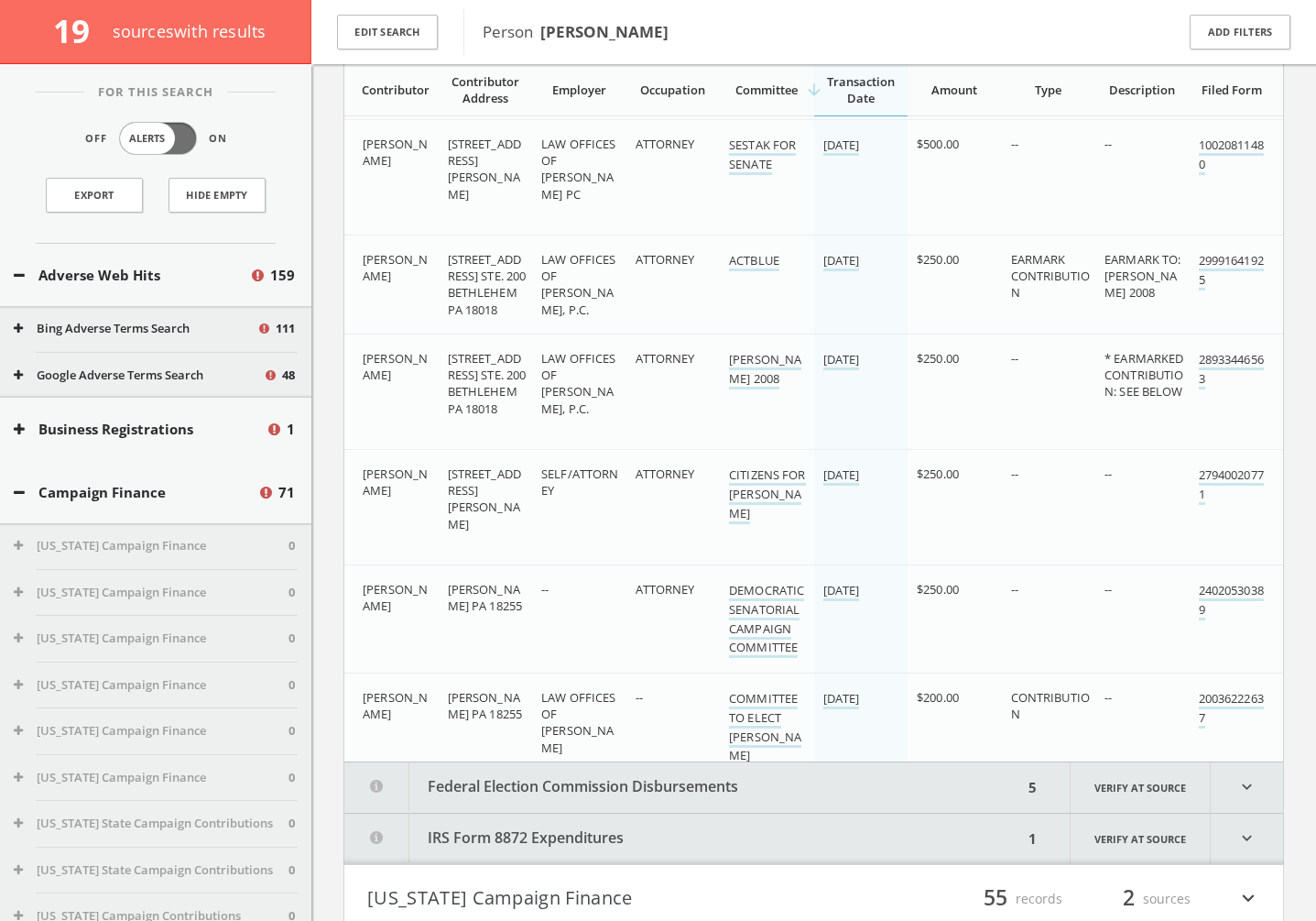
click at [621, 704] on button "Federal Election Commission Disbursements" at bounding box center [683, 787] width 679 height 51
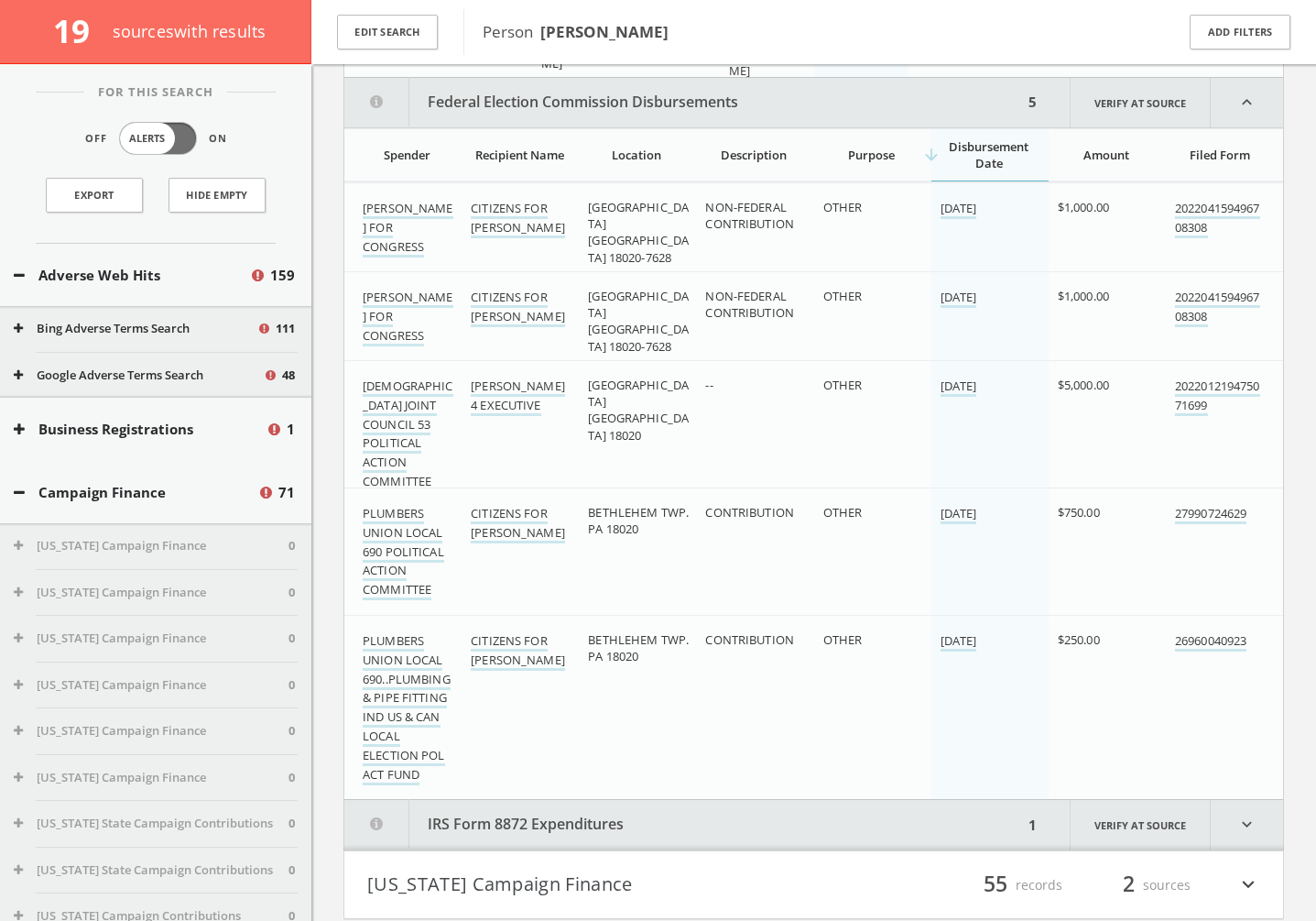
scroll to position [1780, 0]
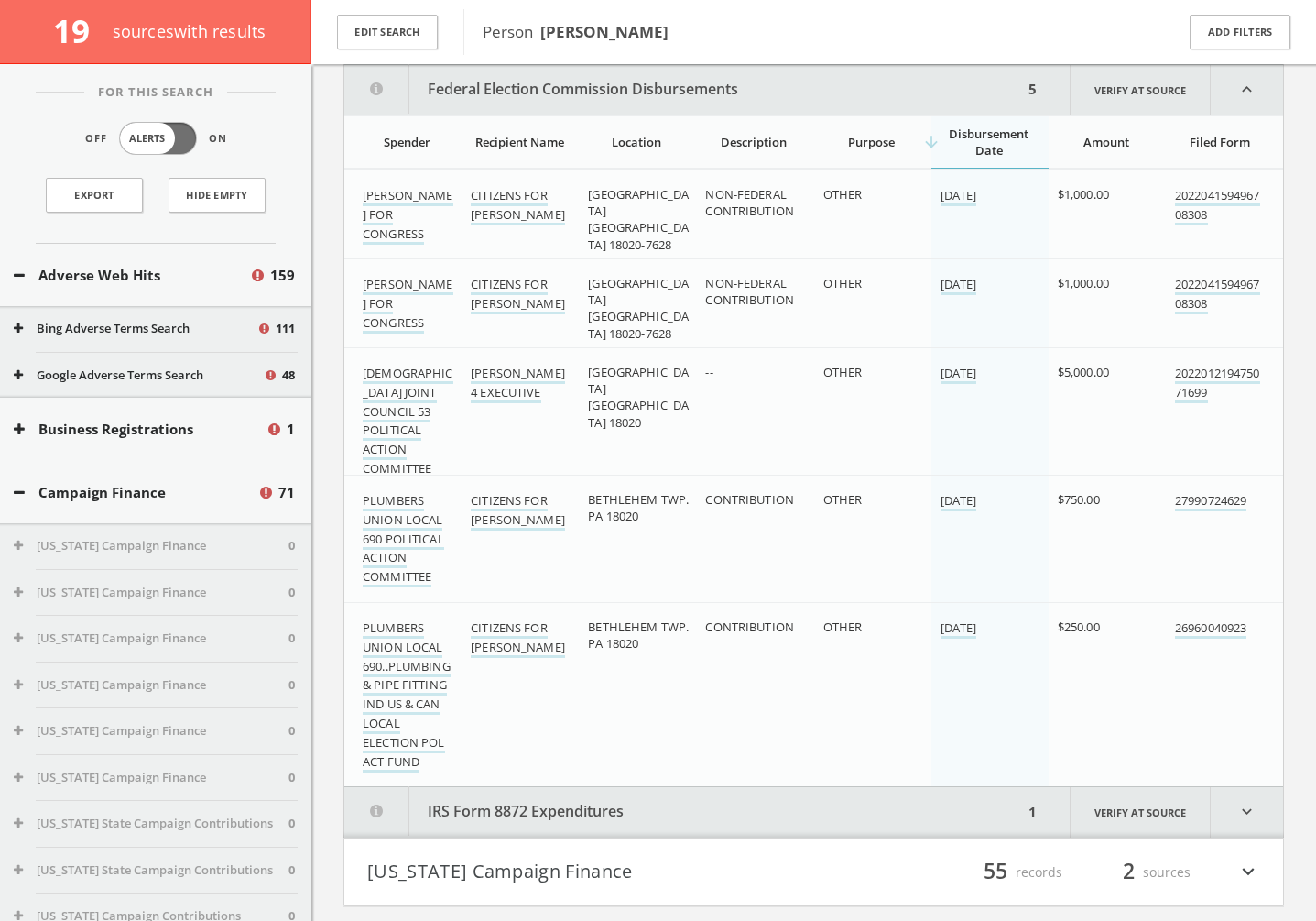
click at [586, 704] on button "[US_STATE] Campaign Finance" at bounding box center [591, 872] width 447 height 31
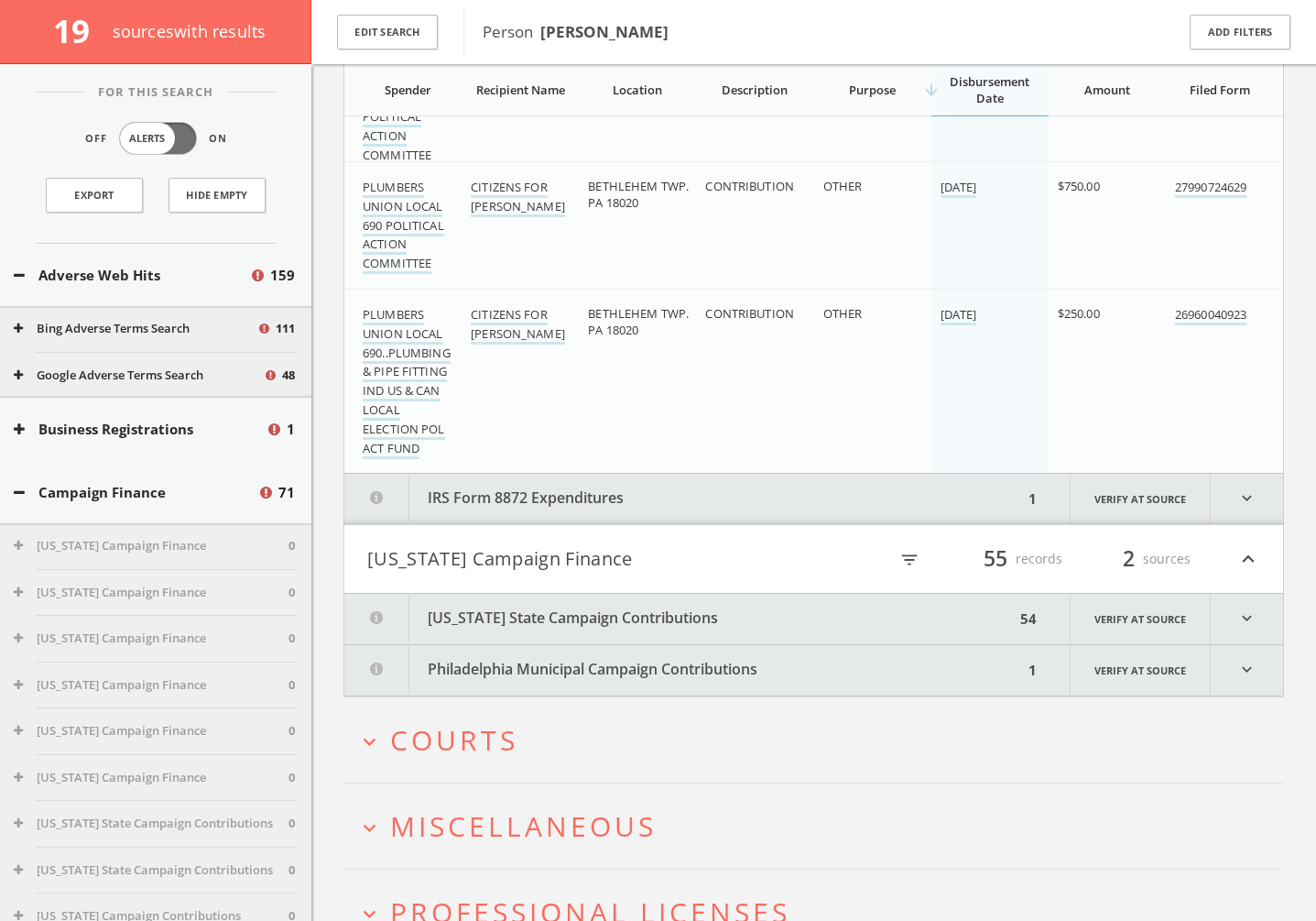
scroll to position [2192, 0]
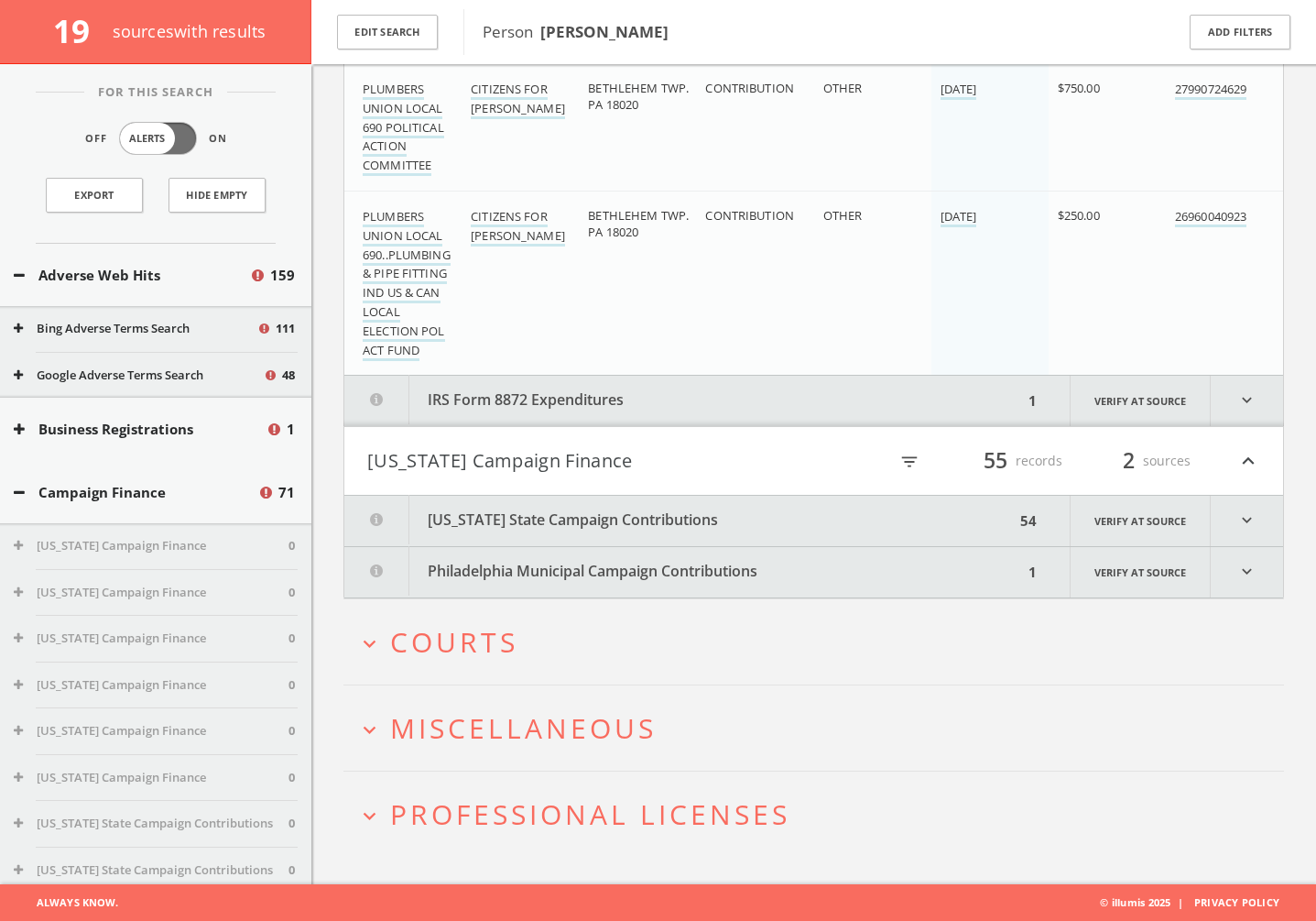
click at [578, 547] on button "Philadelphia Municipal Campaign Contributions" at bounding box center [683, 572] width 679 height 51
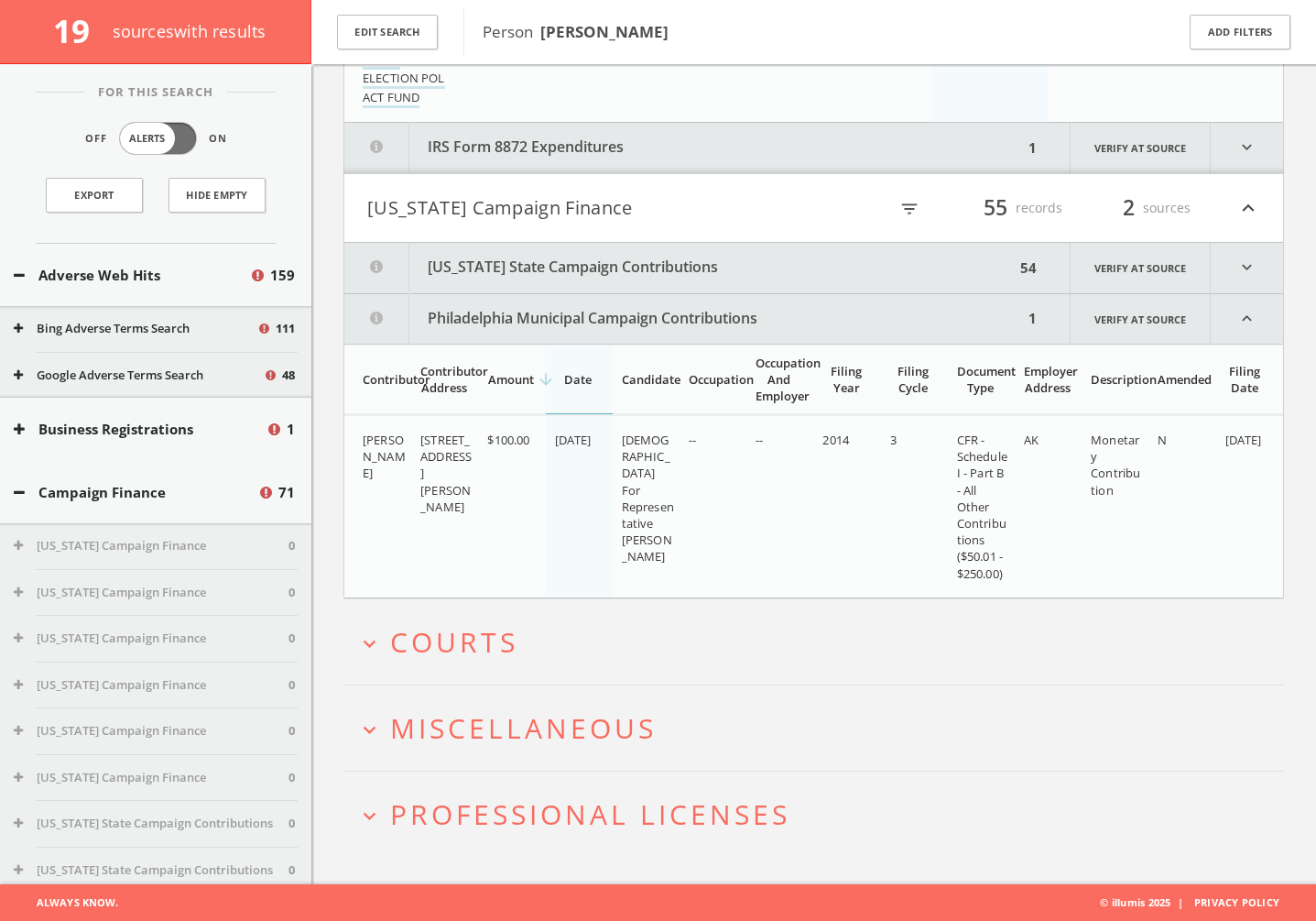
click at [594, 275] on button "[US_STATE] State Campaign Contributions" at bounding box center [680, 267] width 670 height 51
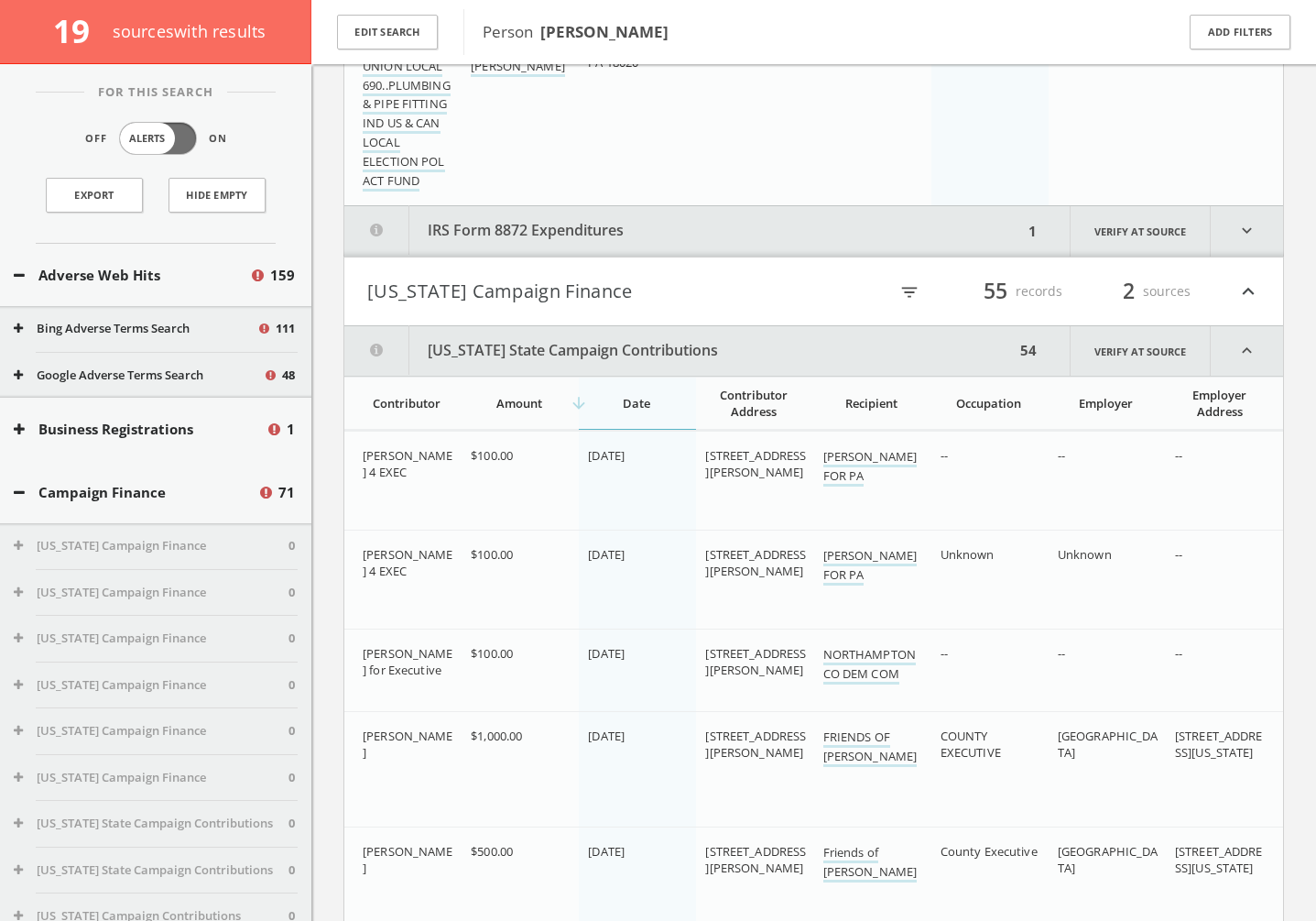
click at [491, 292] on button "[US_STATE] Campaign Finance" at bounding box center [591, 291] width 447 height 31
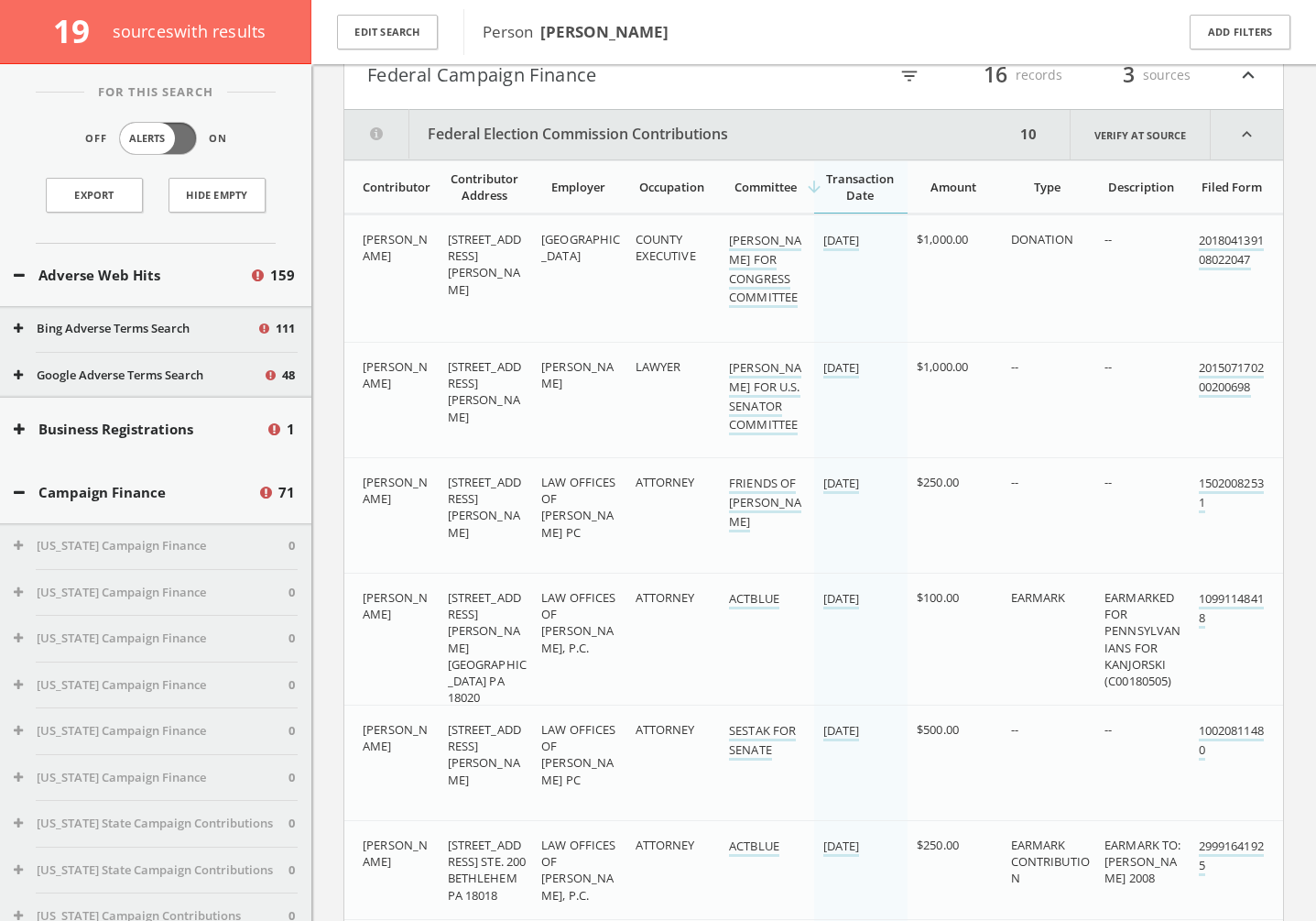
scroll to position [0, 0]
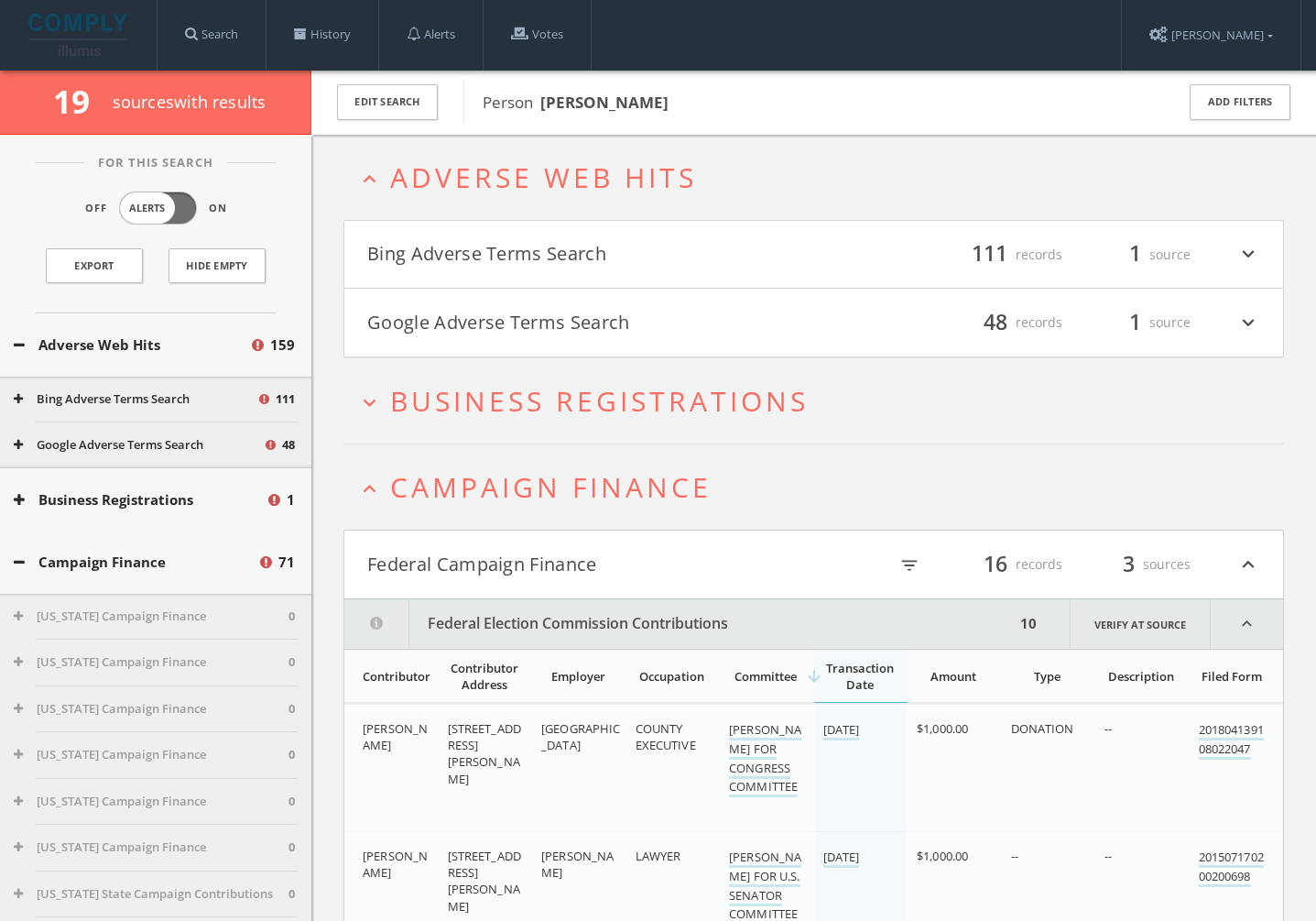
click at [473, 455] on h2 "expand_less Campaign Finance" at bounding box center [814, 487] width 940 height 85
